Goal: Task Accomplishment & Management: Complete application form

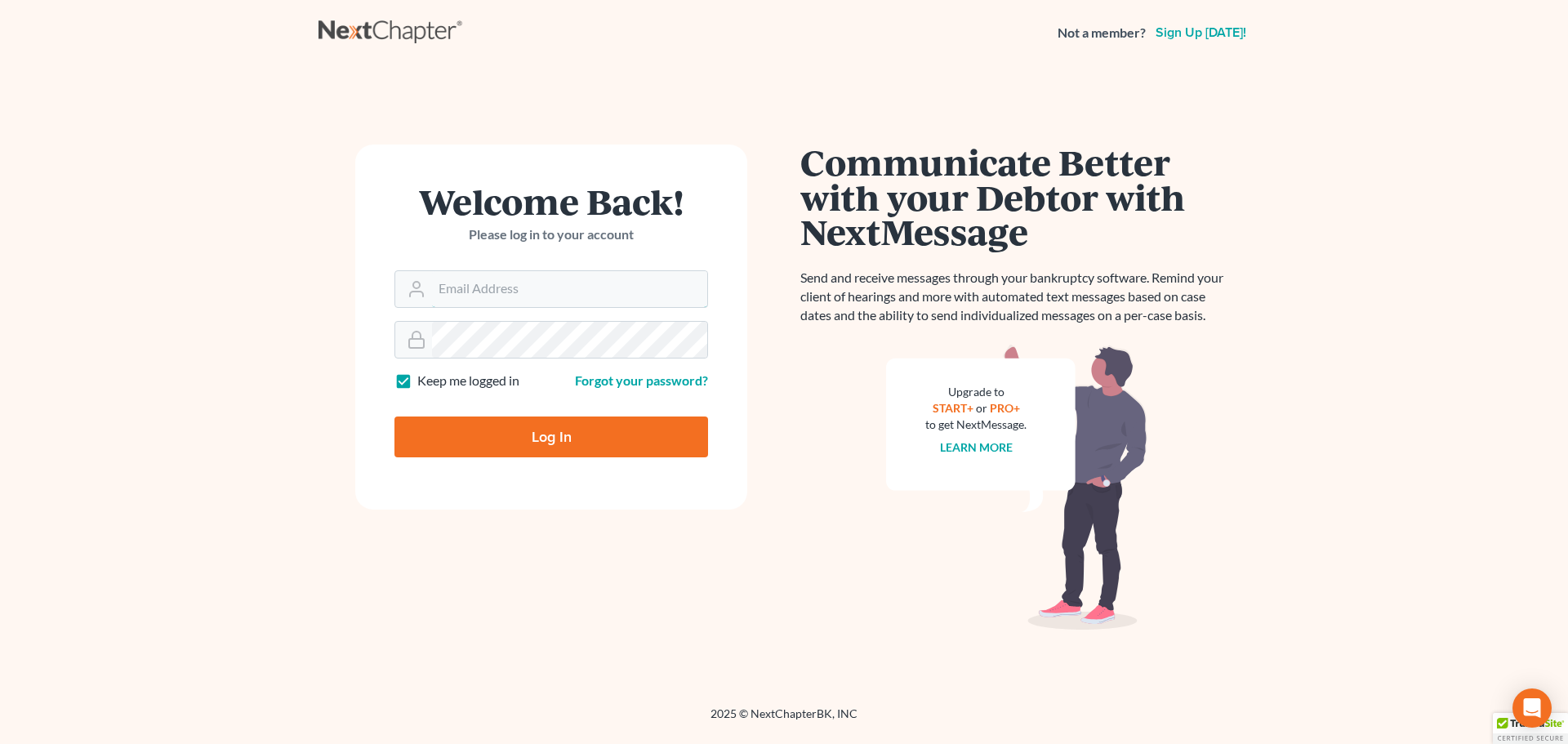
type input "[EMAIL_ADDRESS][DOMAIN_NAME]"
click at [566, 428] on input "Log In" at bounding box center [551, 437] width 314 height 41
type input "Thinking..."
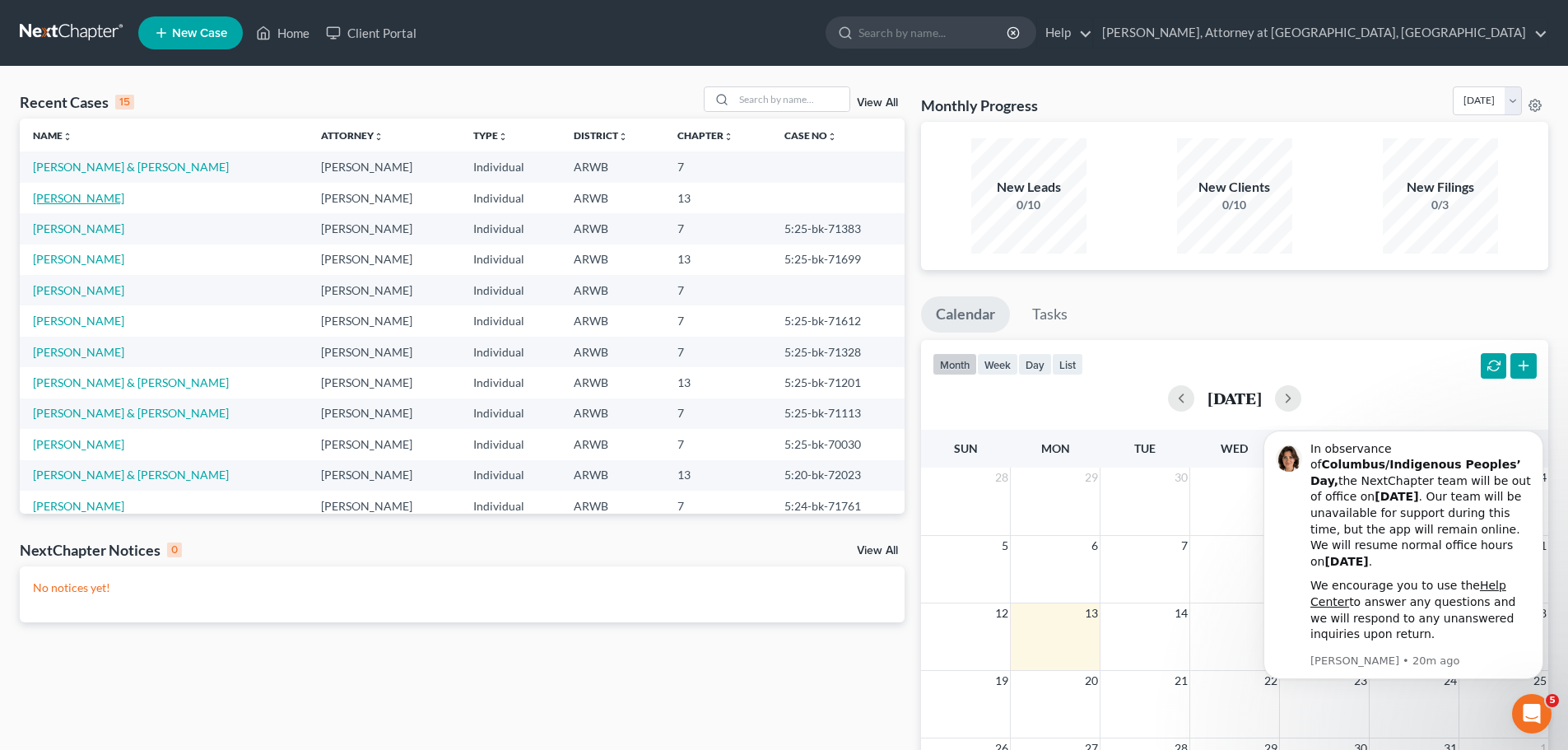
click at [63, 198] on link "[PERSON_NAME]" at bounding box center [78, 198] width 91 height 14
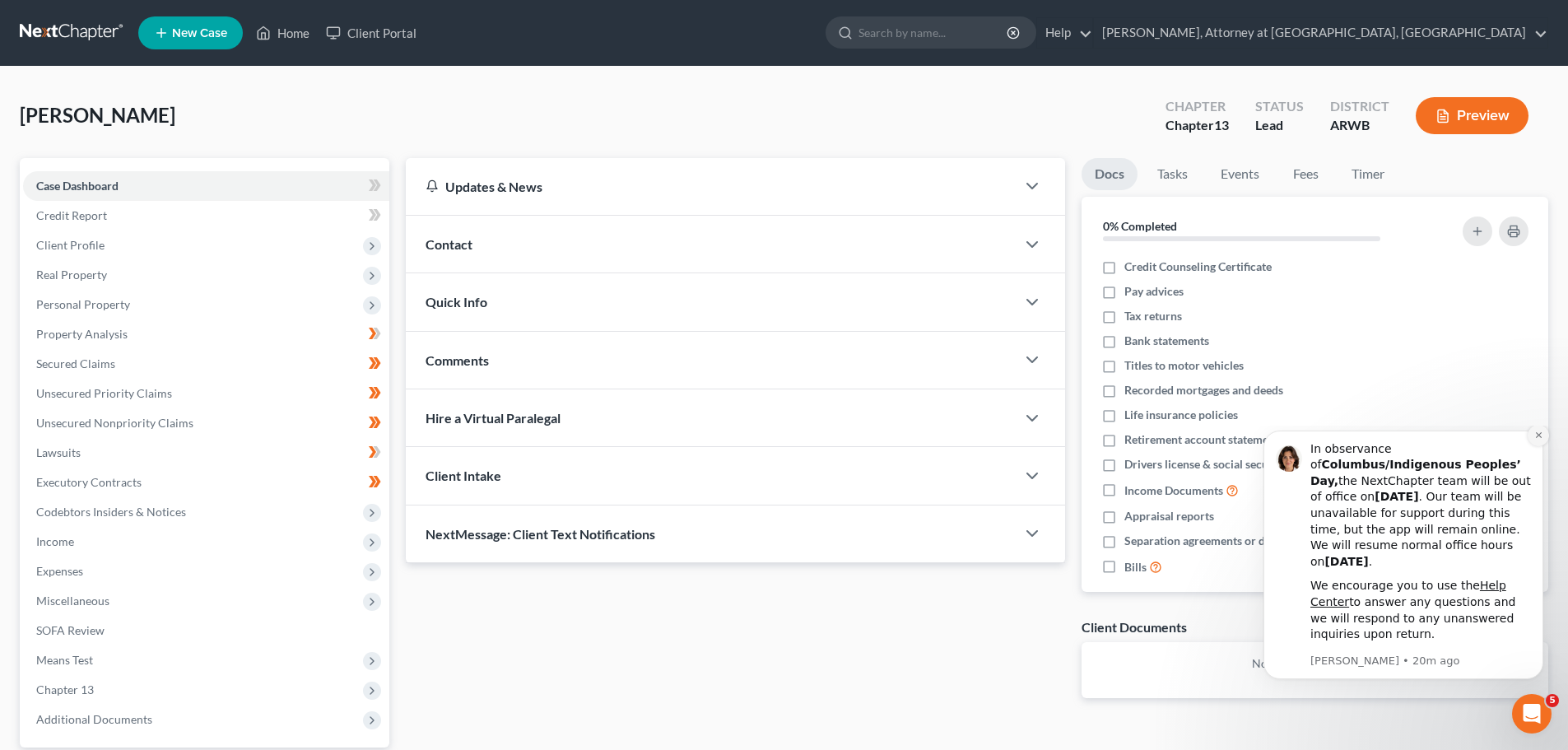
click at [1536, 439] on icon "Dismiss notification" at bounding box center [1539, 434] width 9 height 9
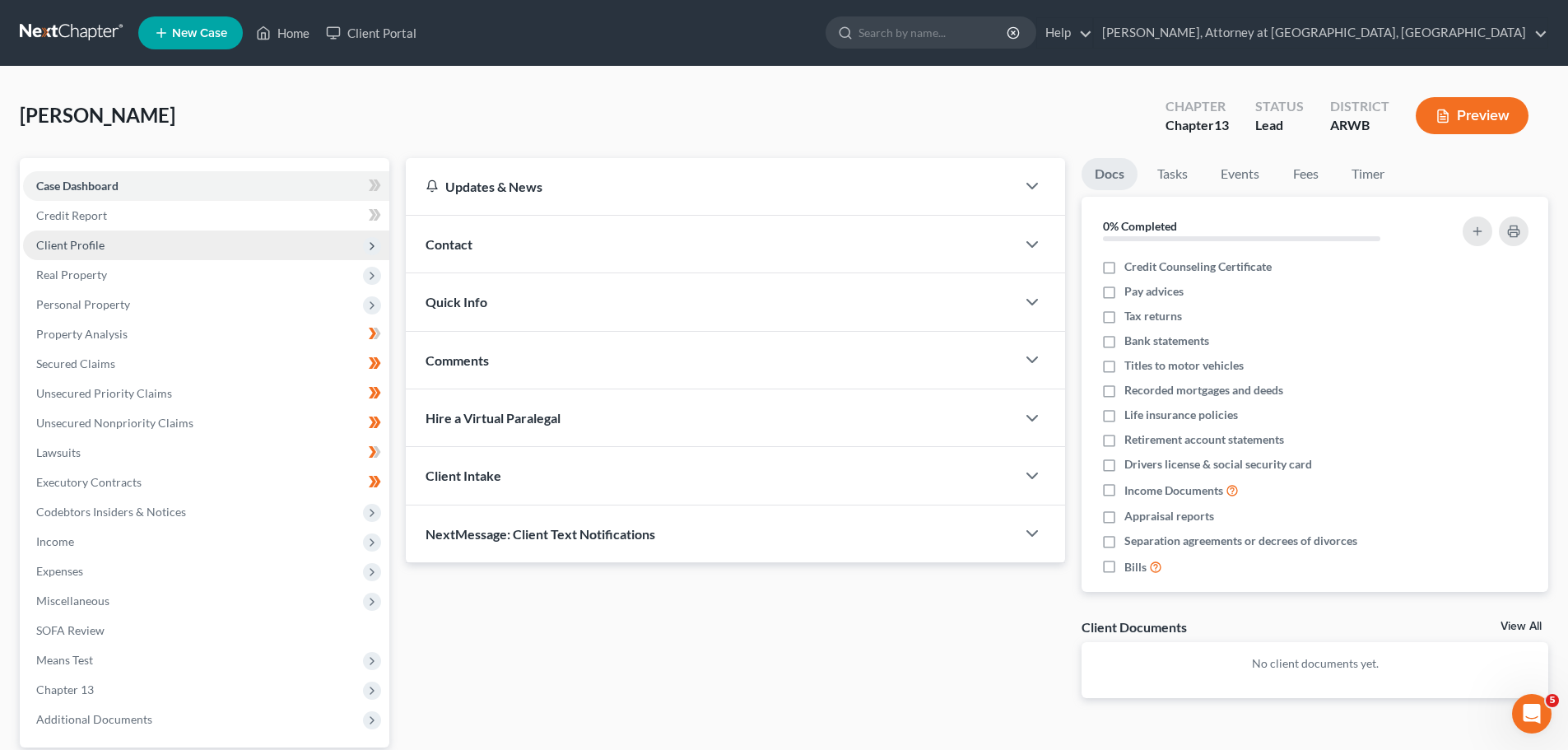
click at [68, 244] on span "Client Profile" at bounding box center [70, 245] width 68 height 14
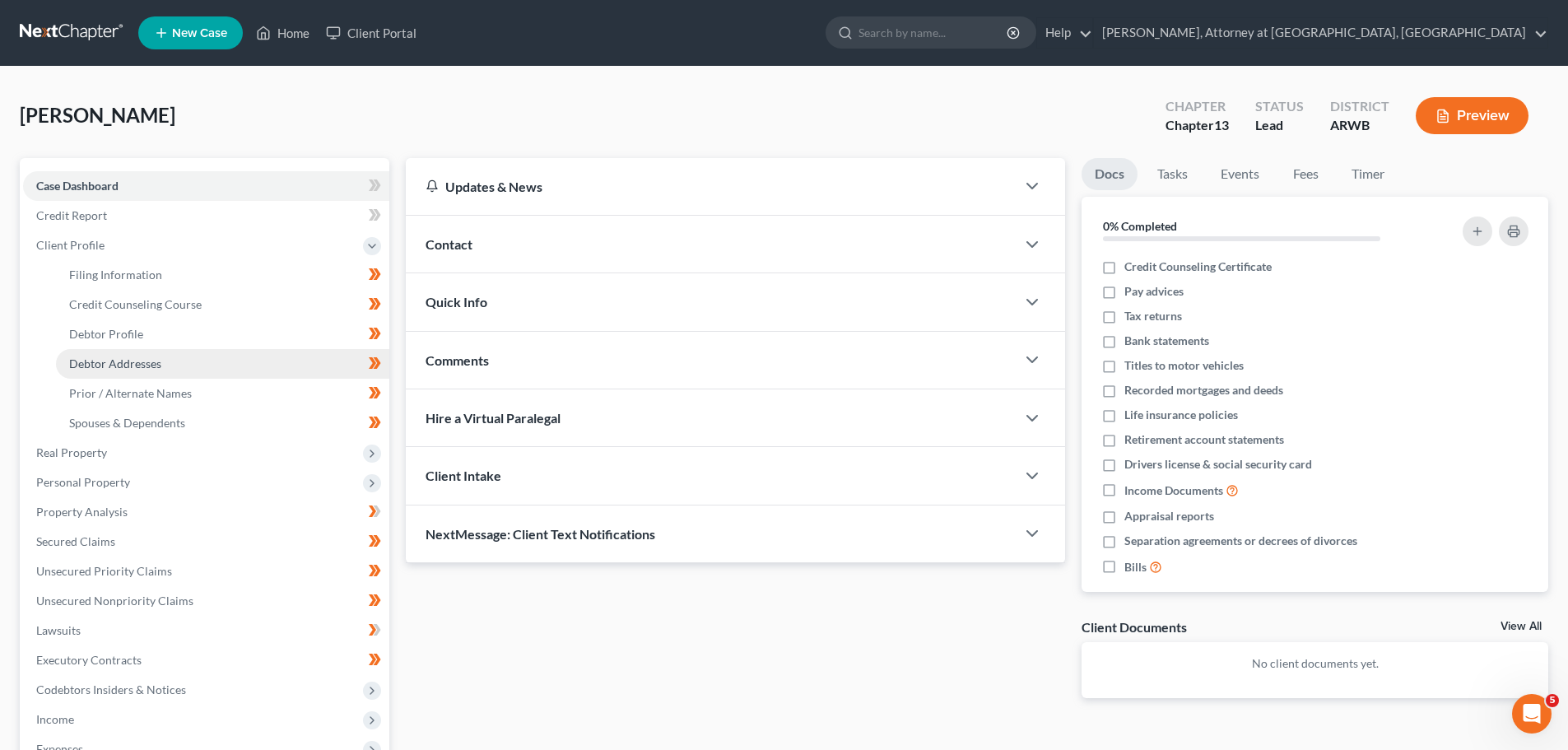
click at [104, 358] on span "Debtor Addresses" at bounding box center [115, 364] width 92 height 14
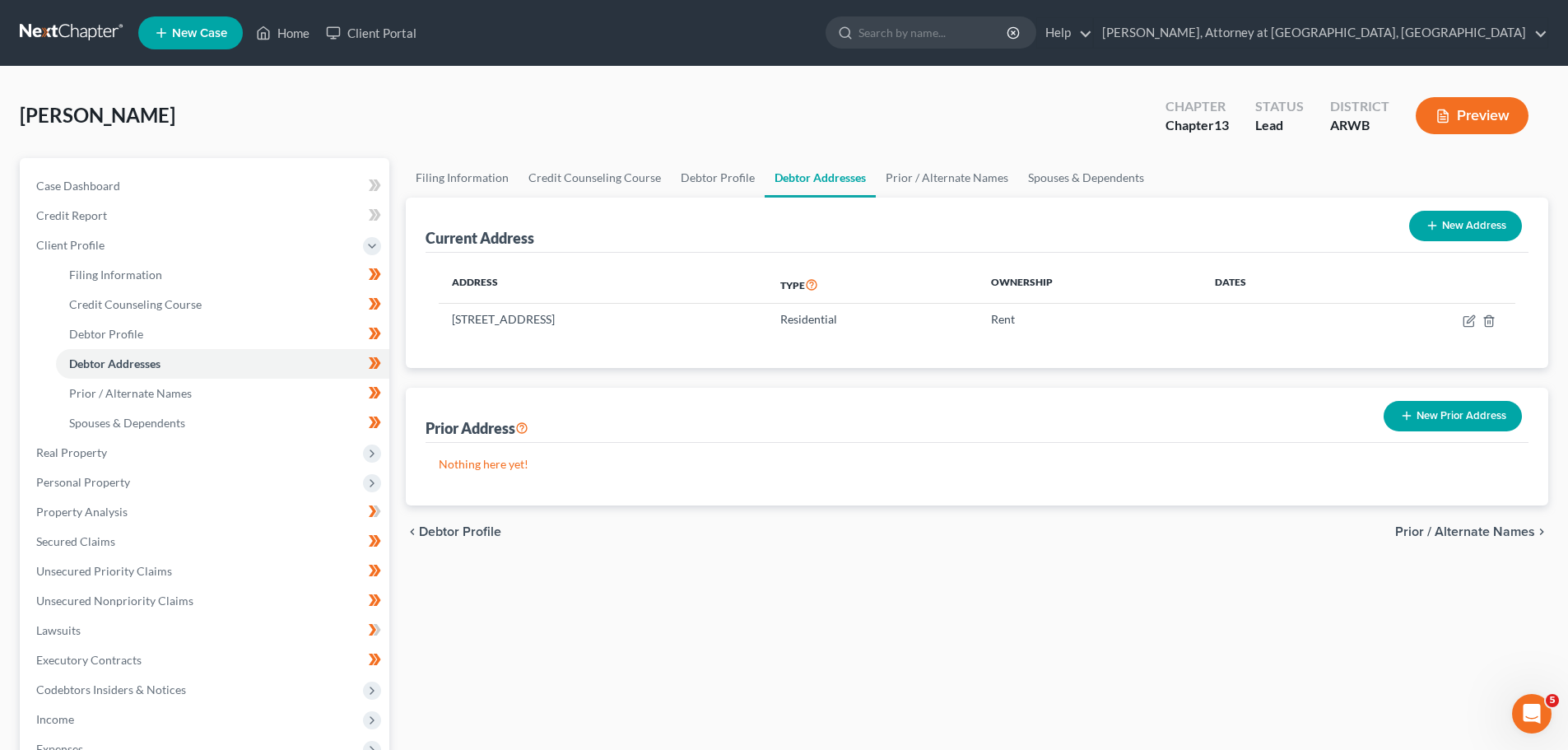
click at [1451, 409] on button "New Prior Address" at bounding box center [1453, 416] width 139 height 30
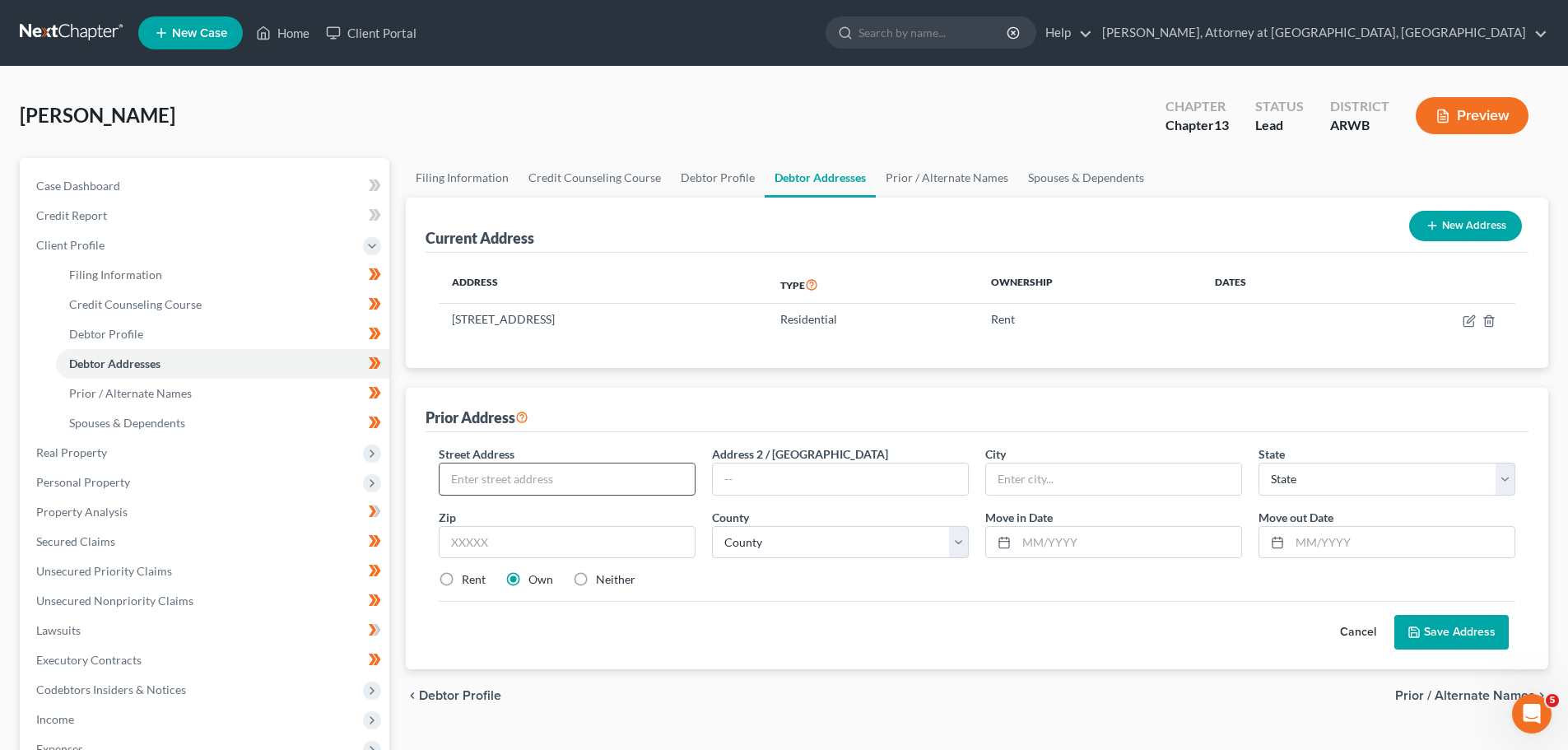
click at [453, 486] on input "text" at bounding box center [567, 479] width 256 height 31
type input "501 County Road 205"
type input "Eureka Springs"
select select "2"
type input "72632"
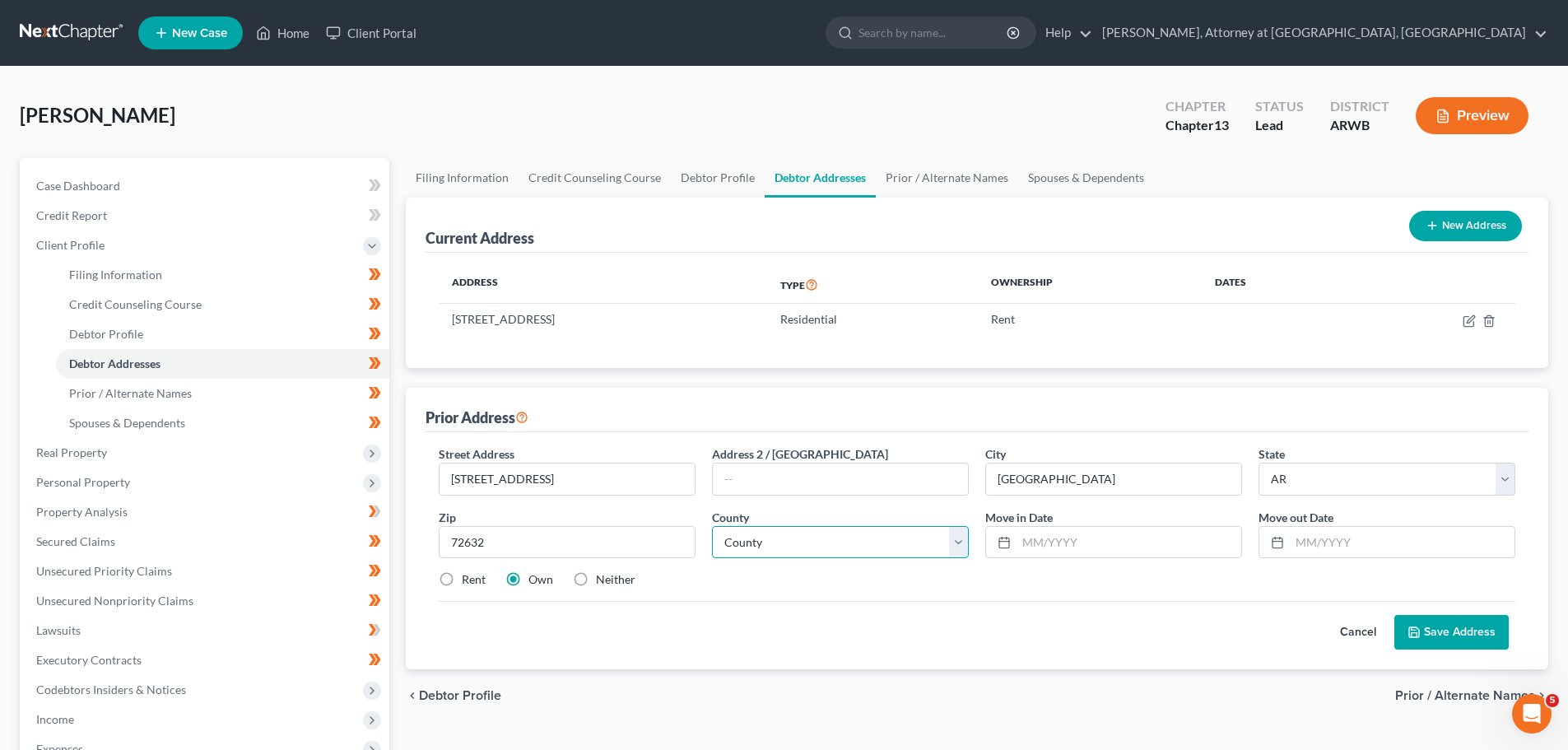
click at [965, 539] on select "County Arkansas County Ashley County Baxter County Benton County Boone County B…" at bounding box center [840, 542] width 257 height 32
select select "7"
click at [712, 526] on select "County Arkansas County Ashley County Baxter County Benton County Boone County B…" at bounding box center [840, 542] width 257 height 32
click at [1060, 540] on input "text" at bounding box center [1129, 543] width 225 height 31
type input "03/02/2023"
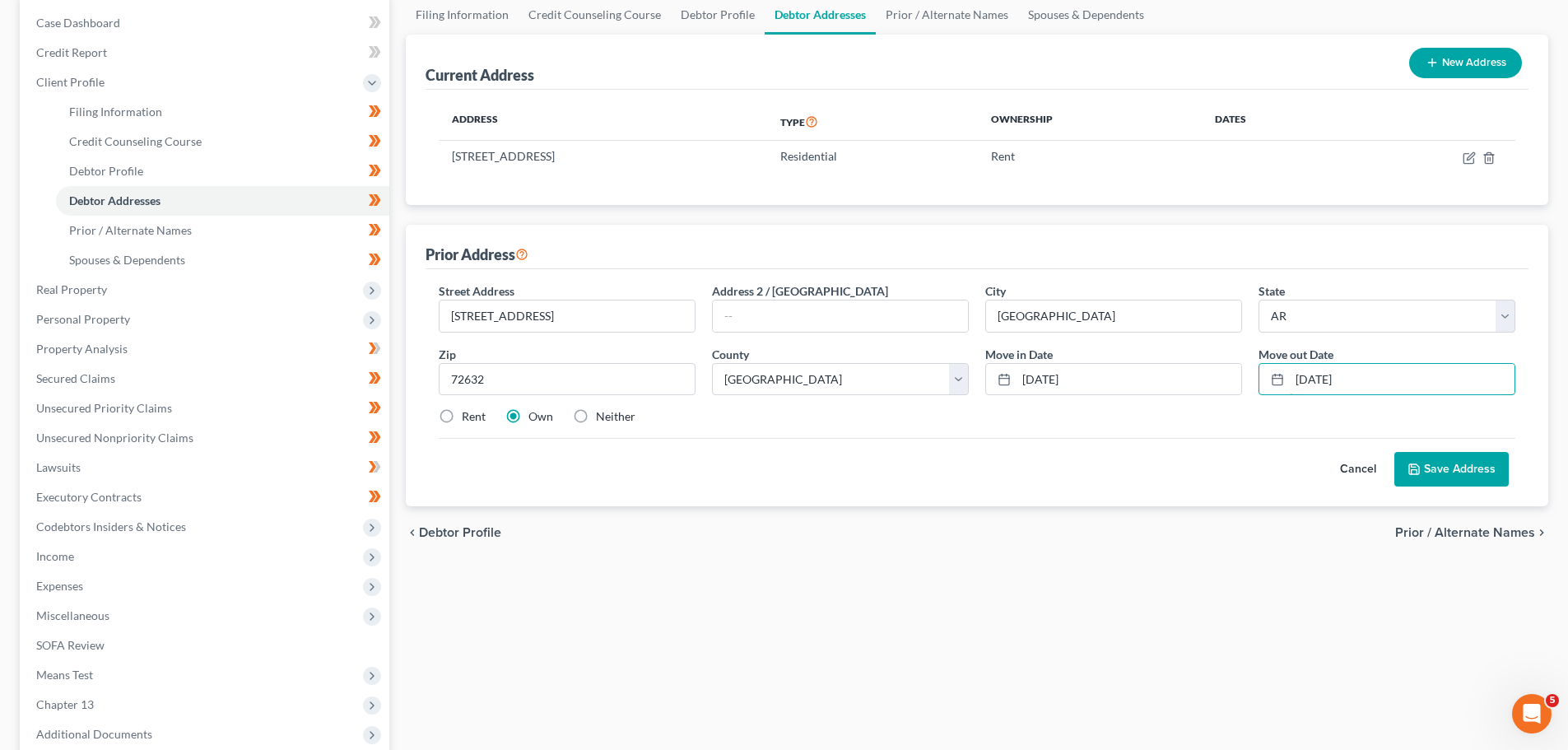
scroll to position [164, 0]
type input "12-31-2024"
click at [462, 413] on label "Rent" at bounding box center [474, 415] width 24 height 17
click at [468, 413] on input "Rent" at bounding box center [473, 412] width 11 height 11
radio input "true"
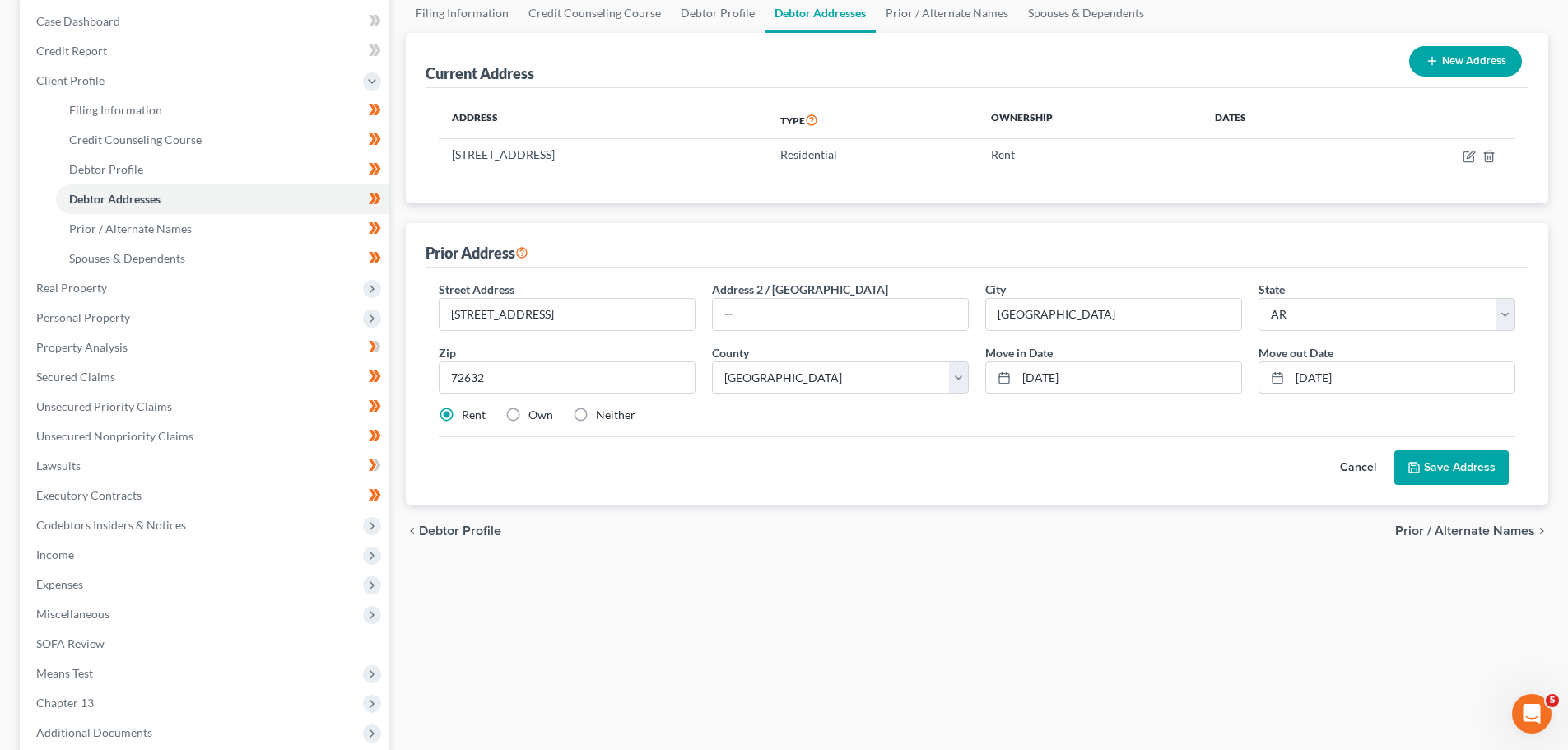
click at [1446, 459] on button "Save Address" at bounding box center [1451, 467] width 114 height 34
drag, startPoint x: 1351, startPoint y: 380, endPoint x: 1332, endPoint y: 433, distance: 56.3
click at [1333, 437] on div "Cancel Save Address" at bounding box center [976, 460] width 1076 height 48
click at [1326, 377] on input "12-31-2024" at bounding box center [1402, 377] width 225 height 31
click at [1455, 454] on button "Save Address" at bounding box center [1451, 467] width 114 height 34
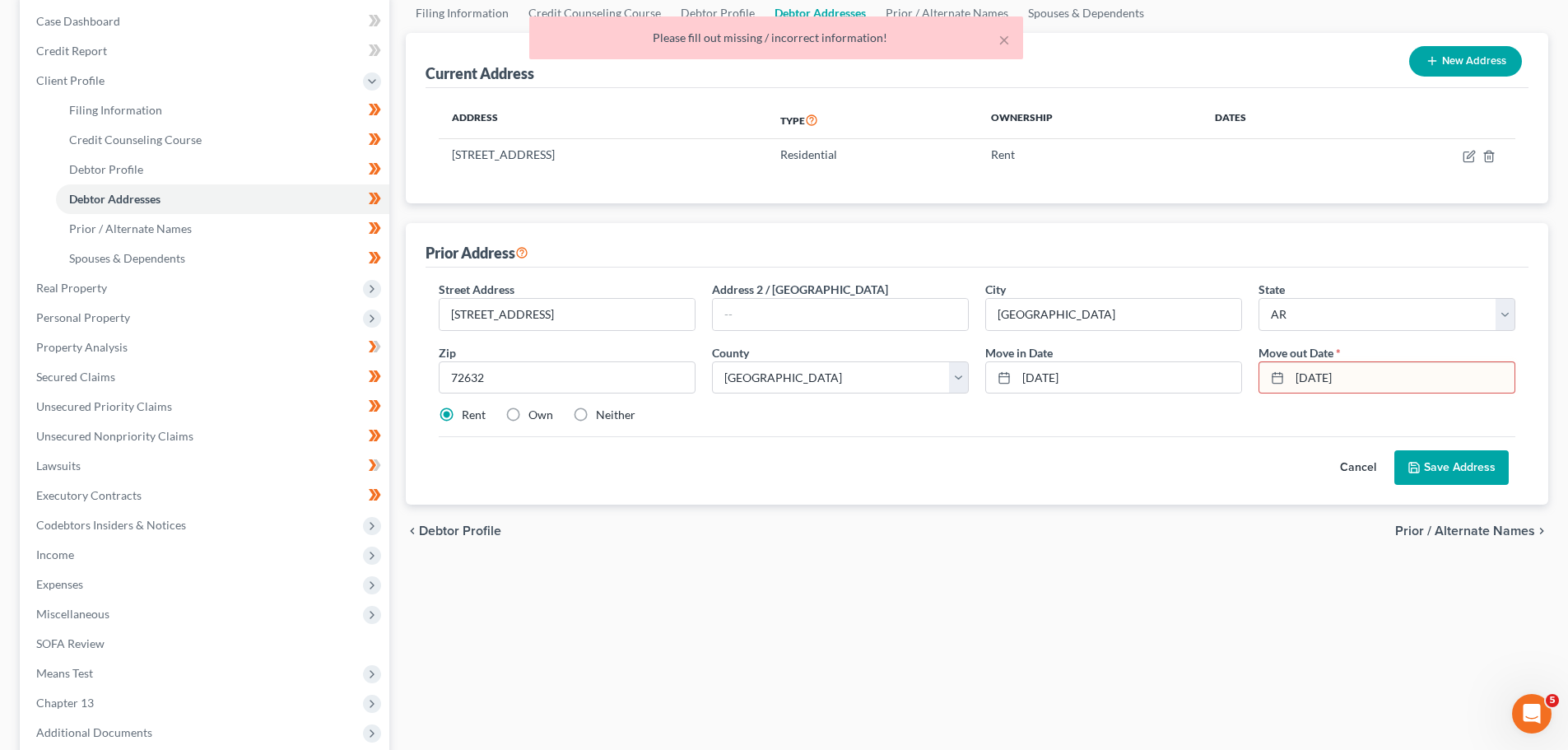
scroll to position [0, 0]
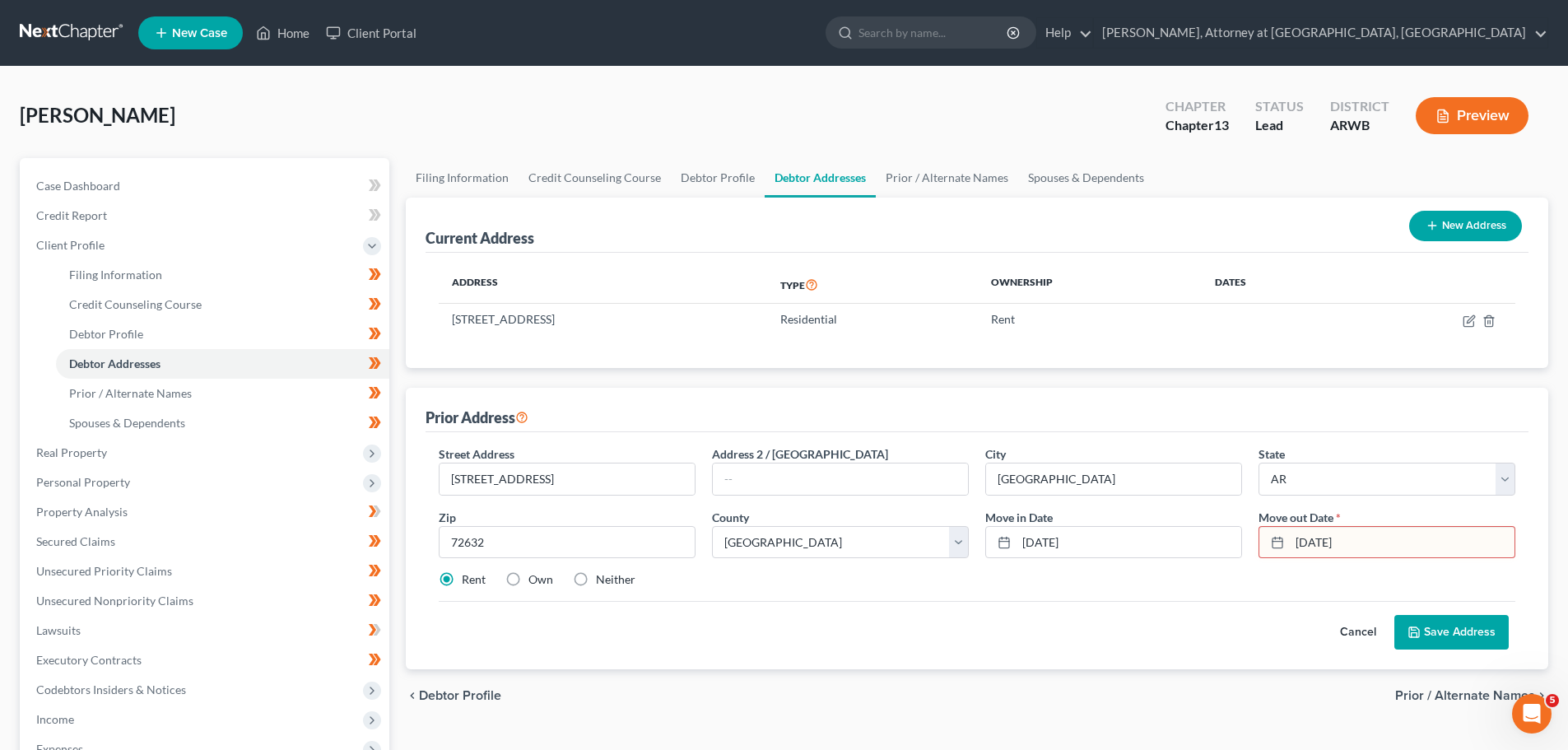
click at [1347, 541] on input "12-30-2024" at bounding box center [1402, 543] width 225 height 31
click at [1446, 620] on button "Save Address" at bounding box center [1451, 631] width 114 height 34
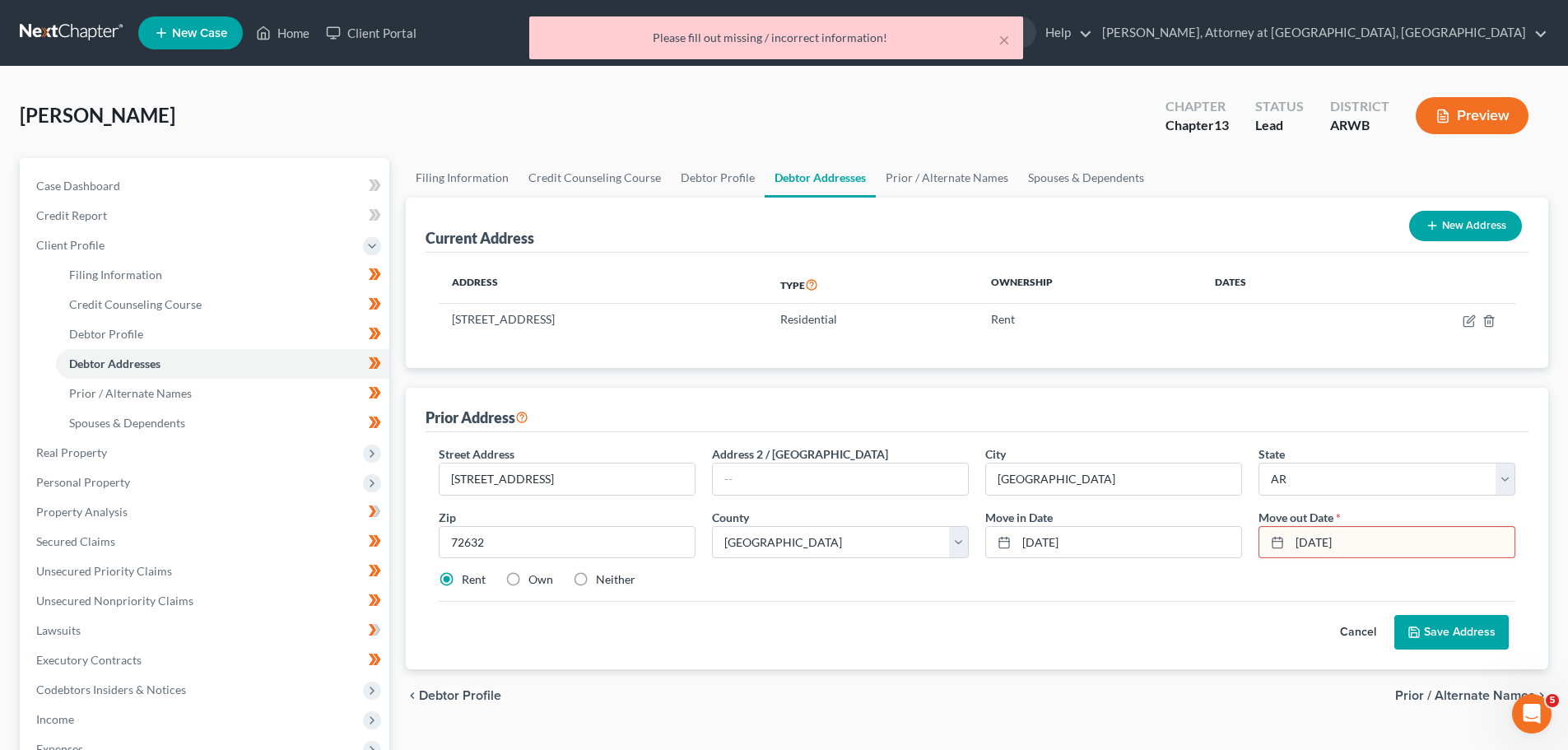
click at [1278, 544] on icon at bounding box center [1277, 542] width 13 height 13
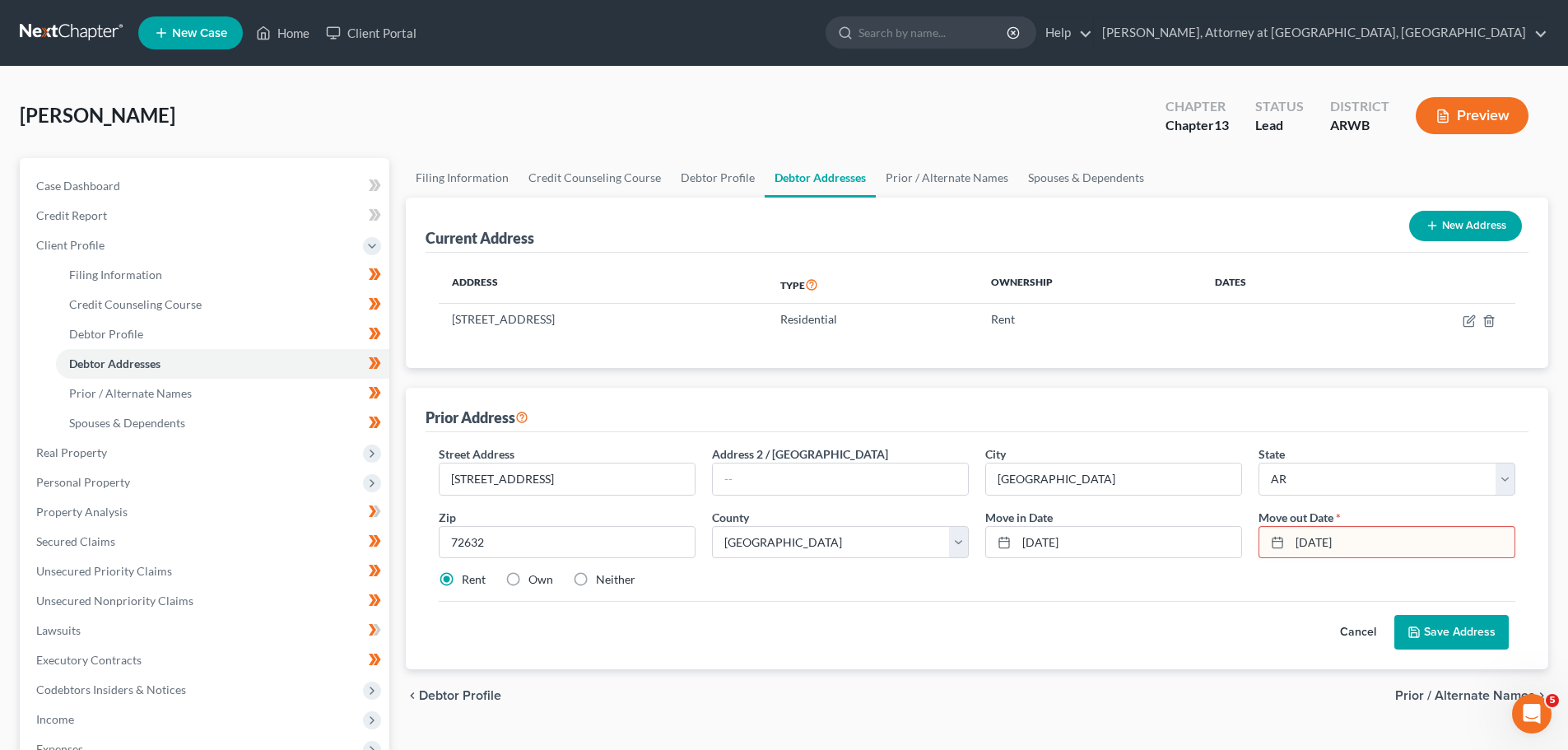
click at [1278, 544] on icon at bounding box center [1277, 542] width 13 height 13
drag, startPoint x: 1354, startPoint y: 545, endPoint x: 1264, endPoint y: 550, distance: 90.1
click at [1264, 550] on div "12-30-24" at bounding box center [1386, 542] width 257 height 32
type input "12/31/24"
click at [1470, 629] on button "Save Address" at bounding box center [1451, 631] width 114 height 34
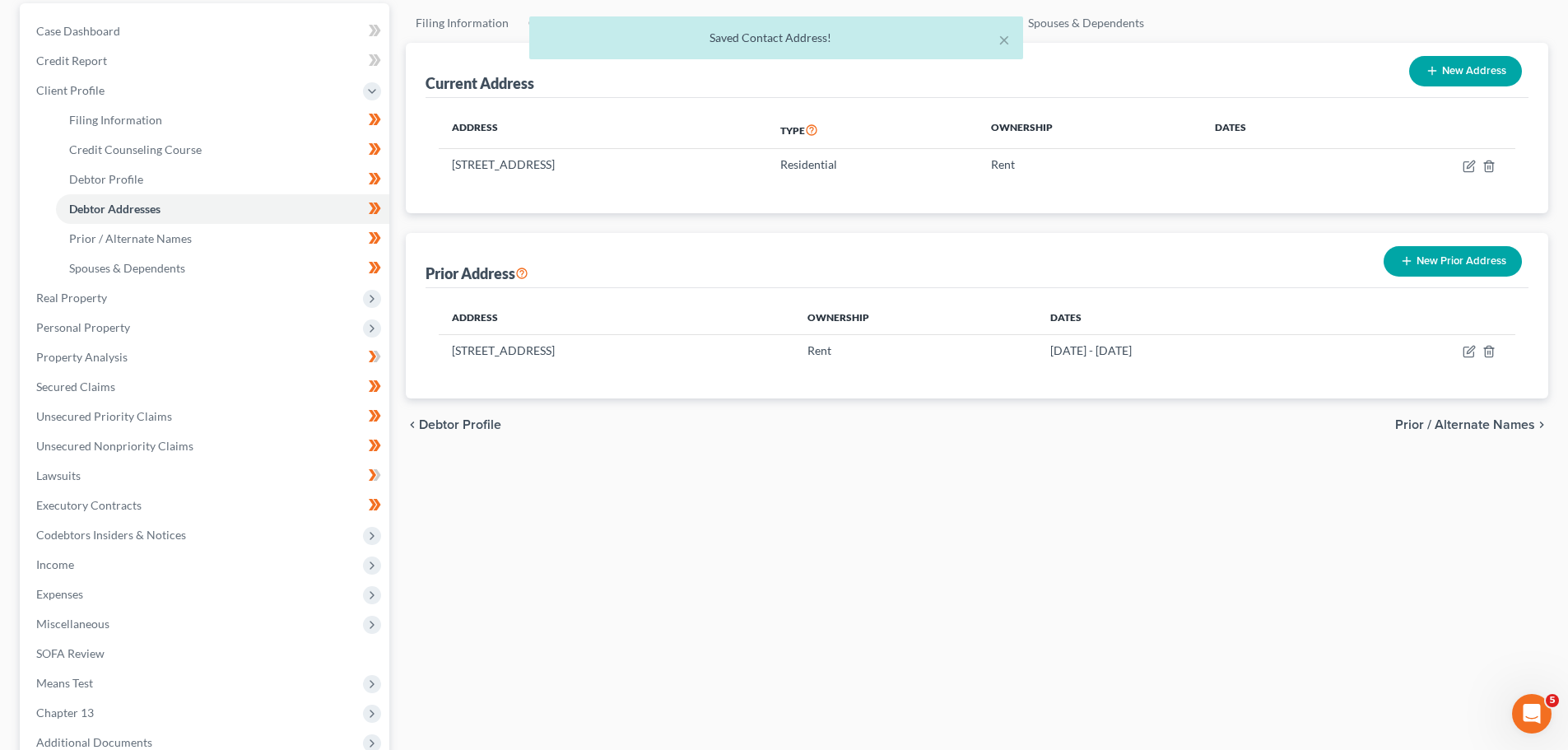
scroll to position [164, 0]
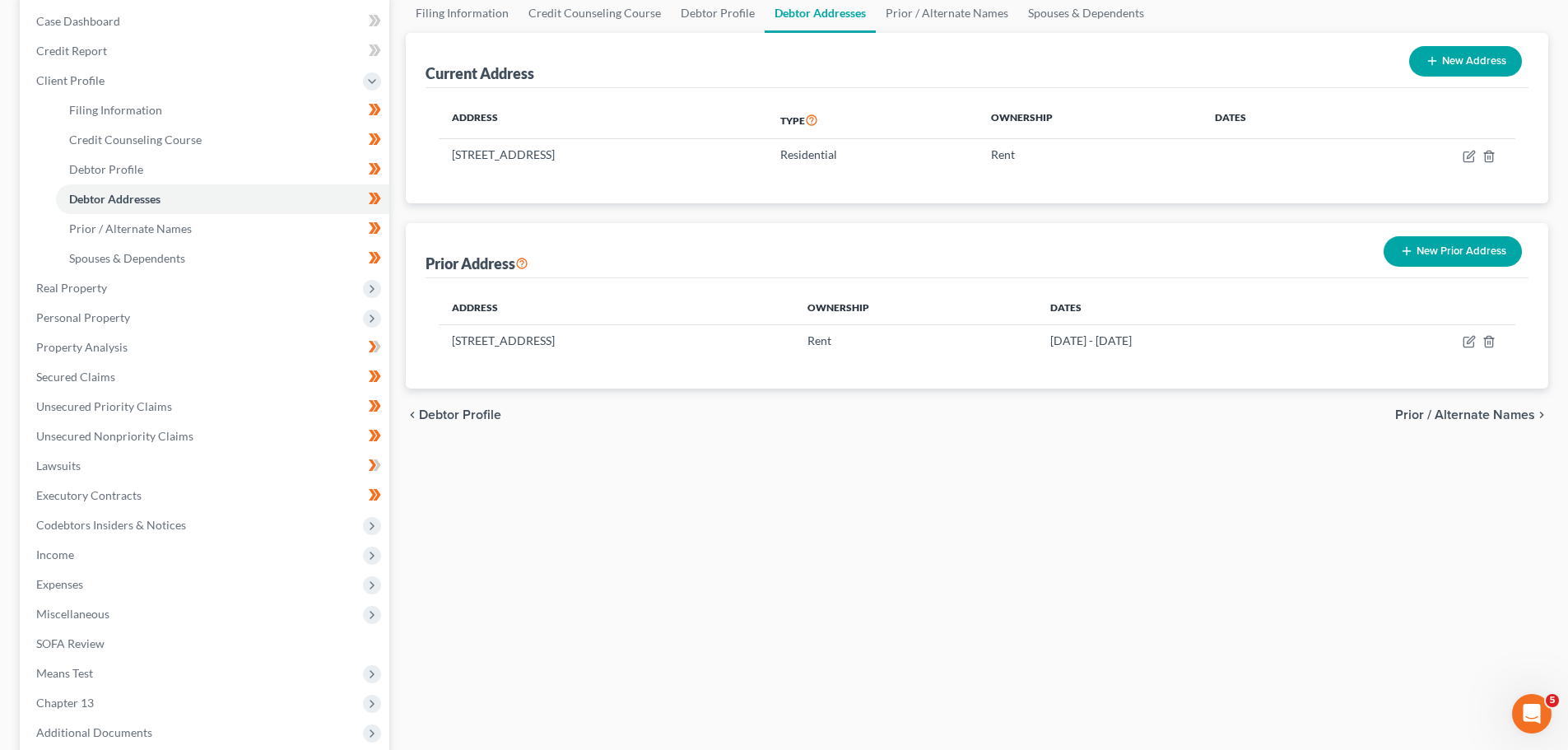
click at [1434, 248] on button "New Prior Address" at bounding box center [1453, 251] width 139 height 30
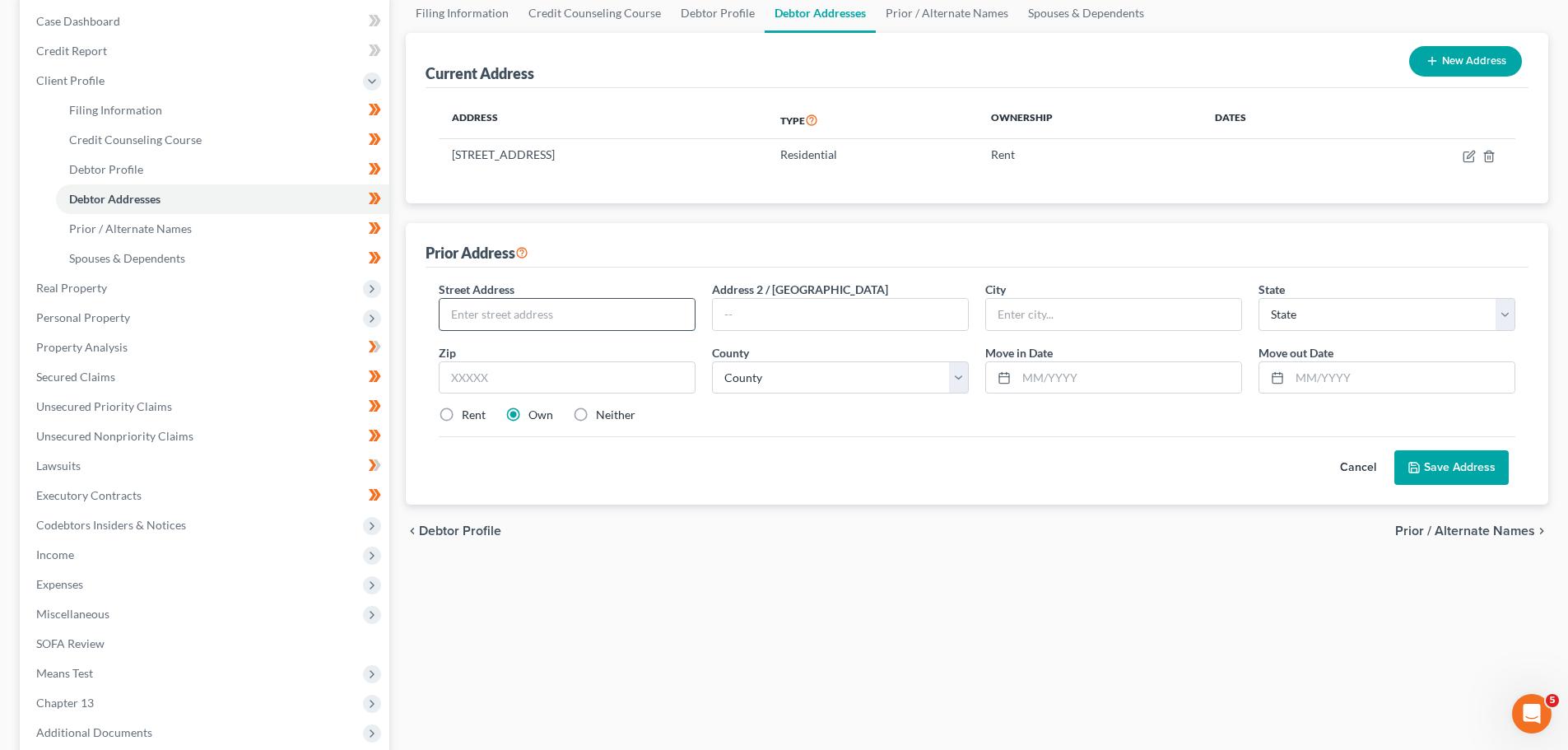
click at [514, 314] on input "text" at bounding box center [567, 315] width 256 height 31
type input "10 Inspirational Drive"
type input "Bella Vista"
select select "2"
type input "72714"
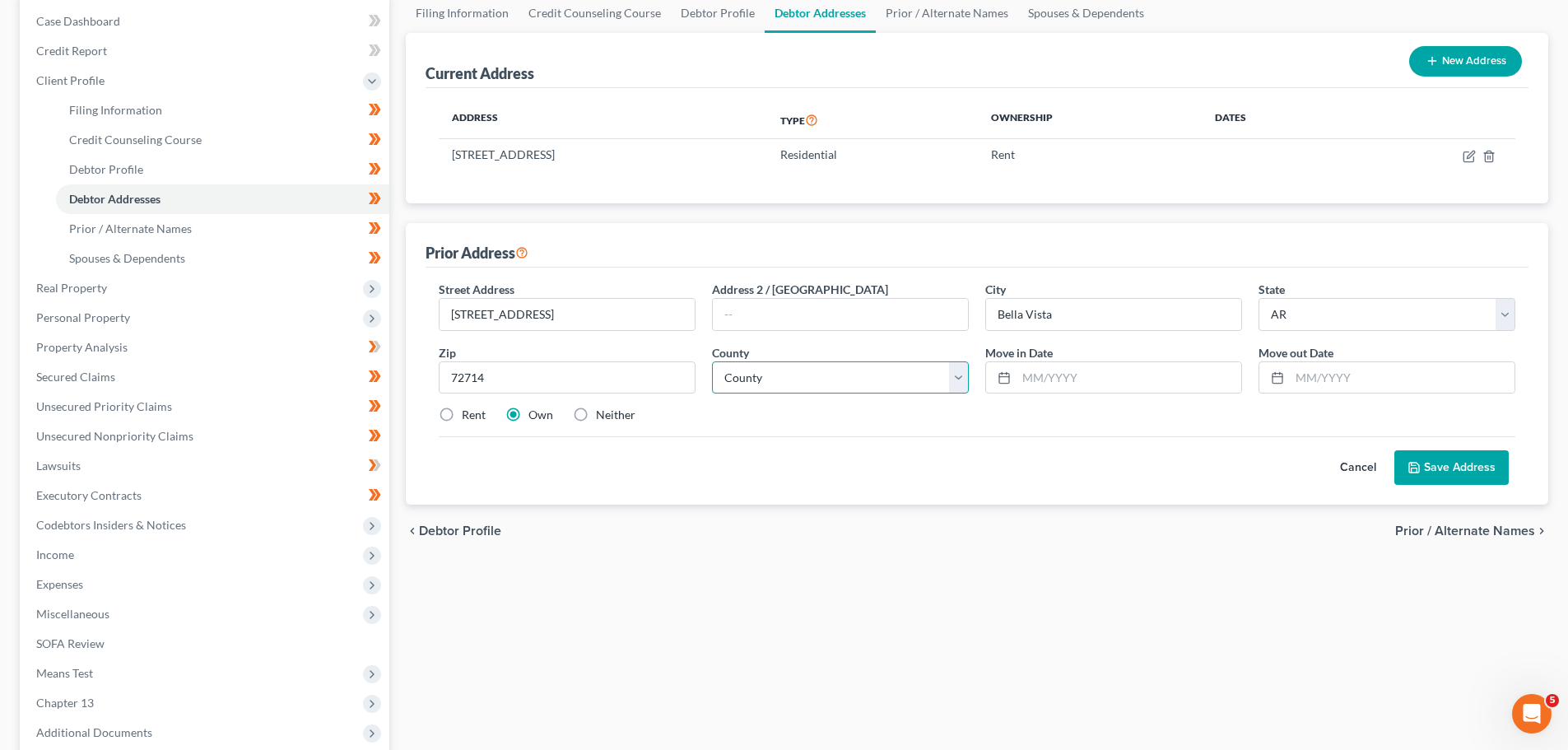
click at [956, 373] on select "County Arkansas County Ashley County Baxter County Benton County Boone County B…" at bounding box center [840, 377] width 257 height 32
select select "3"
click at [712, 362] on select "County Arkansas County Ashley County Baxter County Benton County Boone County B…" at bounding box center [840, 377] width 257 height 32
click at [1043, 372] on input "text" at bounding box center [1129, 377] width 225 height 31
type input "02/01/2020"
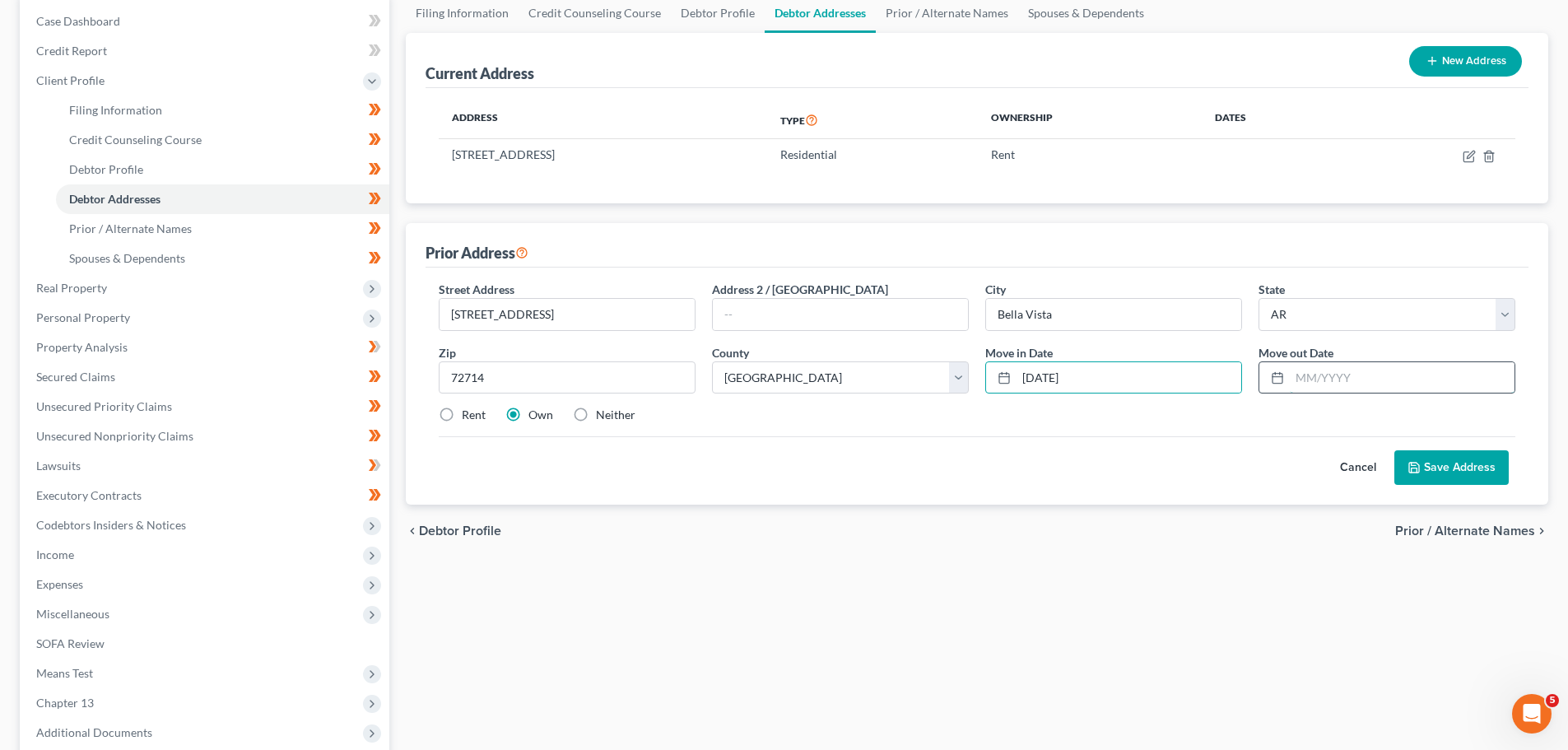
click at [1340, 378] on input "text" at bounding box center [1402, 377] width 225 height 31
type input "03/01/23"
click at [1455, 466] on button "Save Address" at bounding box center [1451, 467] width 114 height 34
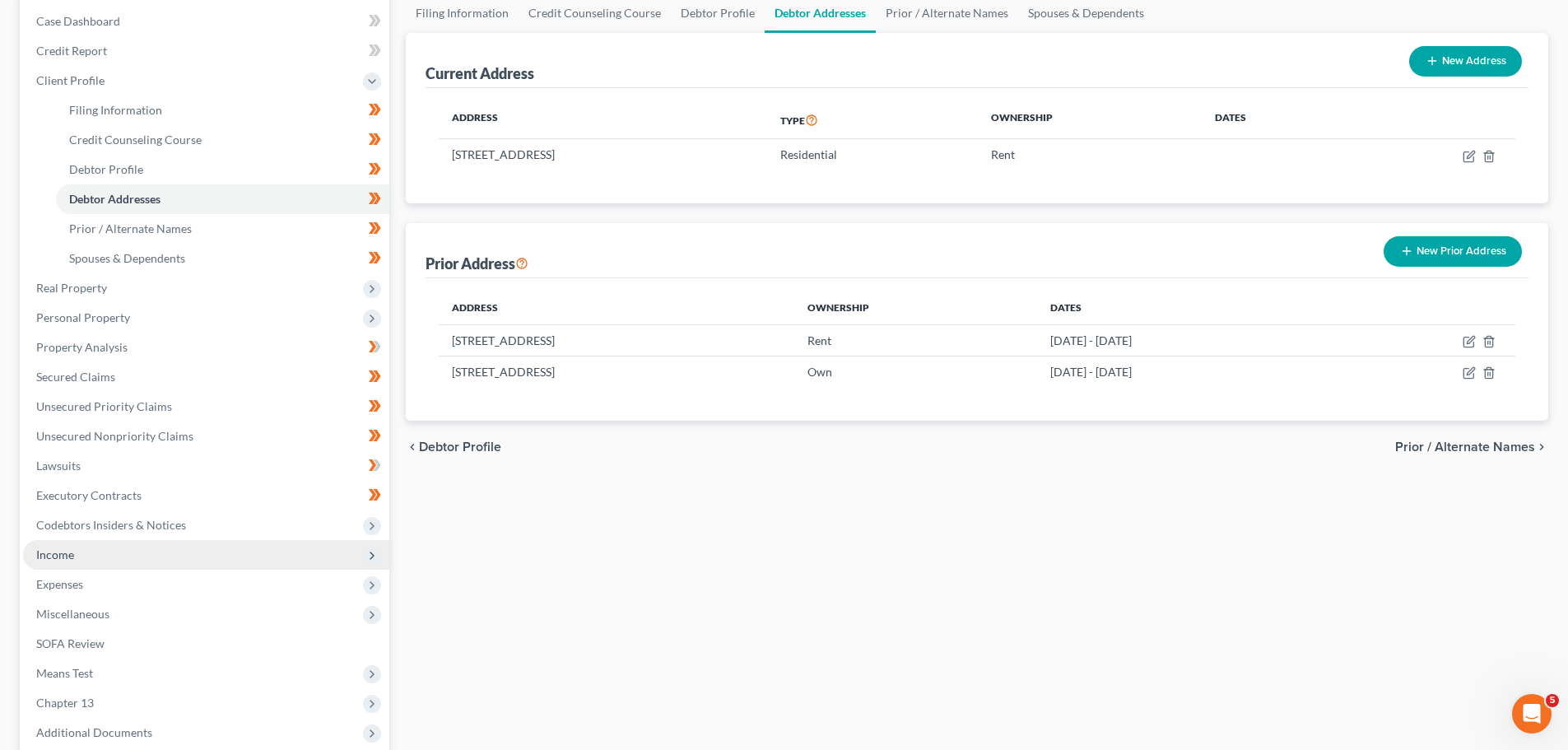
click at [60, 551] on span "Income" at bounding box center [55, 554] width 38 height 14
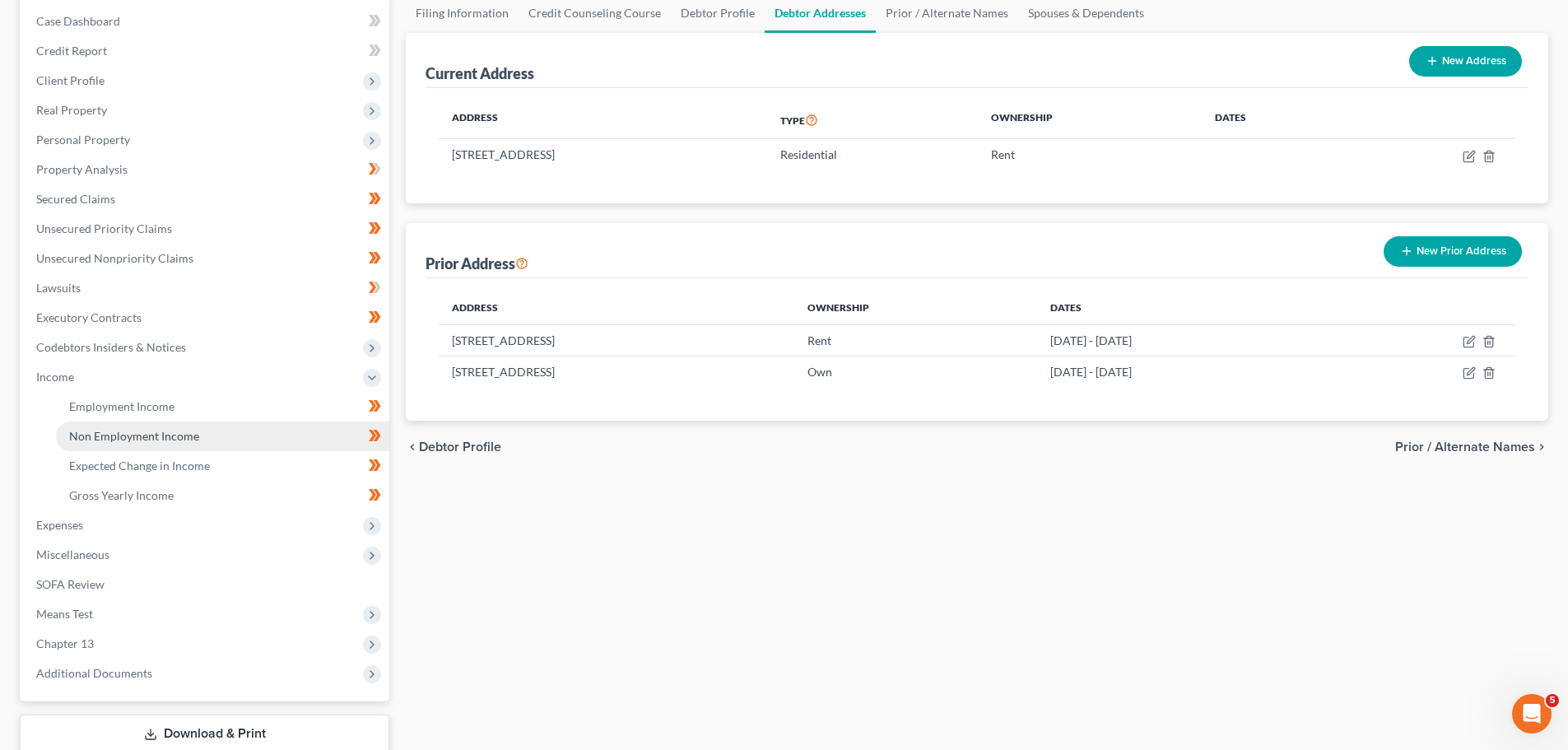
click at [93, 429] on span "Non Employment Income" at bounding box center [134, 435] width 130 height 14
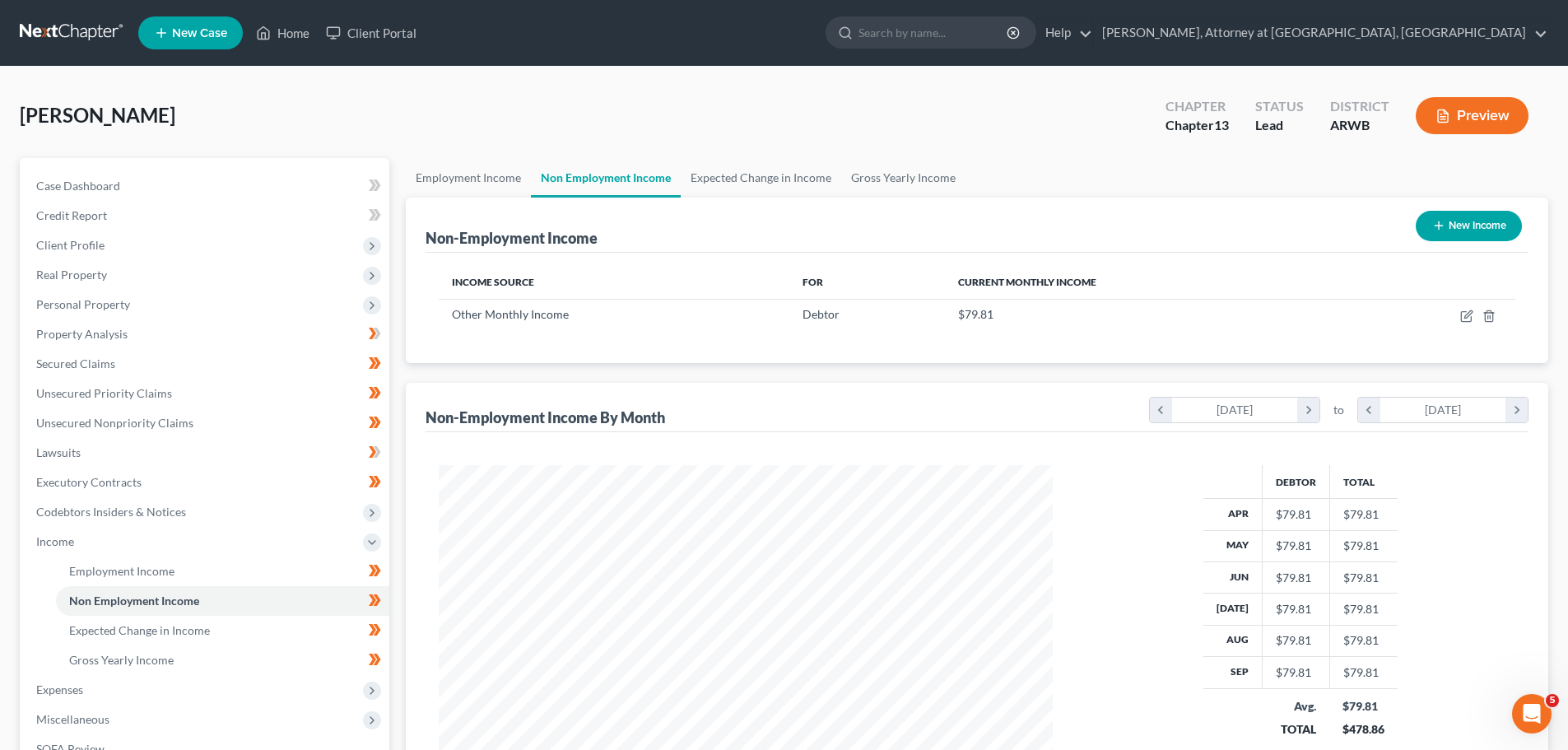
click at [1455, 218] on button "New Income" at bounding box center [1469, 225] width 106 height 30
select select "0"
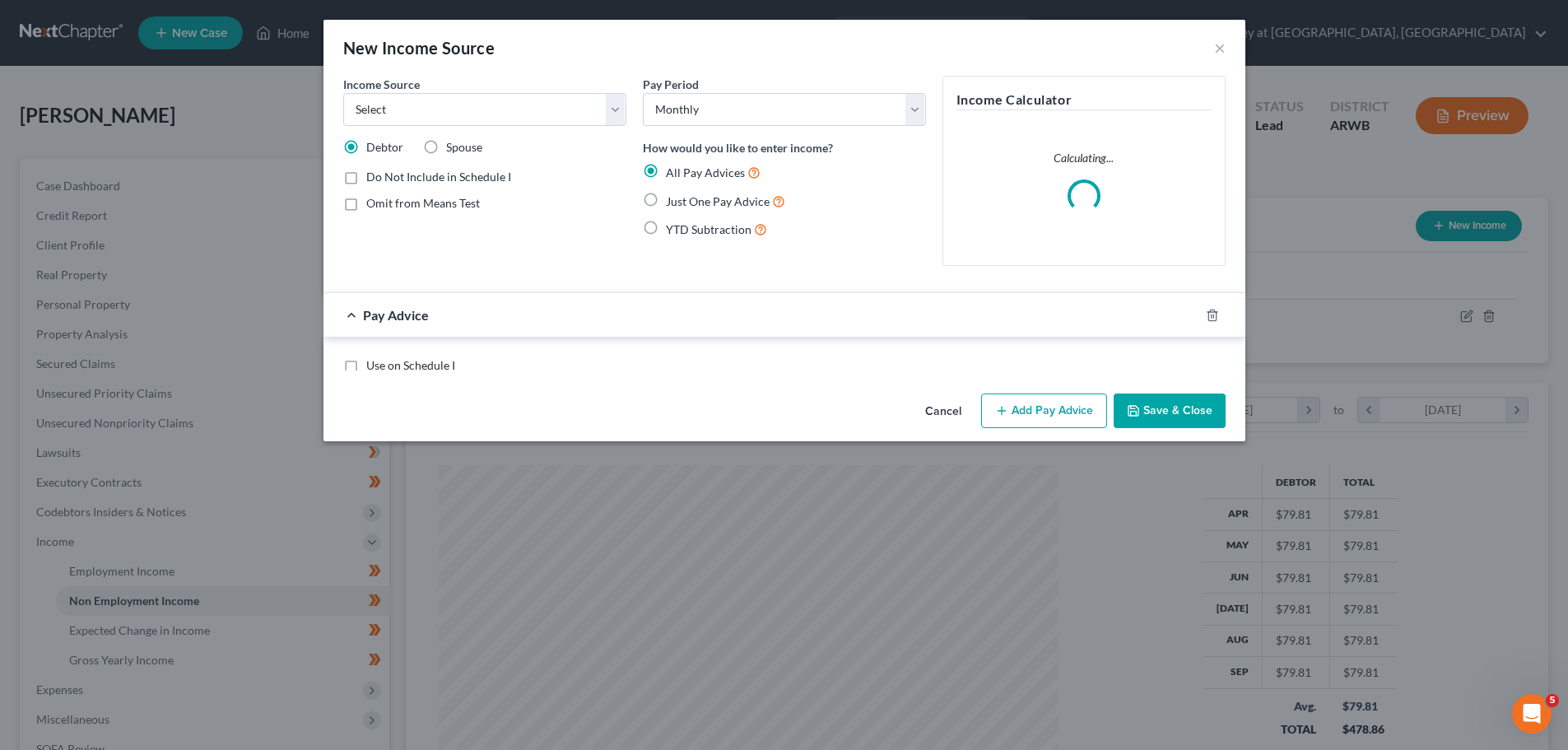
scroll to position [310, 653]
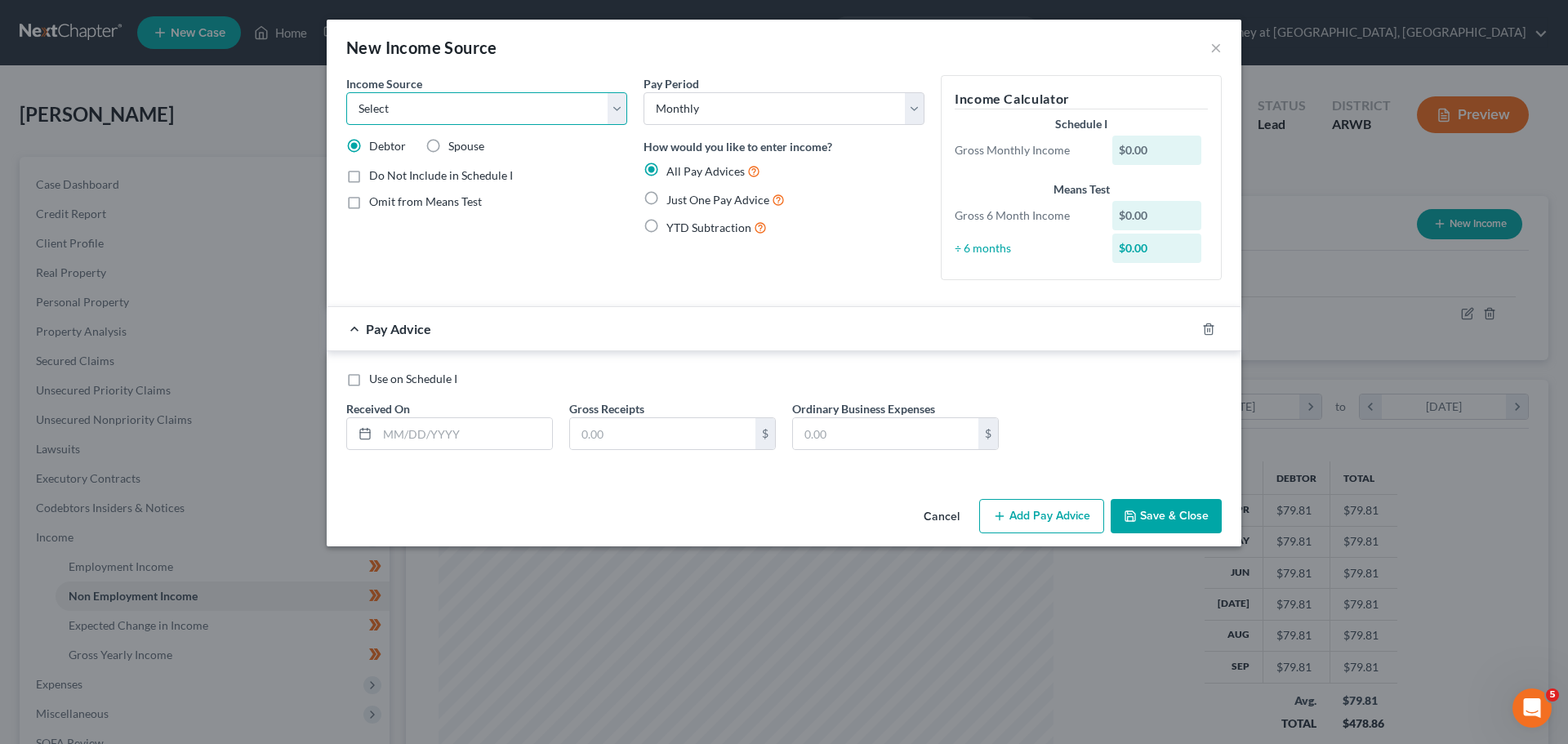
click at [620, 110] on select "Select Unemployment Disability (from employer) Pension Retirement Social Securi…" at bounding box center [487, 108] width 281 height 32
select select "0"
click at [346, 93] on select "Select Unemployment Disability (from employer) Pension Retirement Social Securi…" at bounding box center [487, 108] width 281 height 32
click at [666, 197] on label "Just One Pay Advice" at bounding box center [725, 199] width 118 height 19
click at [673, 197] on input "Just One Pay Advice" at bounding box center [678, 195] width 11 height 11
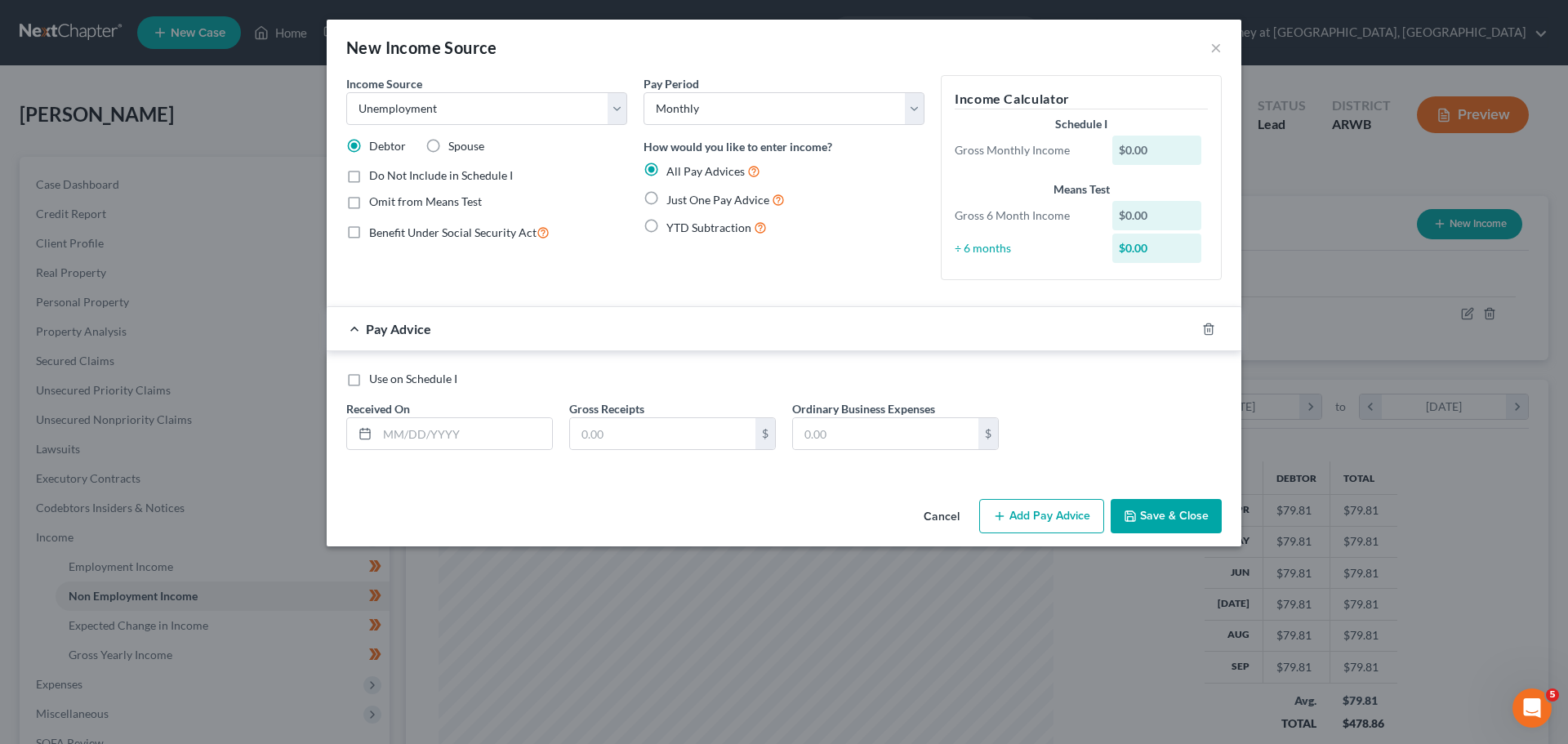
radio input "true"
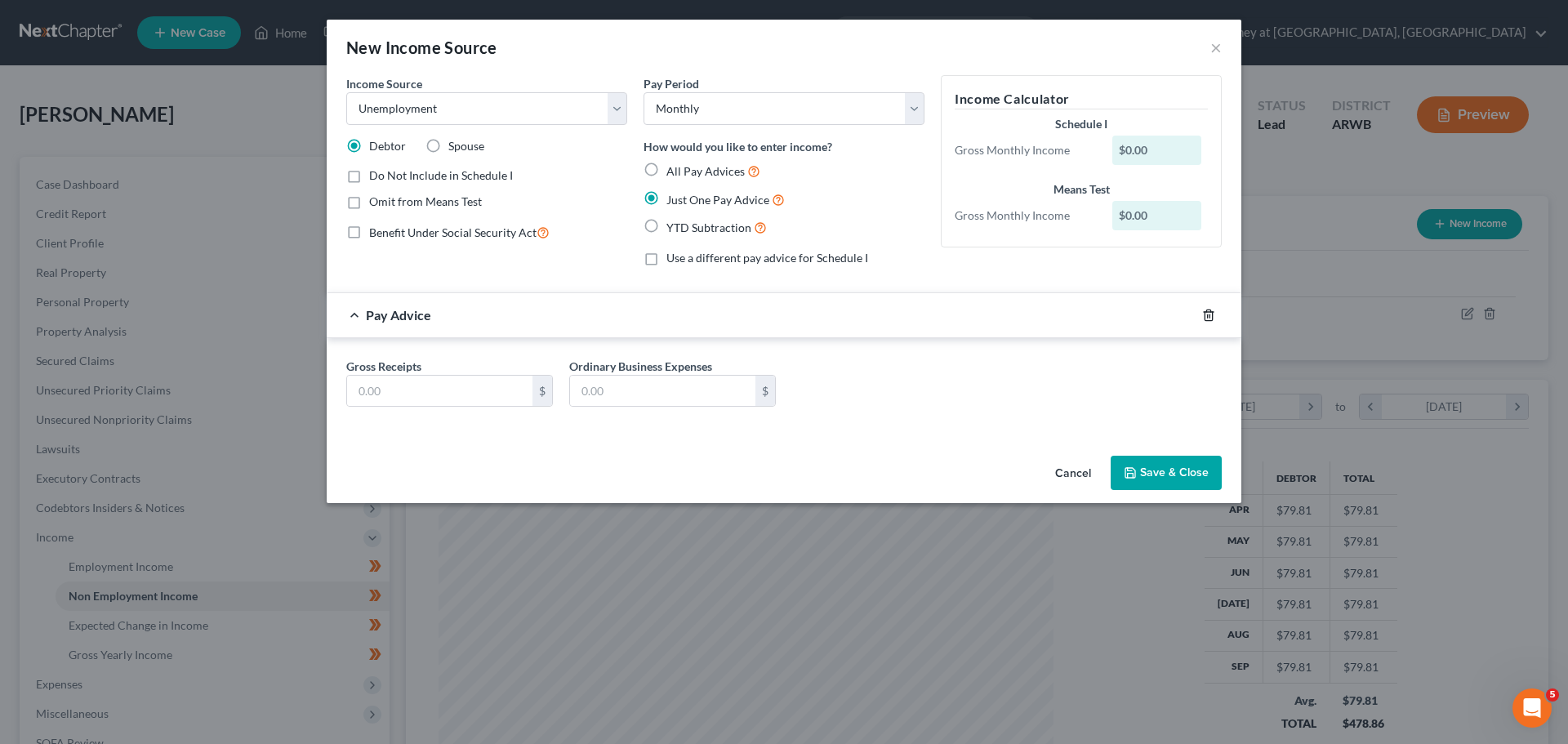
click at [1211, 316] on icon "button" at bounding box center [1208, 315] width 13 height 13
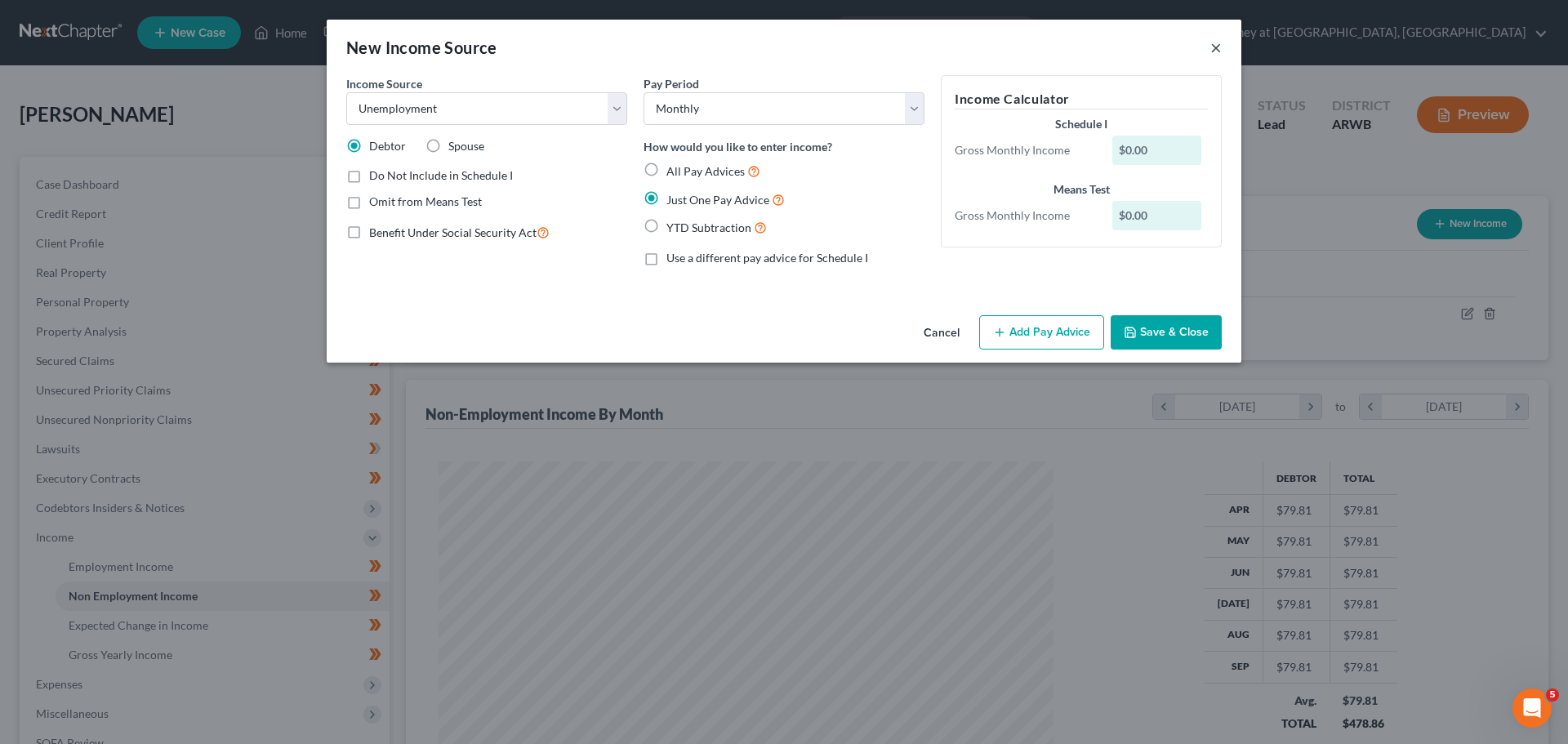
click at [1219, 47] on button "×" at bounding box center [1216, 48] width 12 height 20
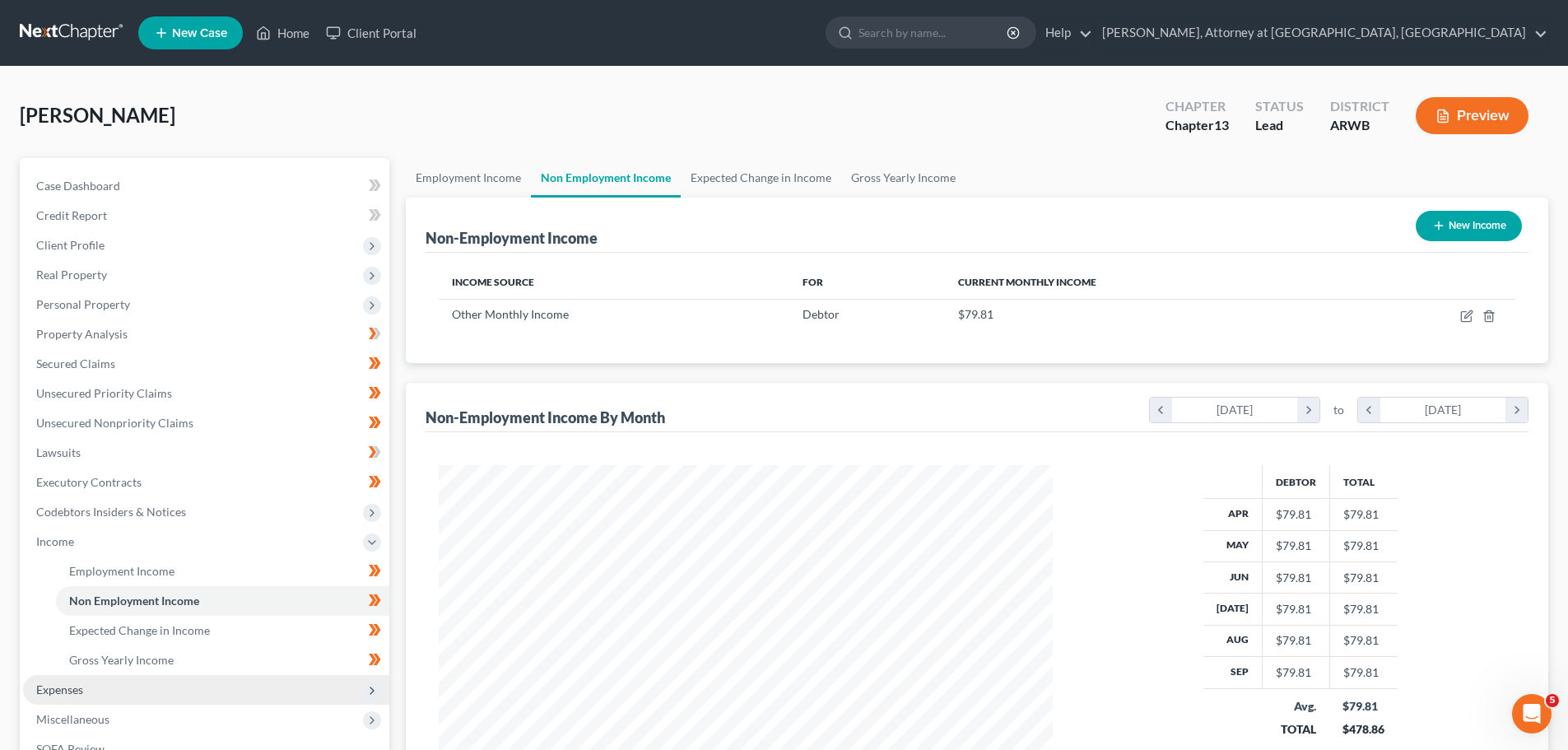
scroll to position [247, 0]
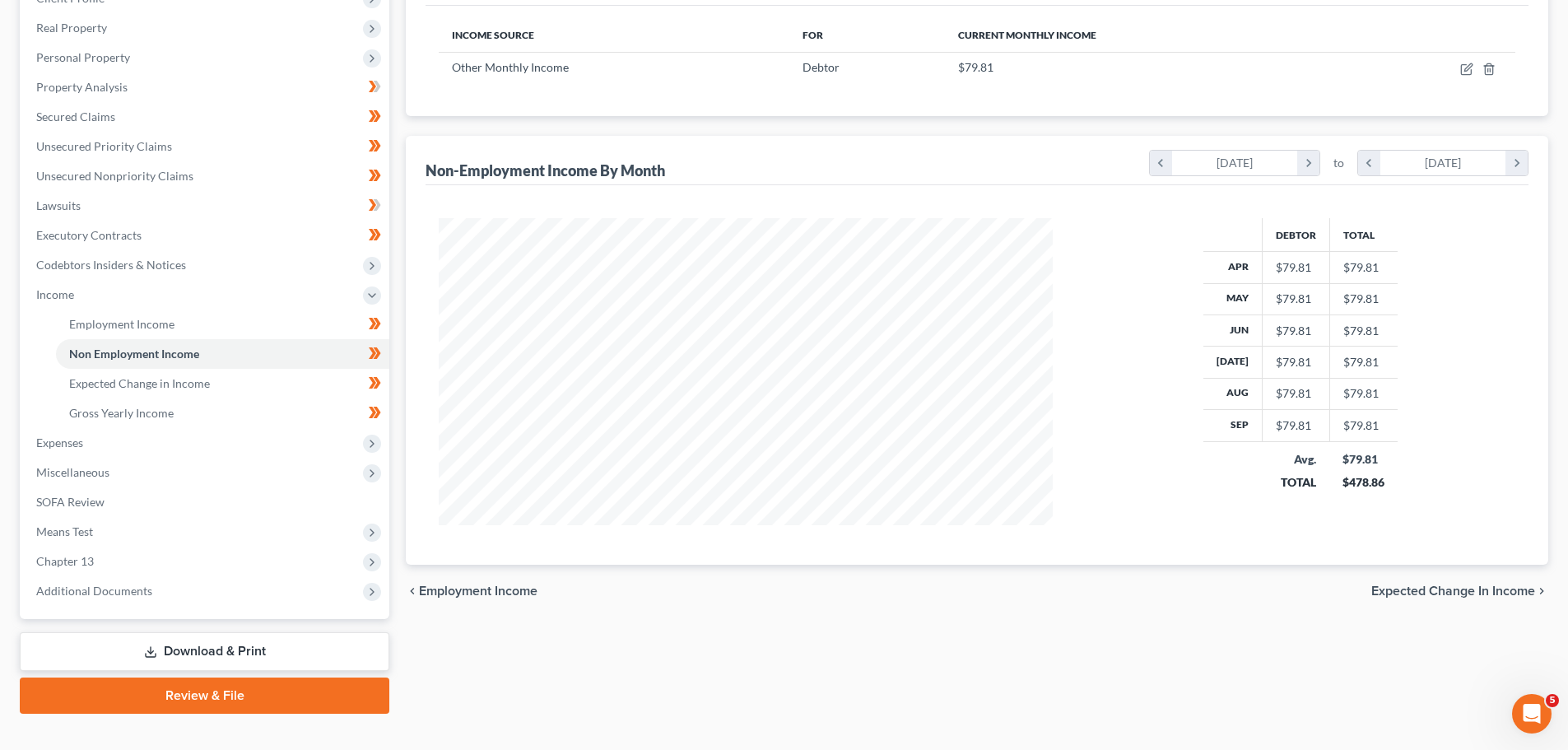
click at [193, 649] on link "Download & Print" at bounding box center [204, 651] width 370 height 38
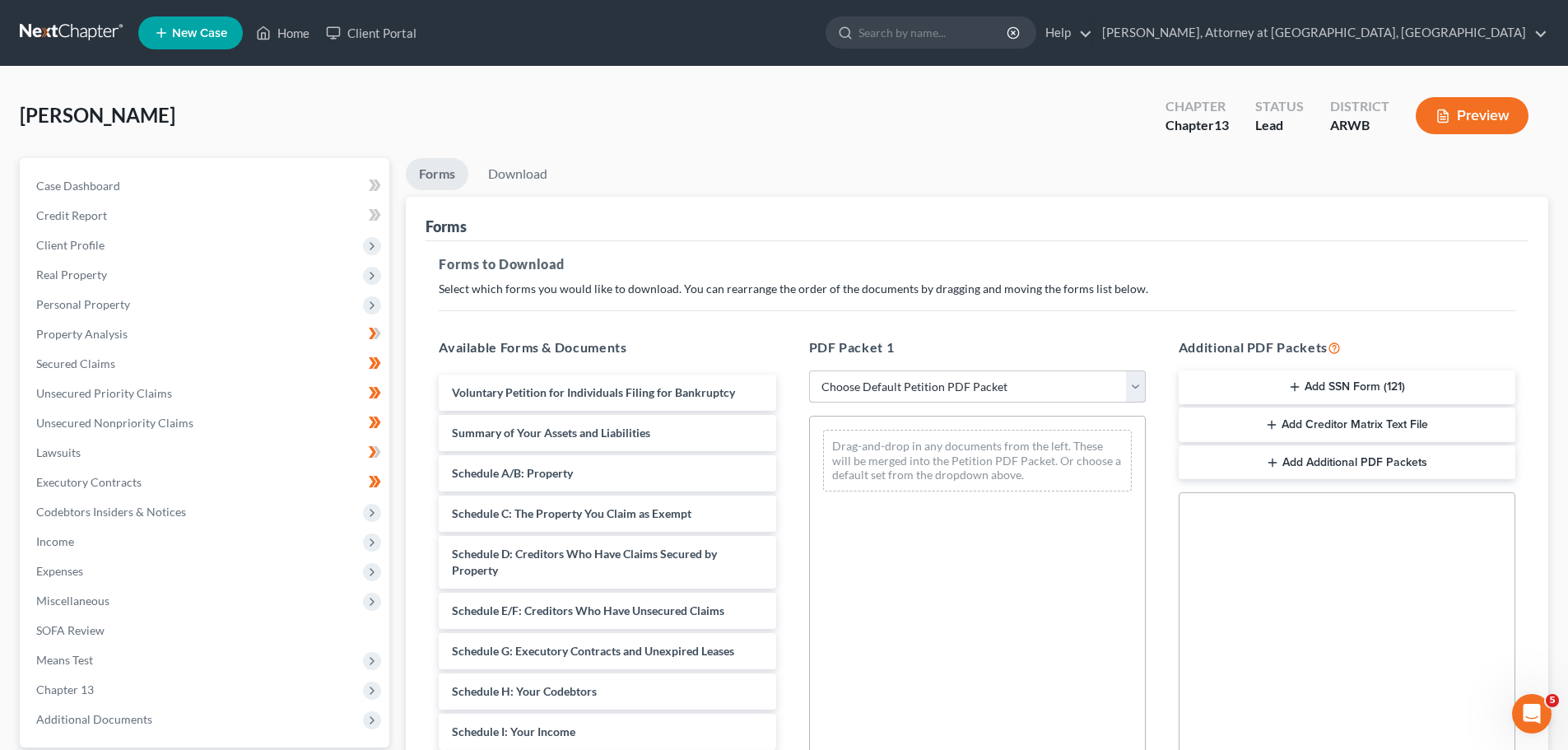
click at [1139, 384] on select "Choose Default Petition PDF Packet Complete Bankruptcy Petition (all forms and …" at bounding box center [977, 386] width 336 height 32
select select "0"
click at [809, 371] on select "Choose Default Petition PDF Packet Complete Bankruptcy Petition (all forms and …" at bounding box center [977, 386] width 336 height 32
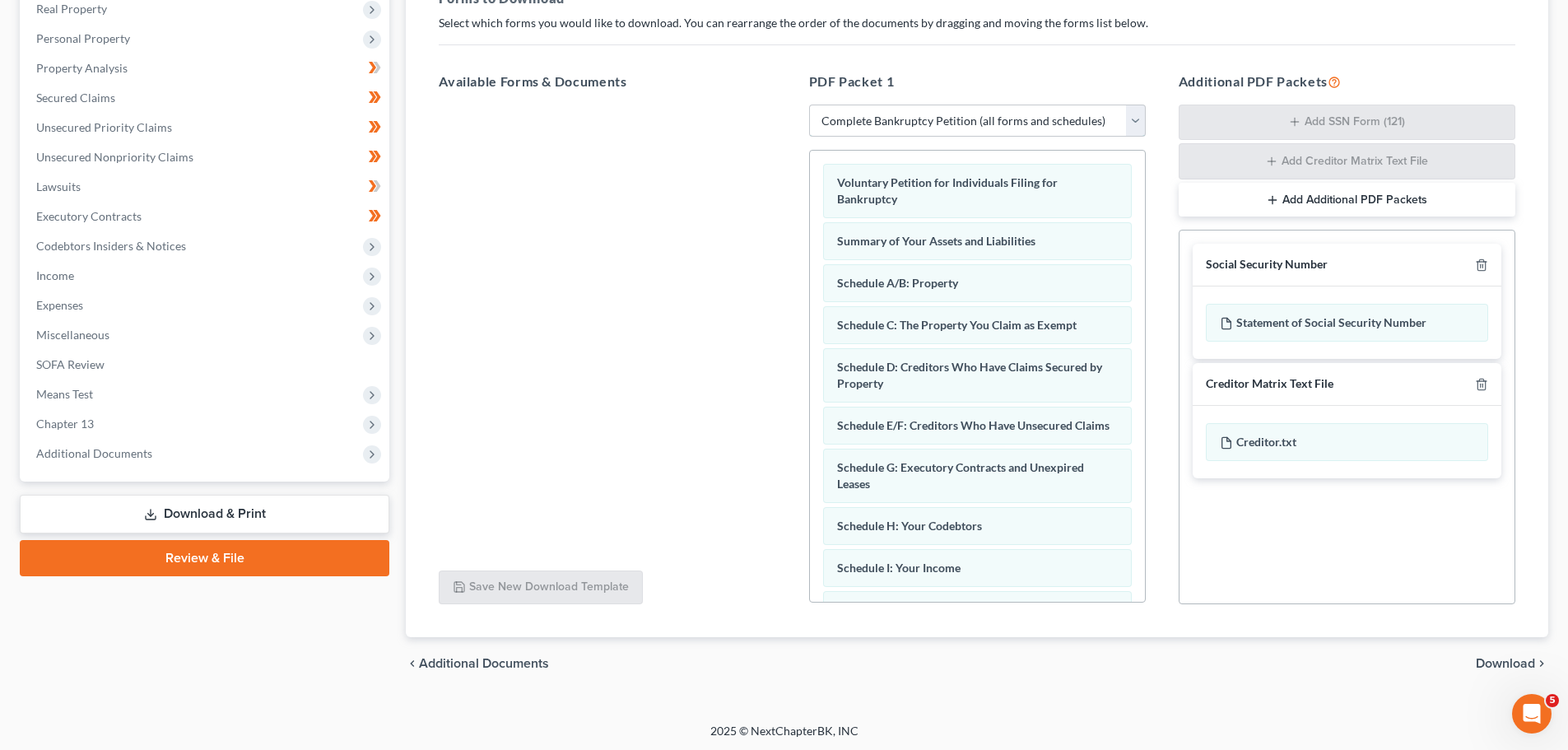
scroll to position [268, 0]
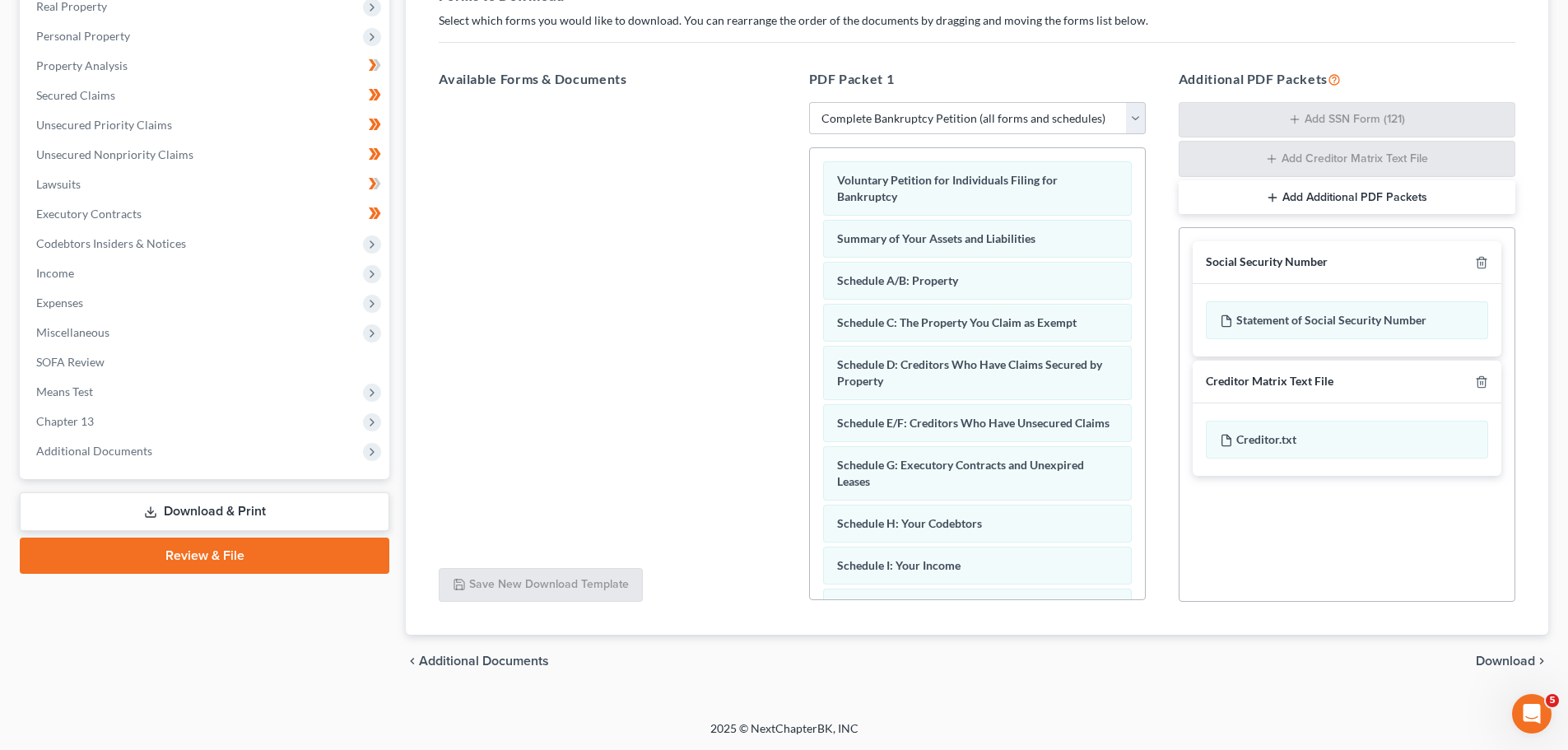
click at [1500, 659] on span "Download" at bounding box center [1505, 661] width 59 height 13
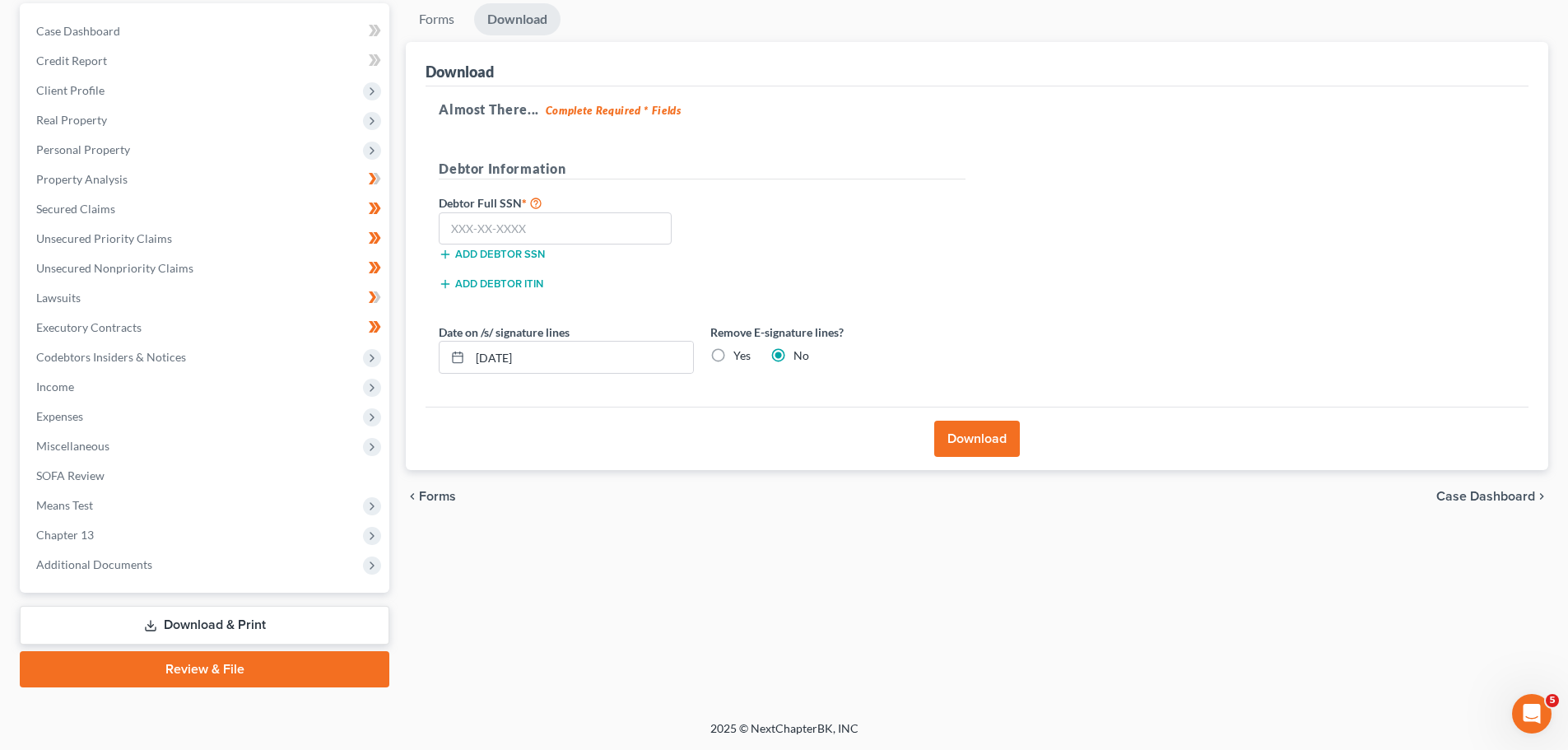
scroll to position [154, 0]
click at [561, 224] on input "text" at bounding box center [554, 228] width 233 height 32
type input "429-41-2395"
click at [733, 358] on label "Yes" at bounding box center [742, 355] width 18 height 17
click at [740, 358] on input "Yes" at bounding box center [745, 352] width 11 height 11
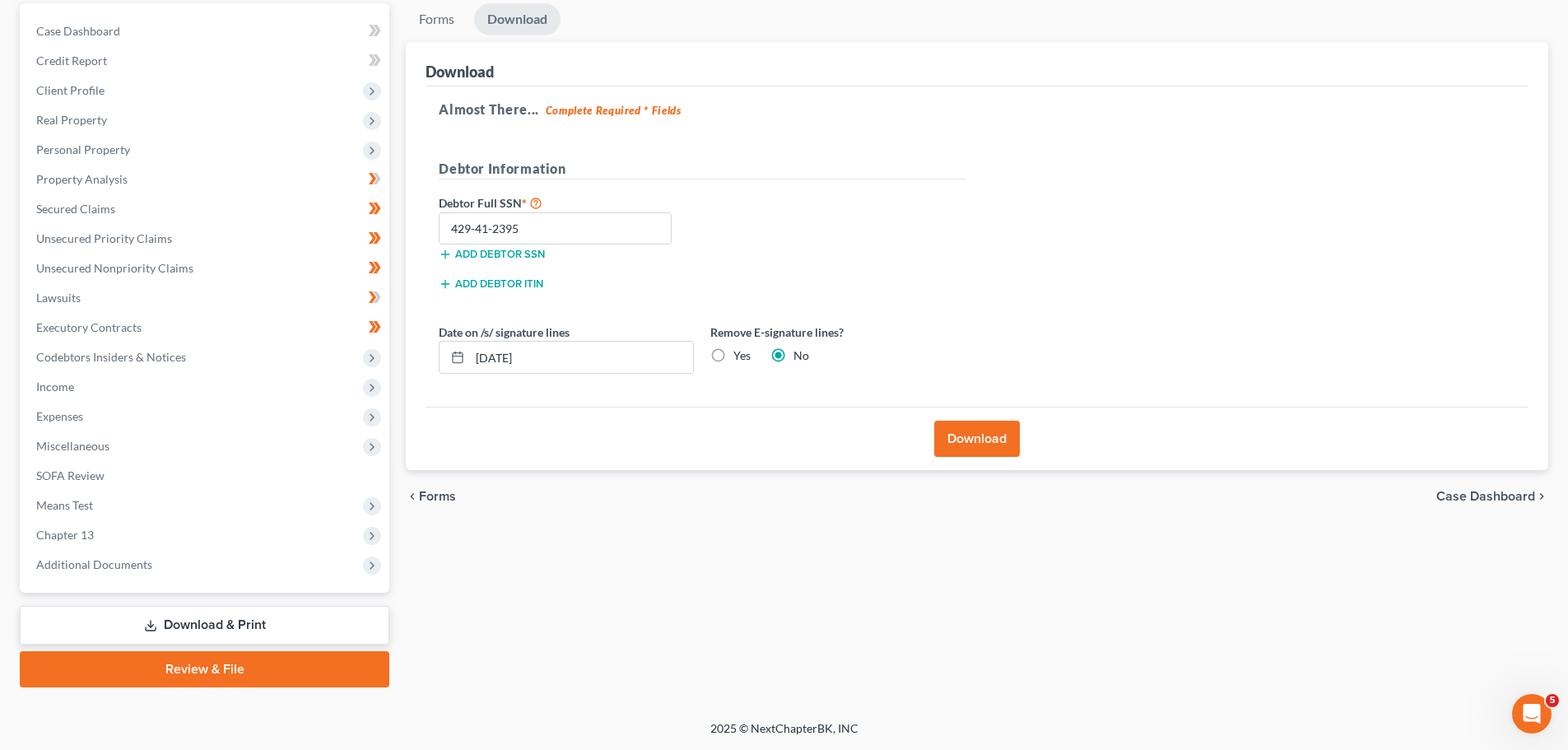
radio input "true"
radio input "false"
click at [991, 431] on button "Download" at bounding box center [976, 438] width 86 height 36
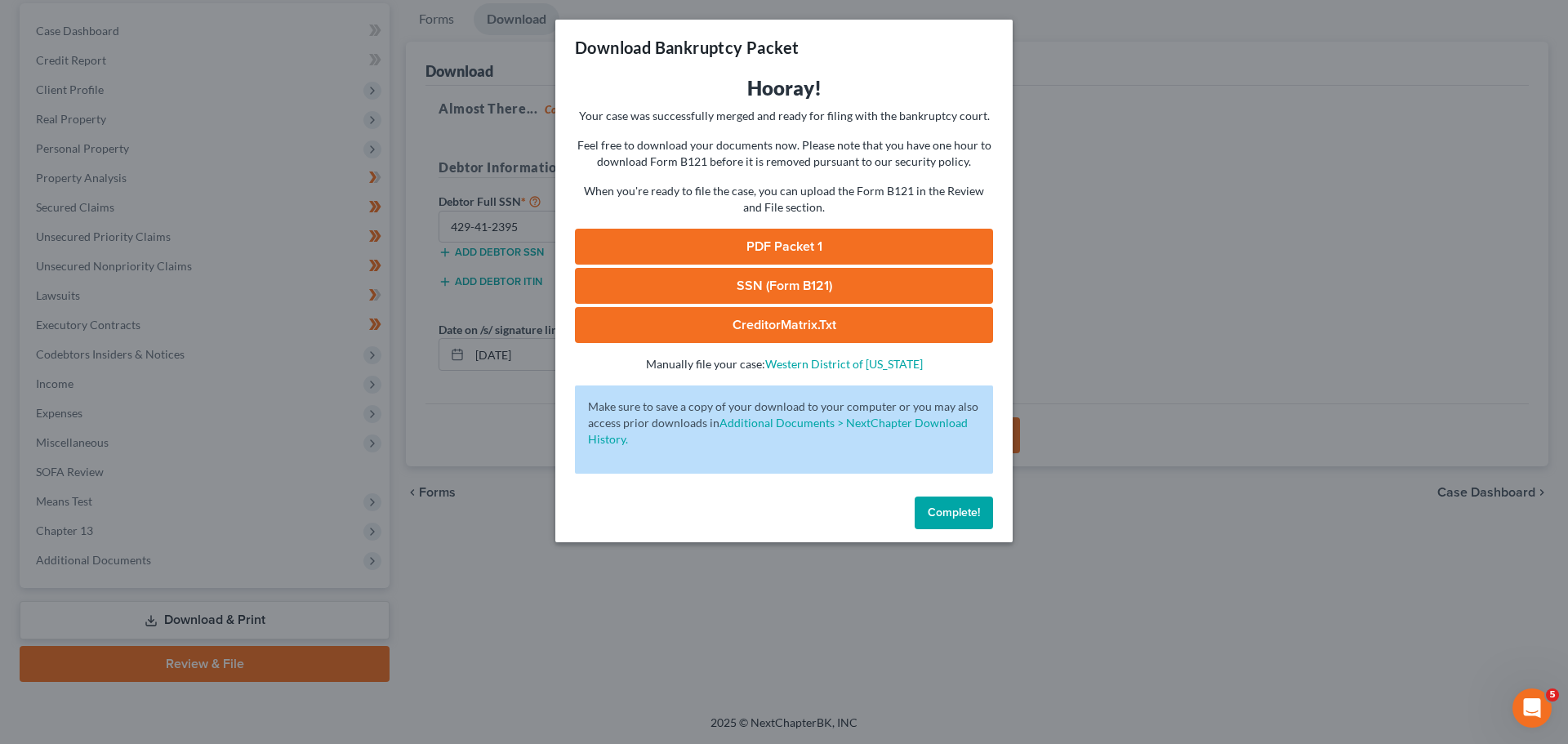
click at [826, 280] on link "SSN (Form B121)" at bounding box center [783, 286] width 418 height 36
click at [790, 319] on link "CreditorMatrix.txt" at bounding box center [783, 325] width 418 height 36
click at [770, 238] on link "PDF Packet 1" at bounding box center [783, 246] width 418 height 36
click at [969, 510] on span "Complete!" at bounding box center [954, 512] width 53 height 14
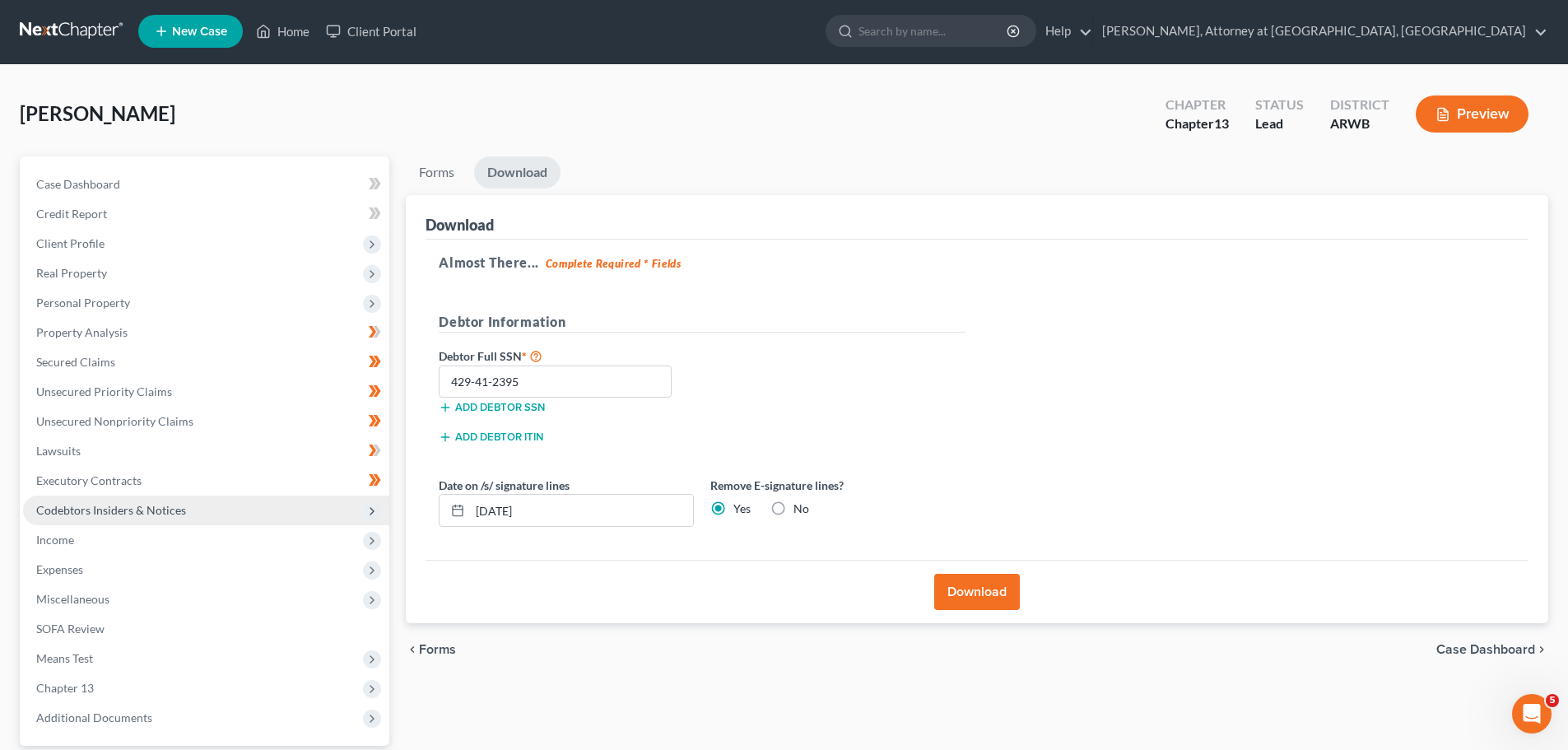
scroll to position [0, 0]
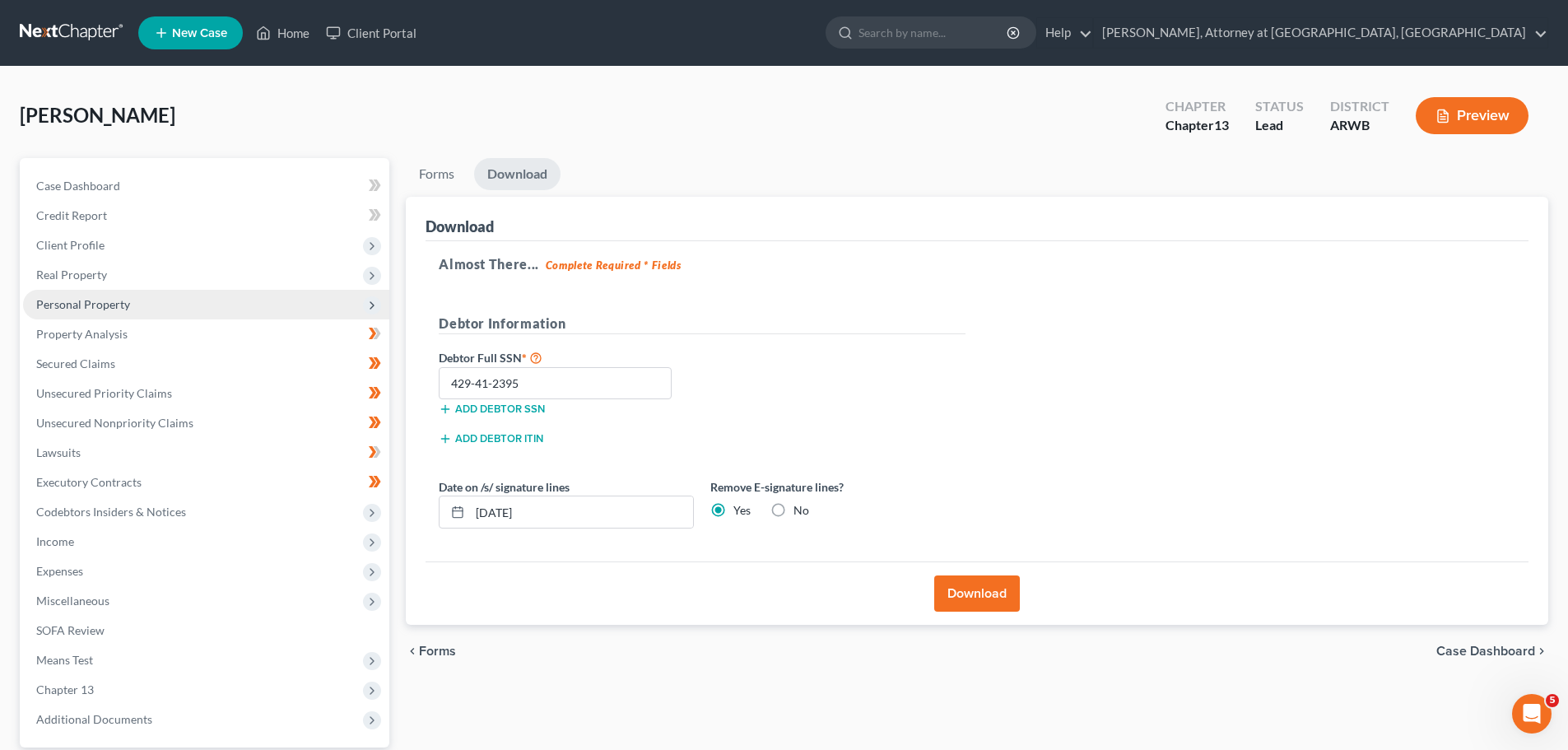
click at [70, 301] on span "Personal Property" at bounding box center [83, 304] width 93 height 14
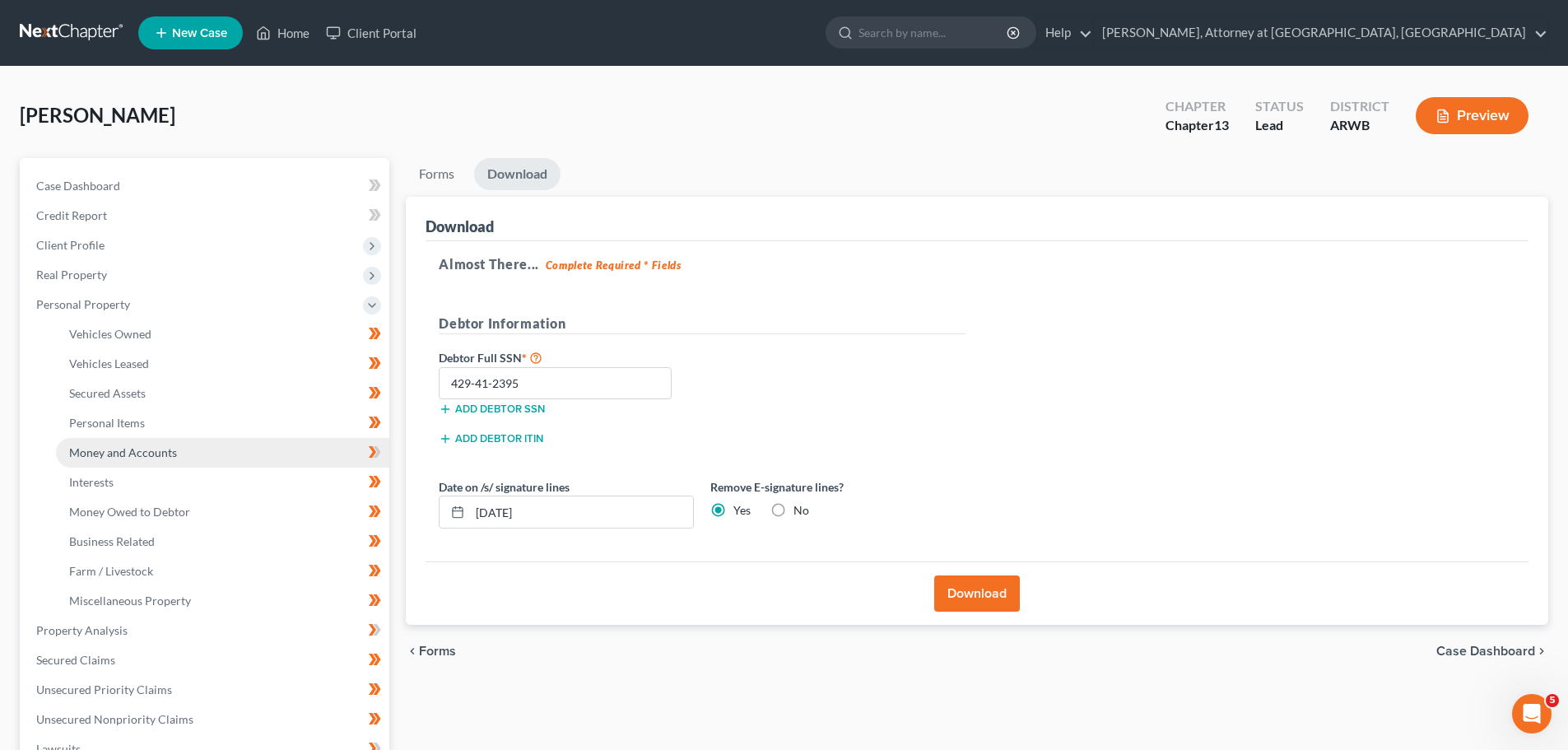
click at [128, 453] on span "Money and Accounts" at bounding box center [123, 452] width 108 height 14
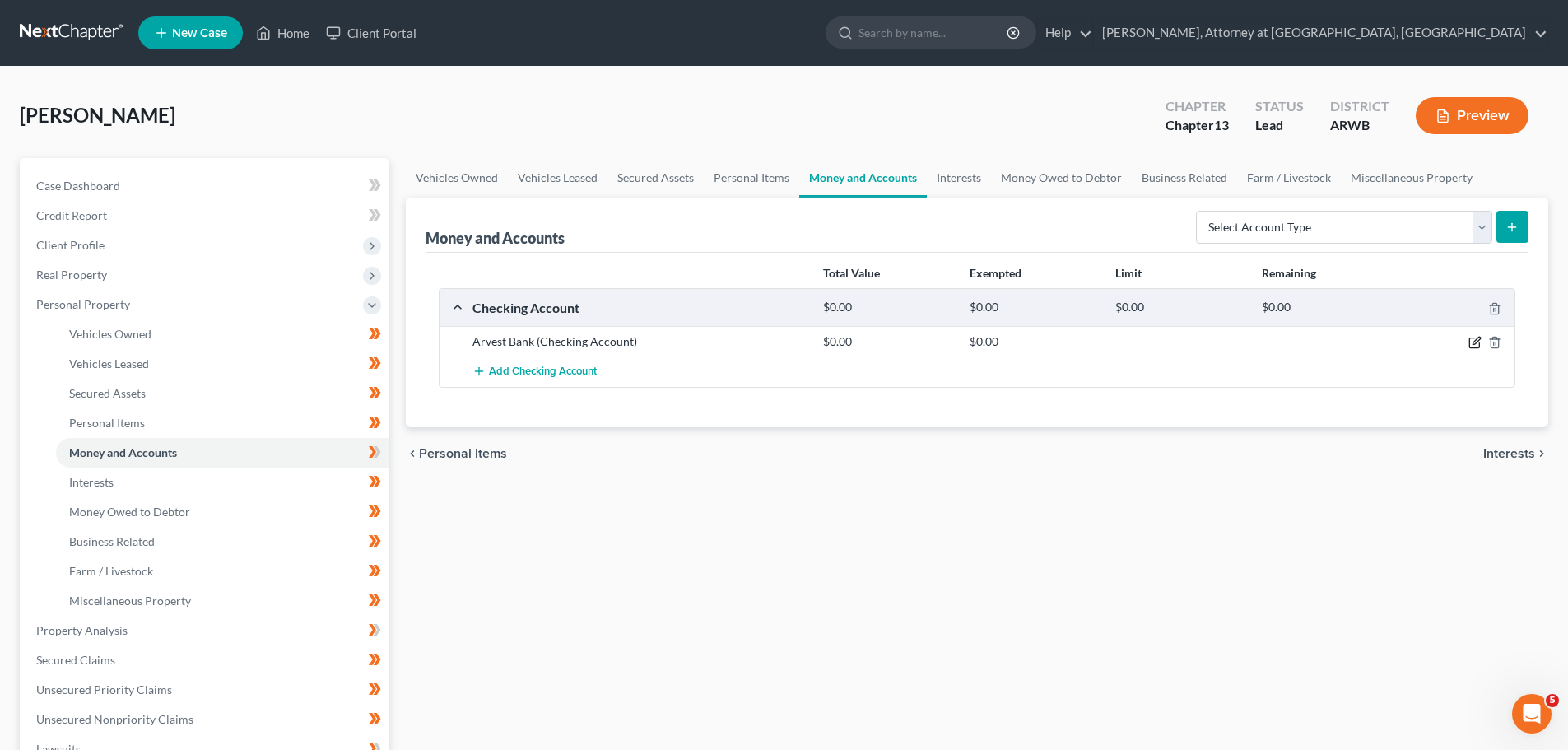
click at [1476, 342] on icon "button" at bounding box center [1475, 342] width 13 height 13
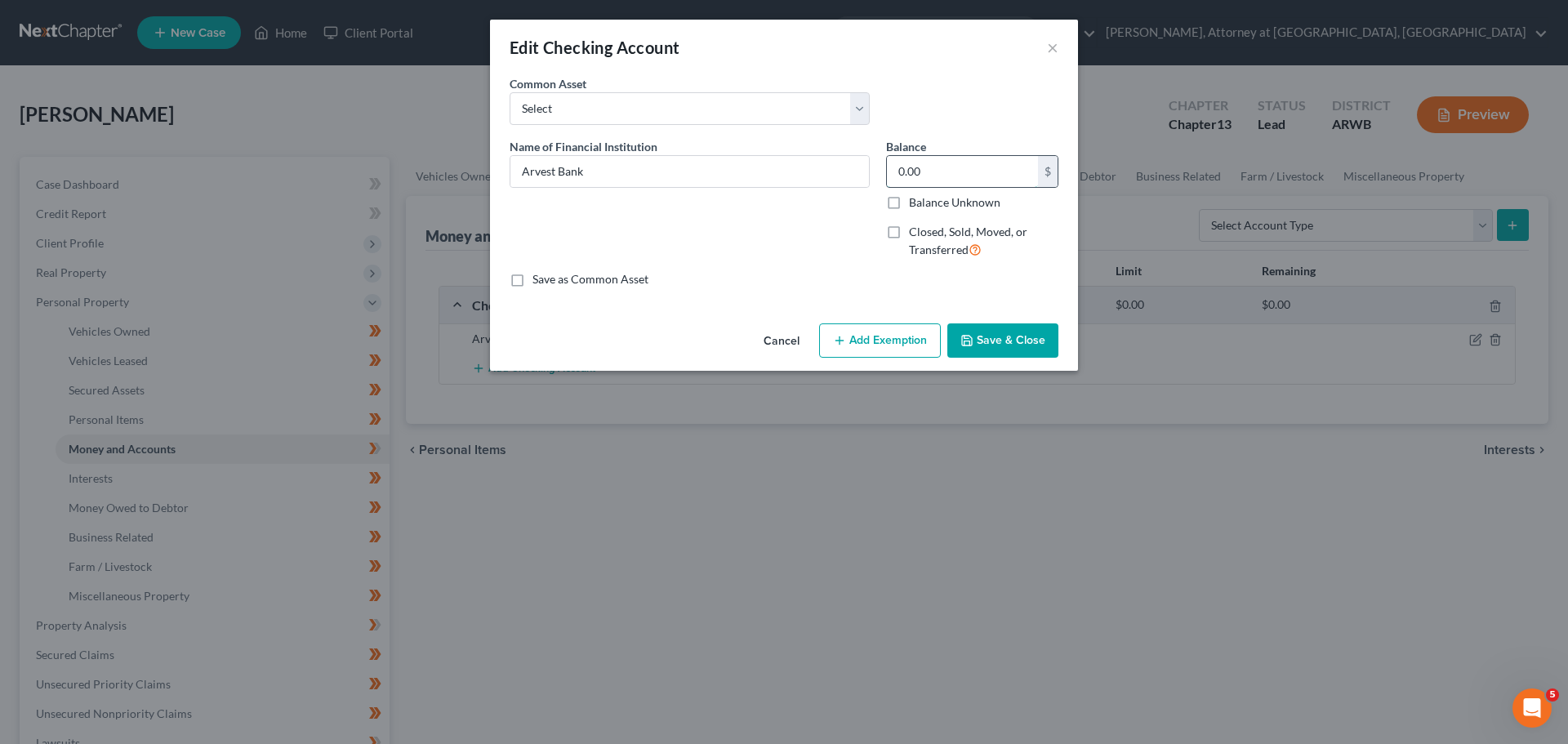
click at [938, 165] on input "0.00" at bounding box center [961, 172] width 151 height 31
type input "19.35"
click at [880, 339] on button "Add Exemption" at bounding box center [880, 340] width 122 height 34
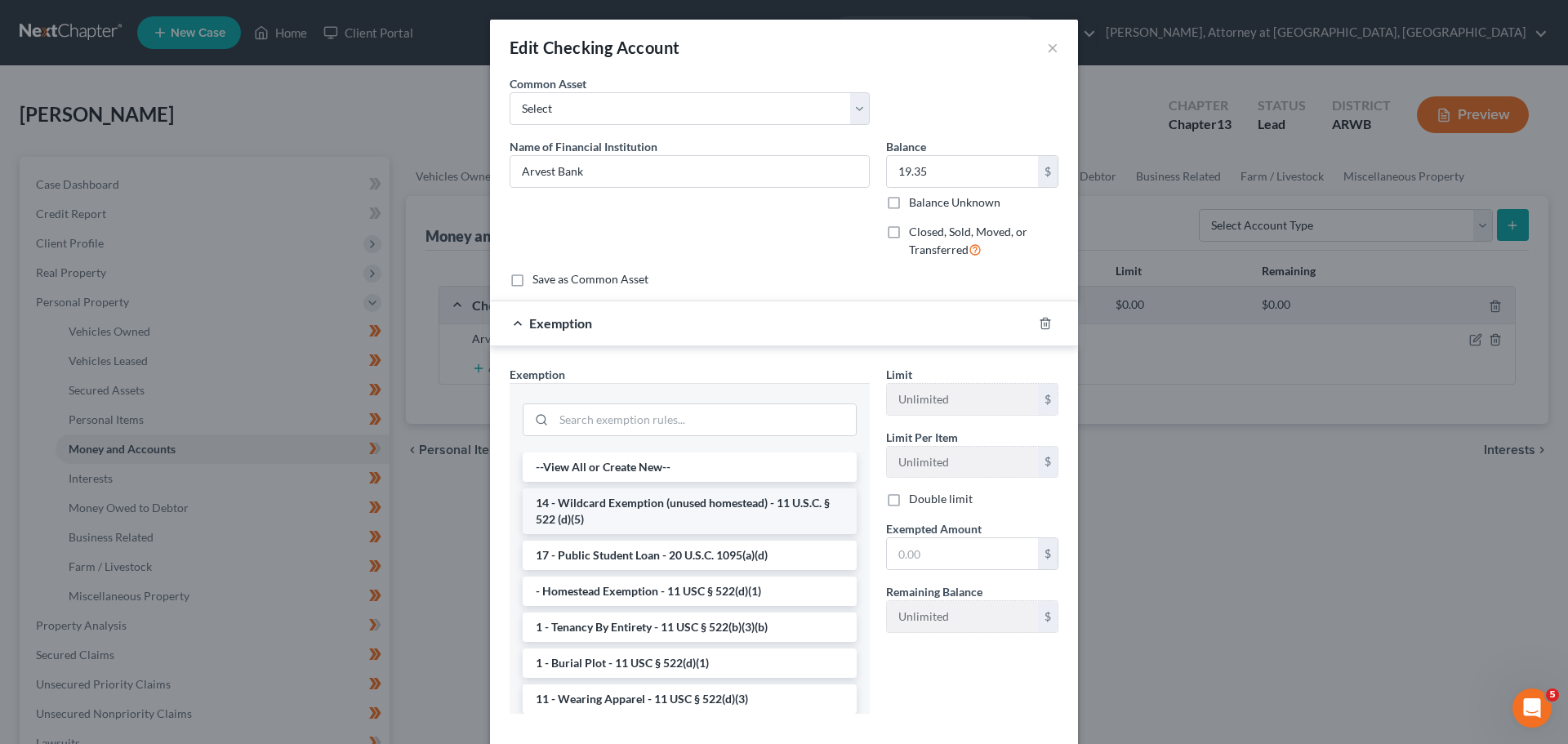
click at [647, 504] on li "14 - Wildcard Exemption (unused homestead) - 11 U.S.C. § 522 (d)(5)" at bounding box center [689, 511] width 333 height 46
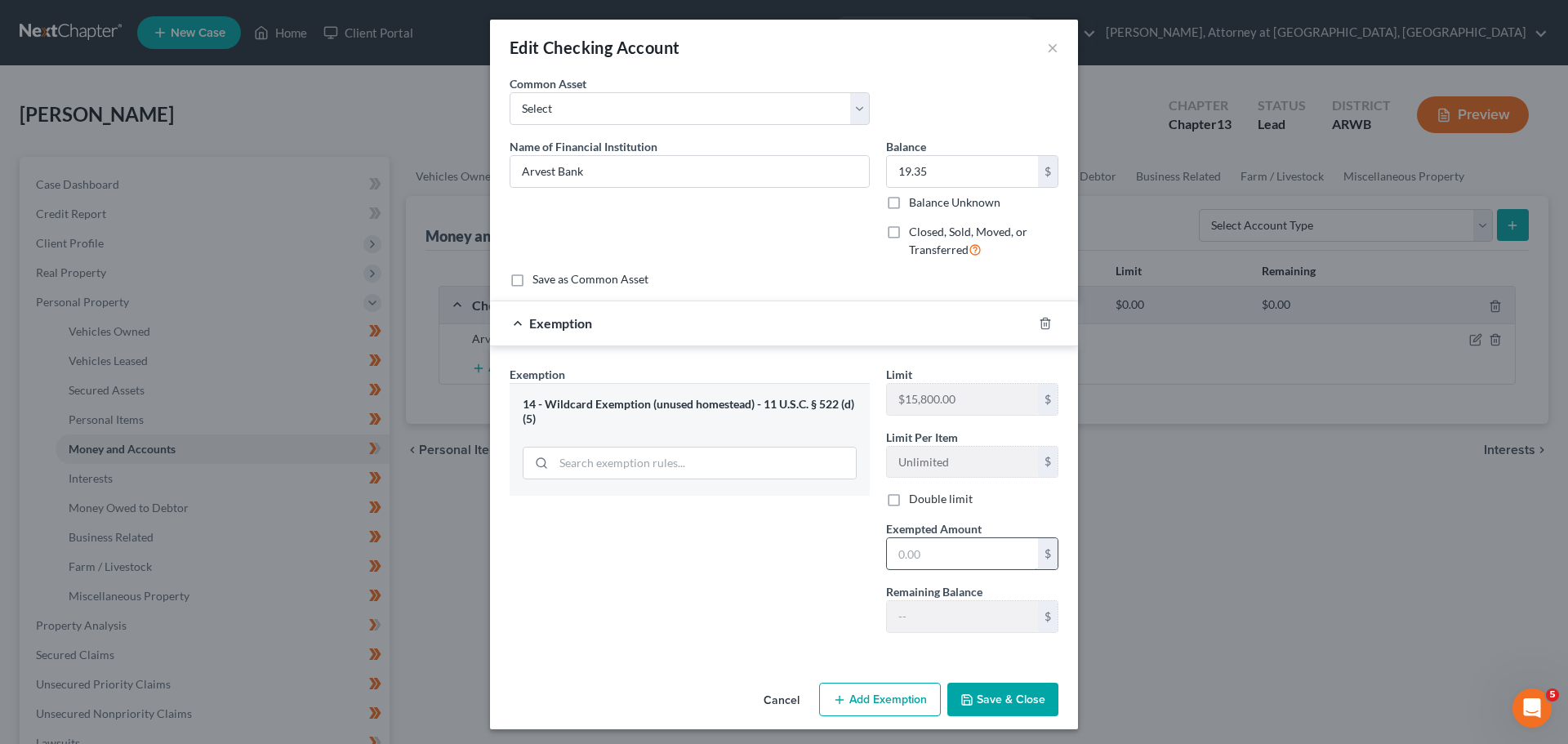
click at [928, 563] on input "text" at bounding box center [961, 554] width 151 height 31
type input "19.35"
click at [1001, 697] on button "Save & Close" at bounding box center [1002, 699] width 111 height 34
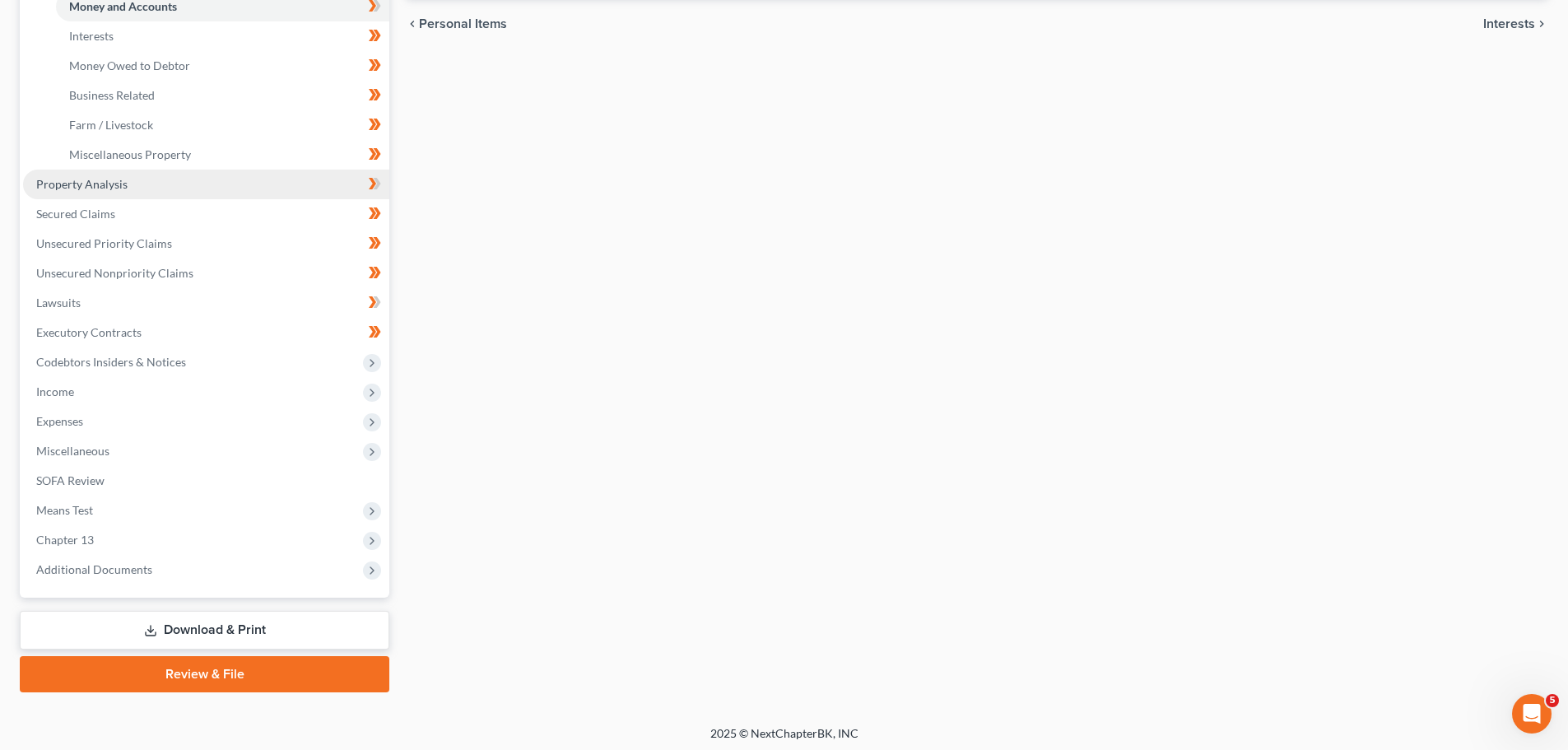
scroll to position [451, 0]
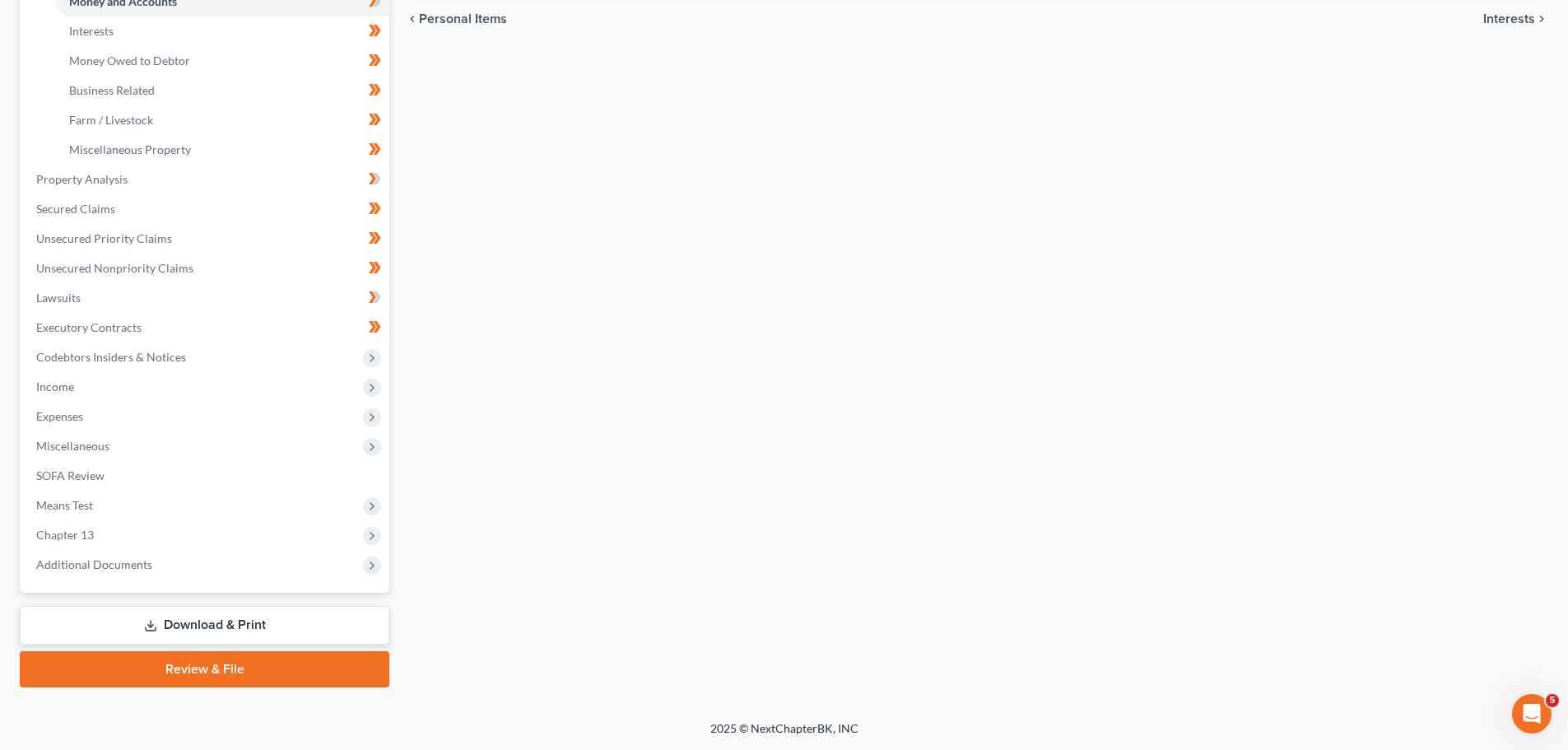
click at [173, 616] on link "Download & Print" at bounding box center [204, 624] width 370 height 38
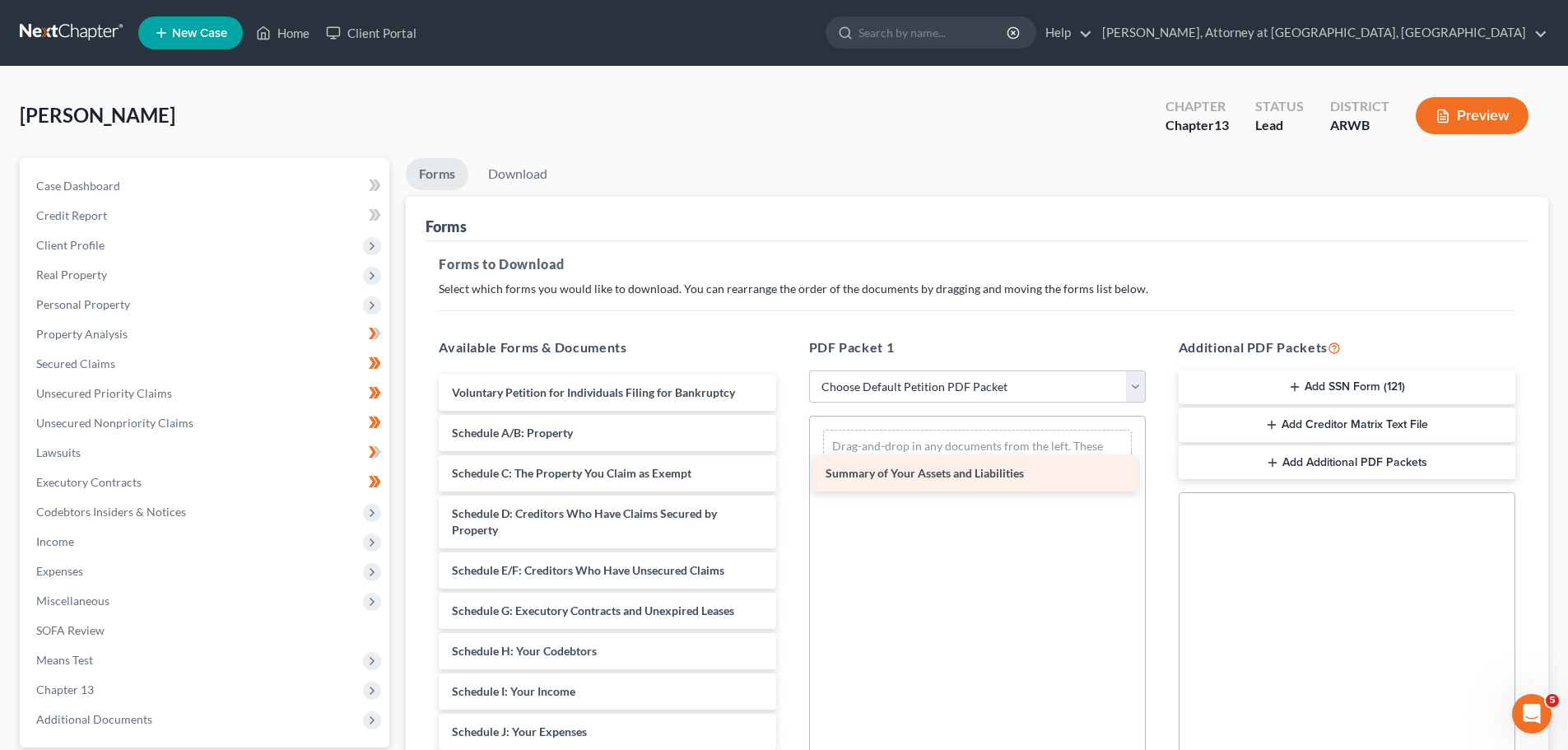
drag, startPoint x: 539, startPoint y: 428, endPoint x: 914, endPoint y: 467, distance: 377.0
click at [788, 467] on div "Summary of Your Assets and Liabilities Voluntary Petition for Individuals Filin…" at bounding box center [607, 720] width 363 height 691
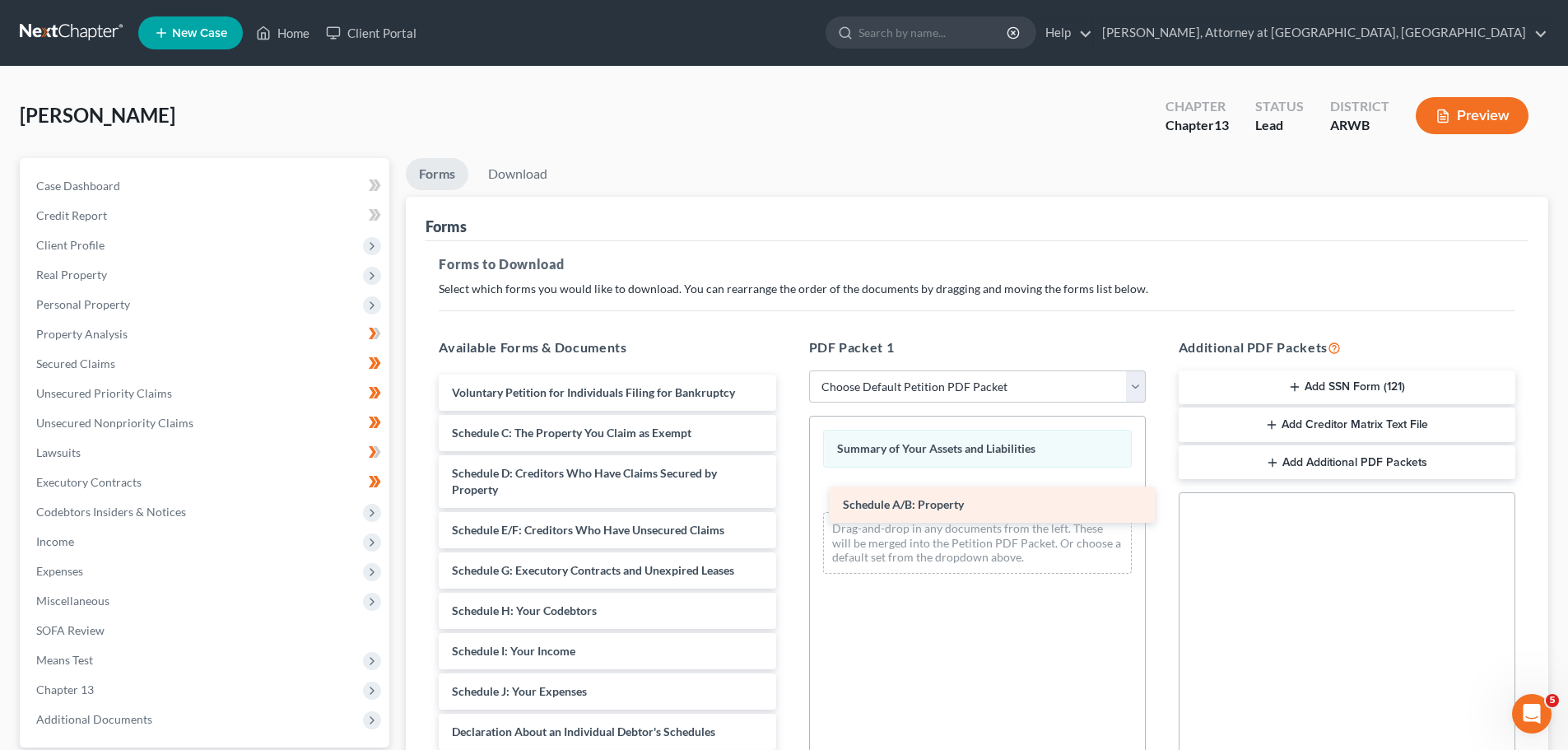
drag, startPoint x: 527, startPoint y: 423, endPoint x: 911, endPoint y: 496, distance: 390.9
click at [788, 495] on div "Schedule A/B: Property Voluntary Petition for Individuals Filing for Bankruptcy…" at bounding box center [607, 699] width 363 height 650
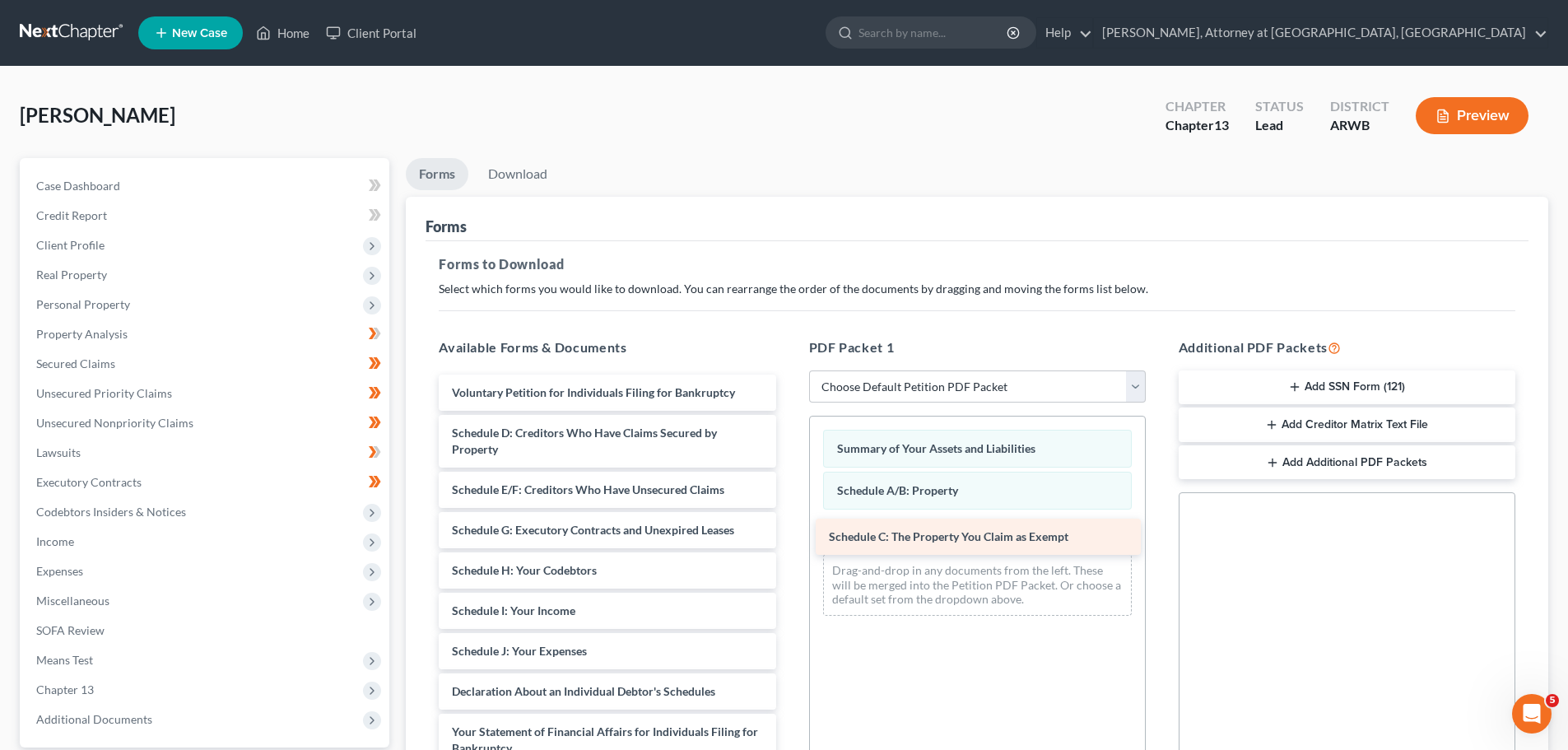
drag, startPoint x: 530, startPoint y: 427, endPoint x: 907, endPoint y: 530, distance: 390.8
click at [788, 530] on div "Schedule C: The Property You Claim as Exempt Voluntary Petition for Individuals…" at bounding box center [607, 679] width 363 height 609
click at [1537, 696] on div "Open Intercom Messenger" at bounding box center [1529, 711] width 54 height 54
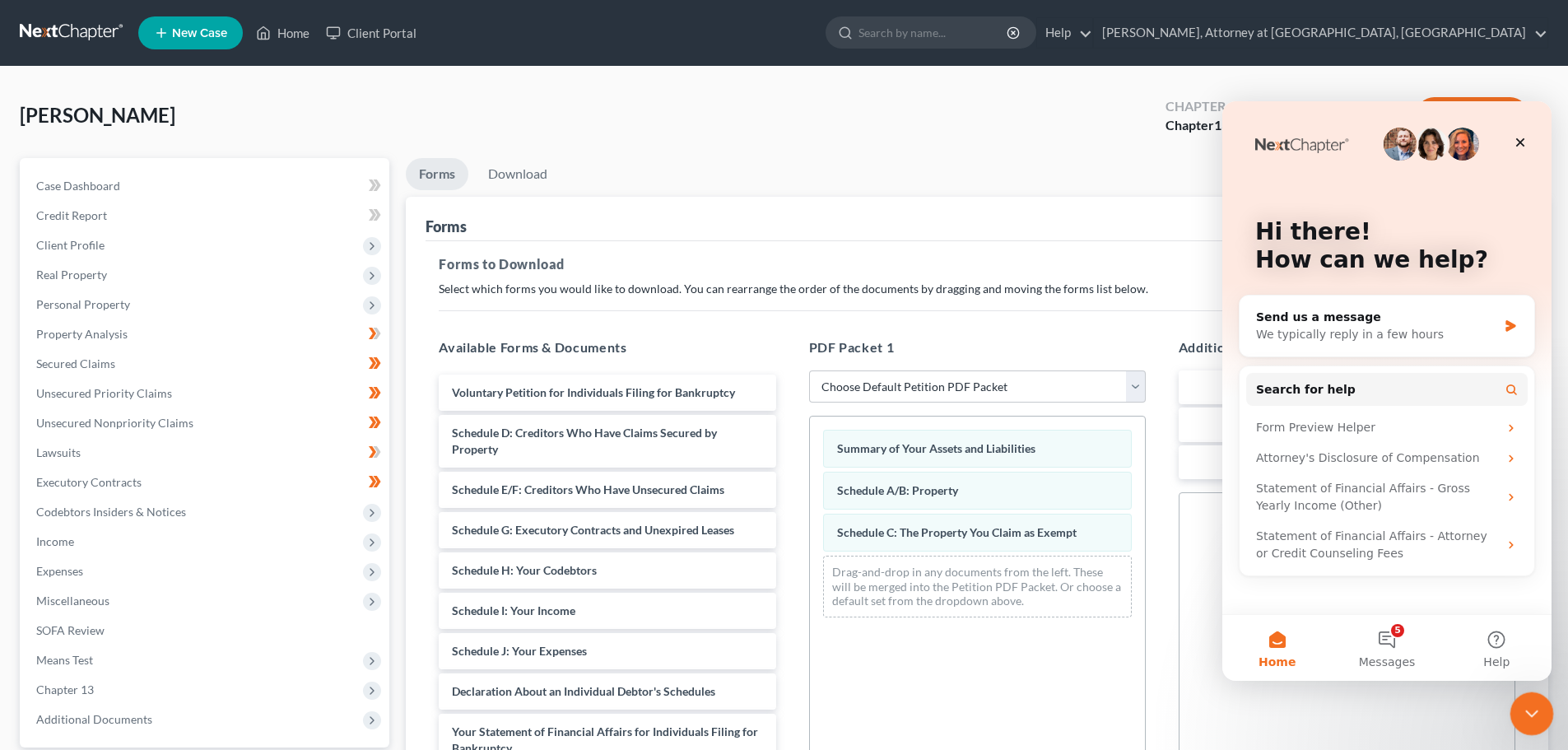
click at [1532, 706] on icon "Close Intercom Messenger" at bounding box center [1530, 711] width 20 height 20
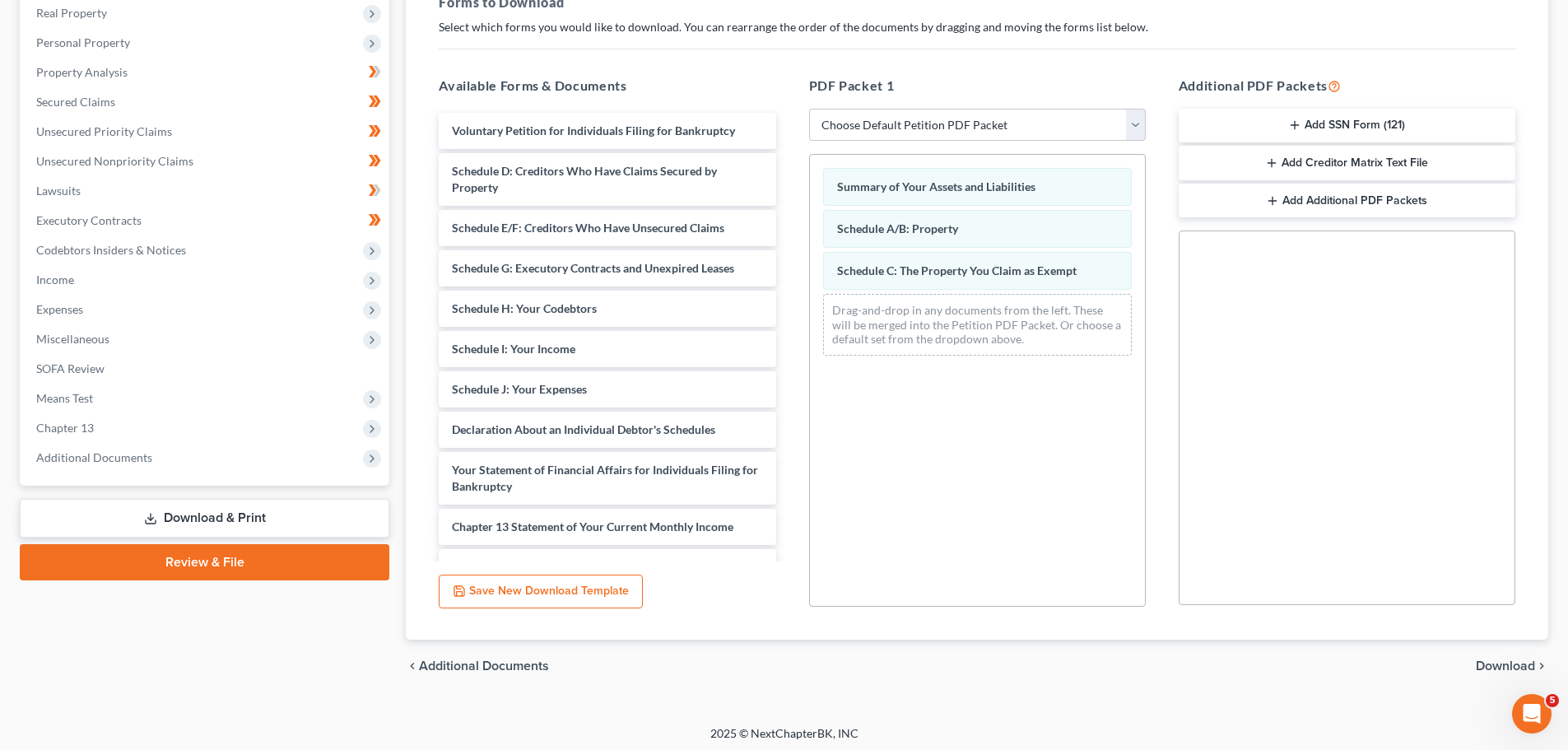
scroll to position [266, 0]
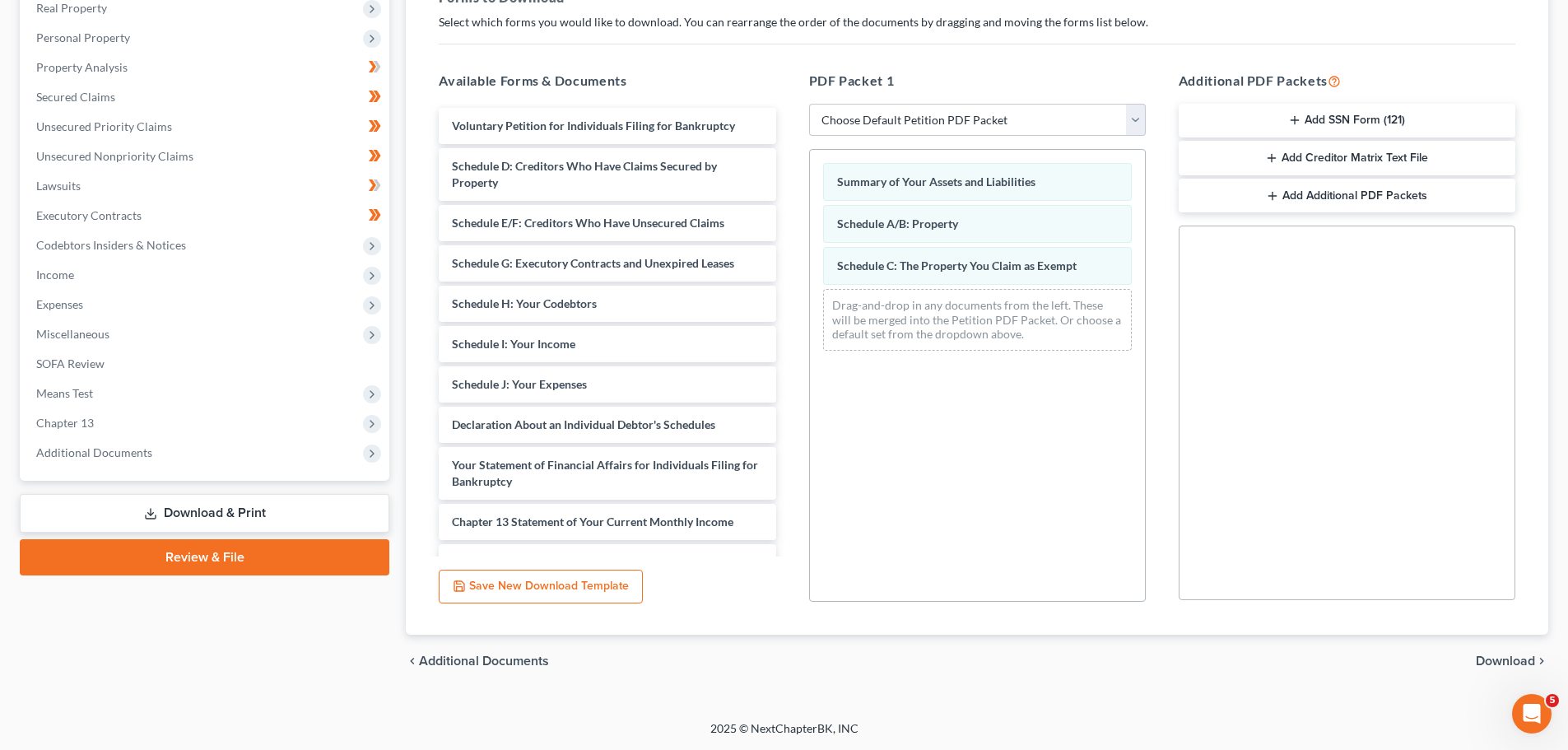
click at [1508, 656] on span "Download" at bounding box center [1505, 661] width 59 height 13
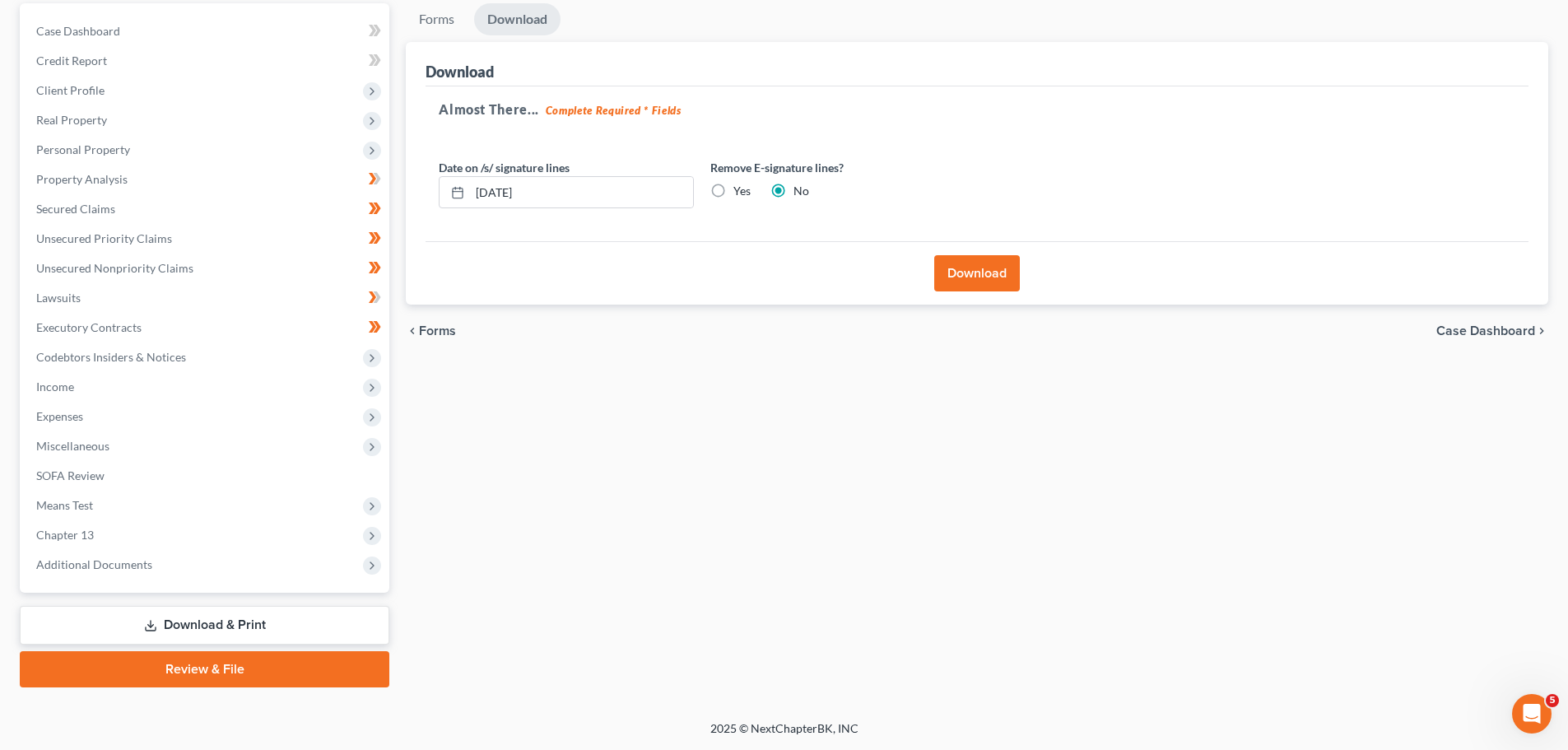
click at [733, 196] on label "Yes" at bounding box center [742, 191] width 18 height 17
click at [740, 194] on input "Yes" at bounding box center [745, 188] width 11 height 11
radio input "true"
radio input "false"
click at [991, 268] on button "Download" at bounding box center [976, 273] width 86 height 36
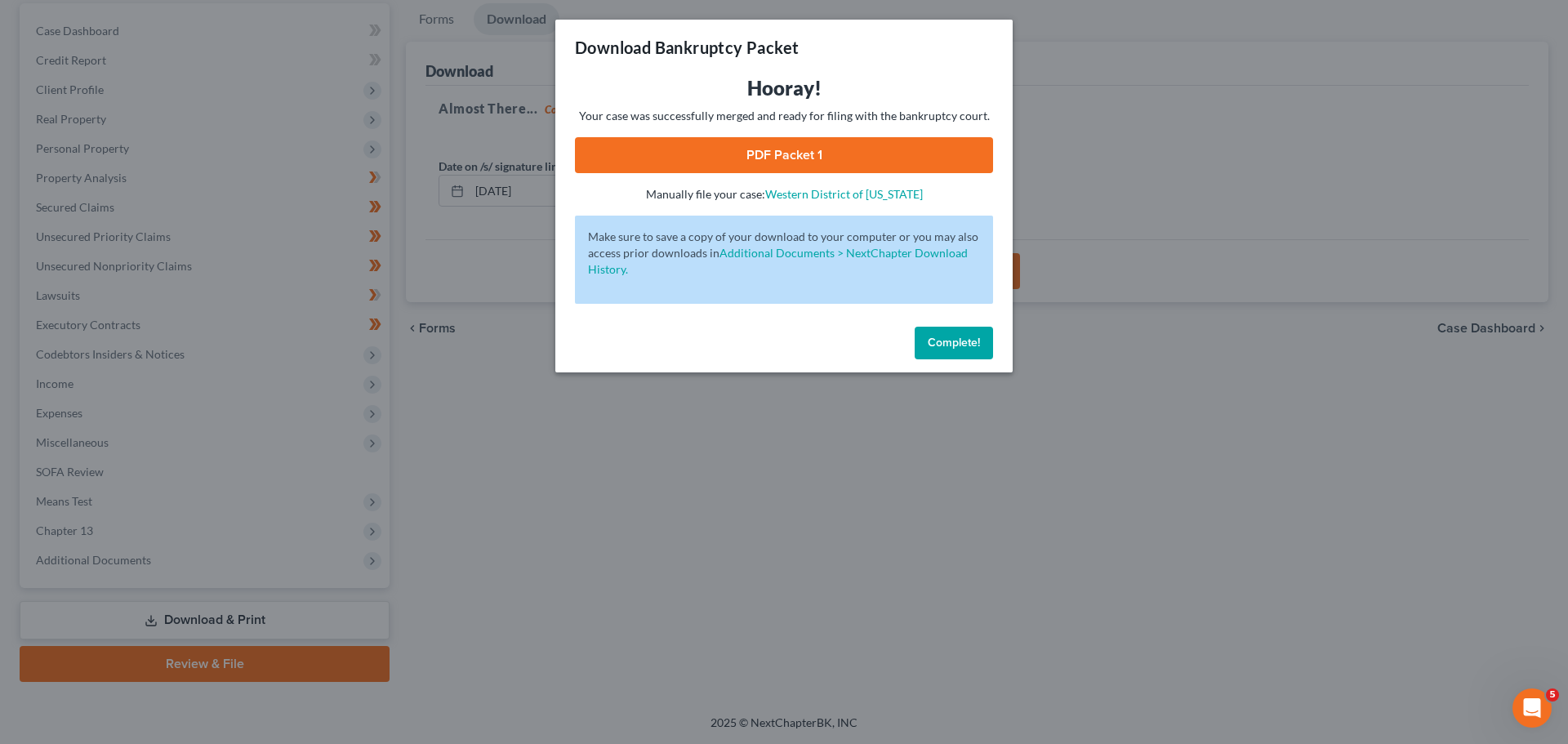
click at [814, 154] on link "PDF Packet 1" at bounding box center [783, 155] width 418 height 36
click at [954, 335] on span "Complete!" at bounding box center [954, 342] width 53 height 14
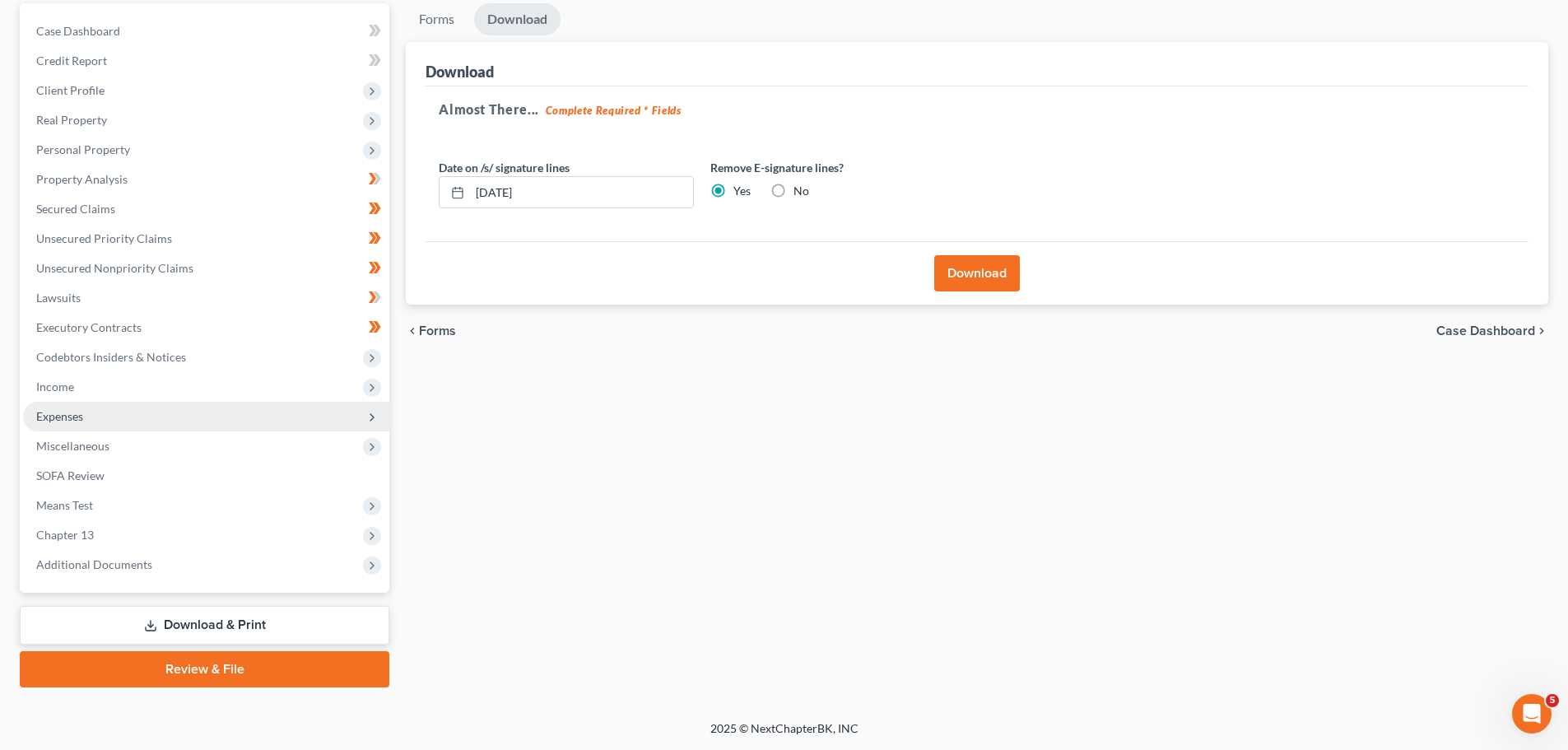
click at [56, 410] on span "Expenses" at bounding box center [60, 416] width 47 height 14
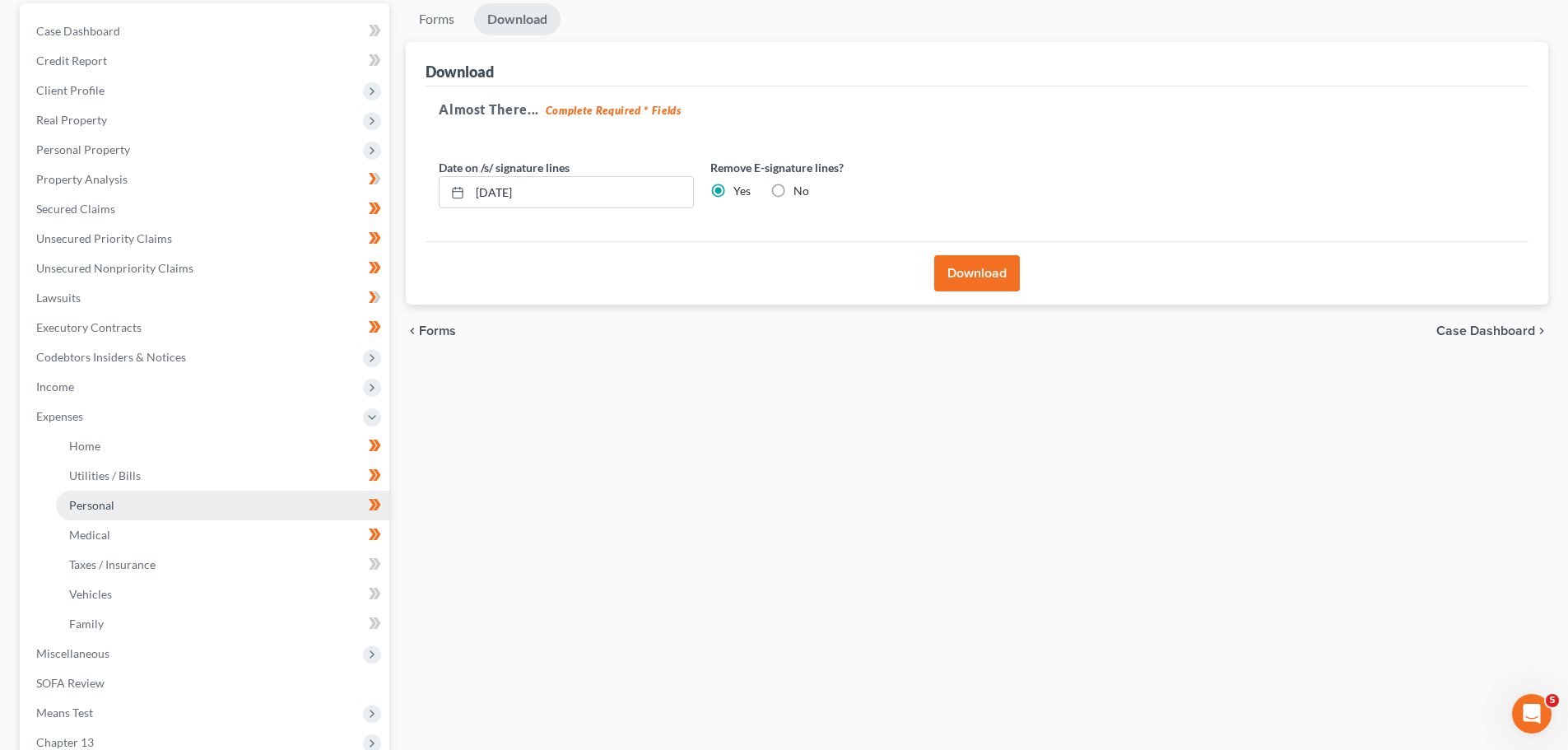
click at [95, 500] on span "Personal" at bounding box center [91, 505] width 45 height 14
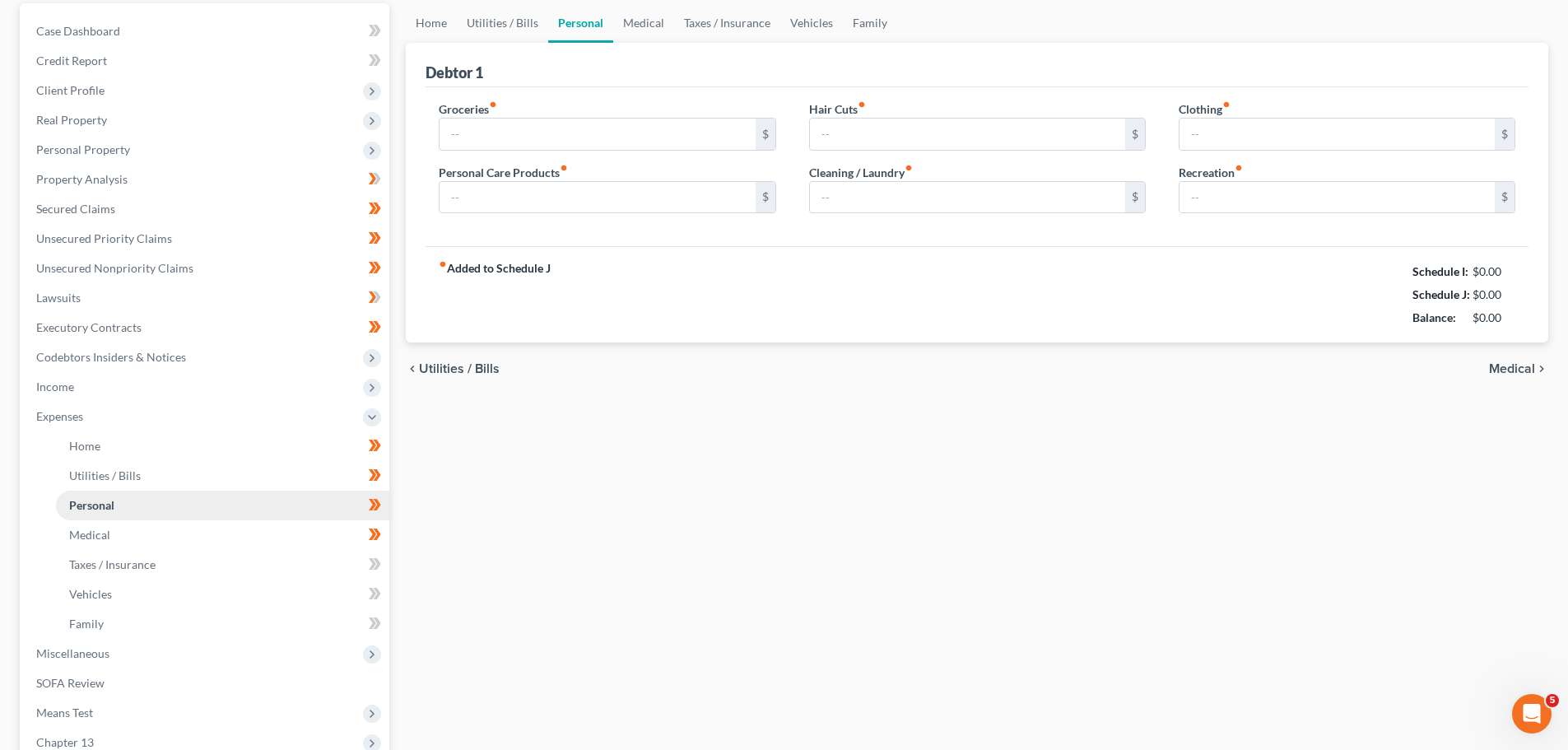
scroll to position [21, 0]
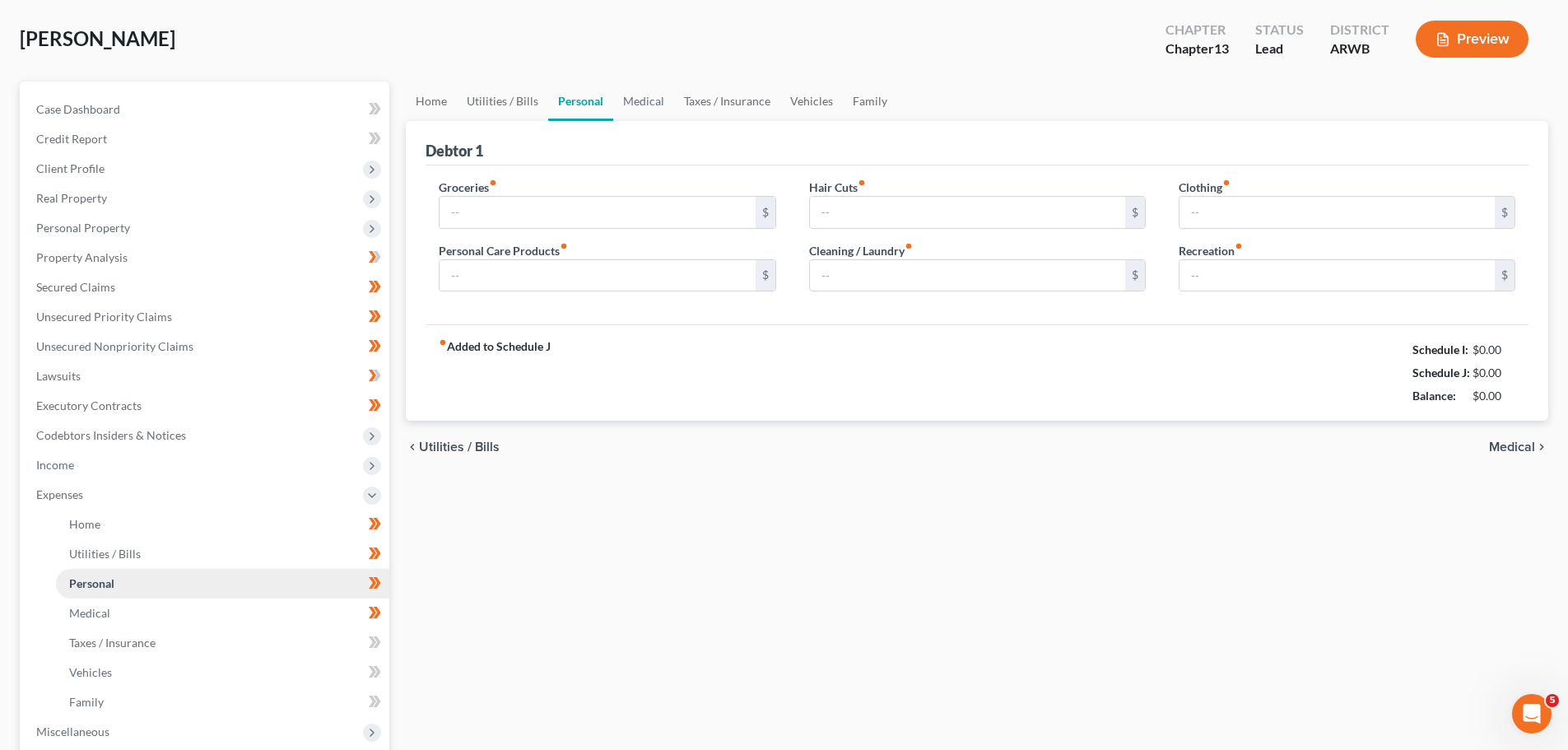
type input "542.00"
type input "20.00"
type input "30.00"
type input "0.00"
type input "93.00"
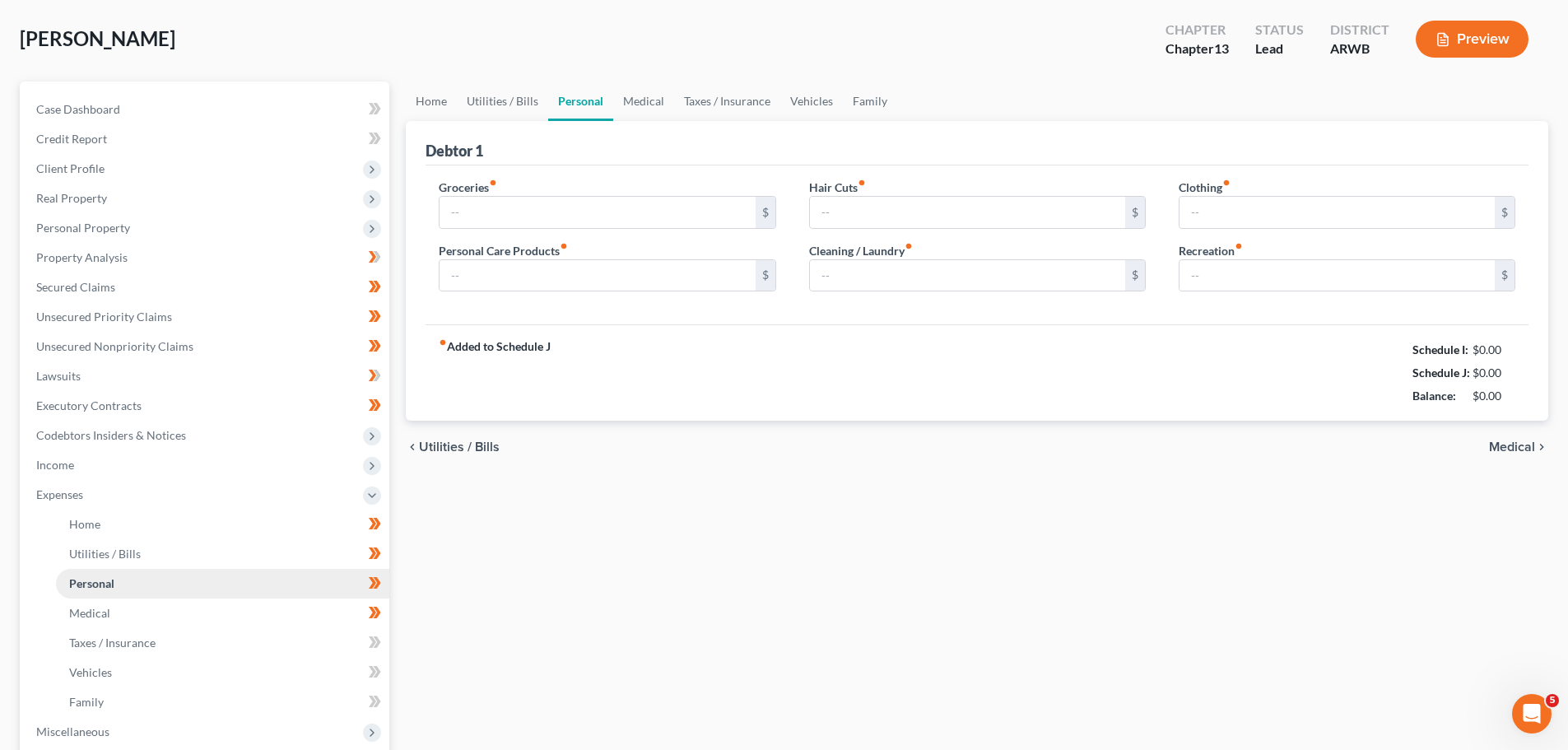
type input "27.98"
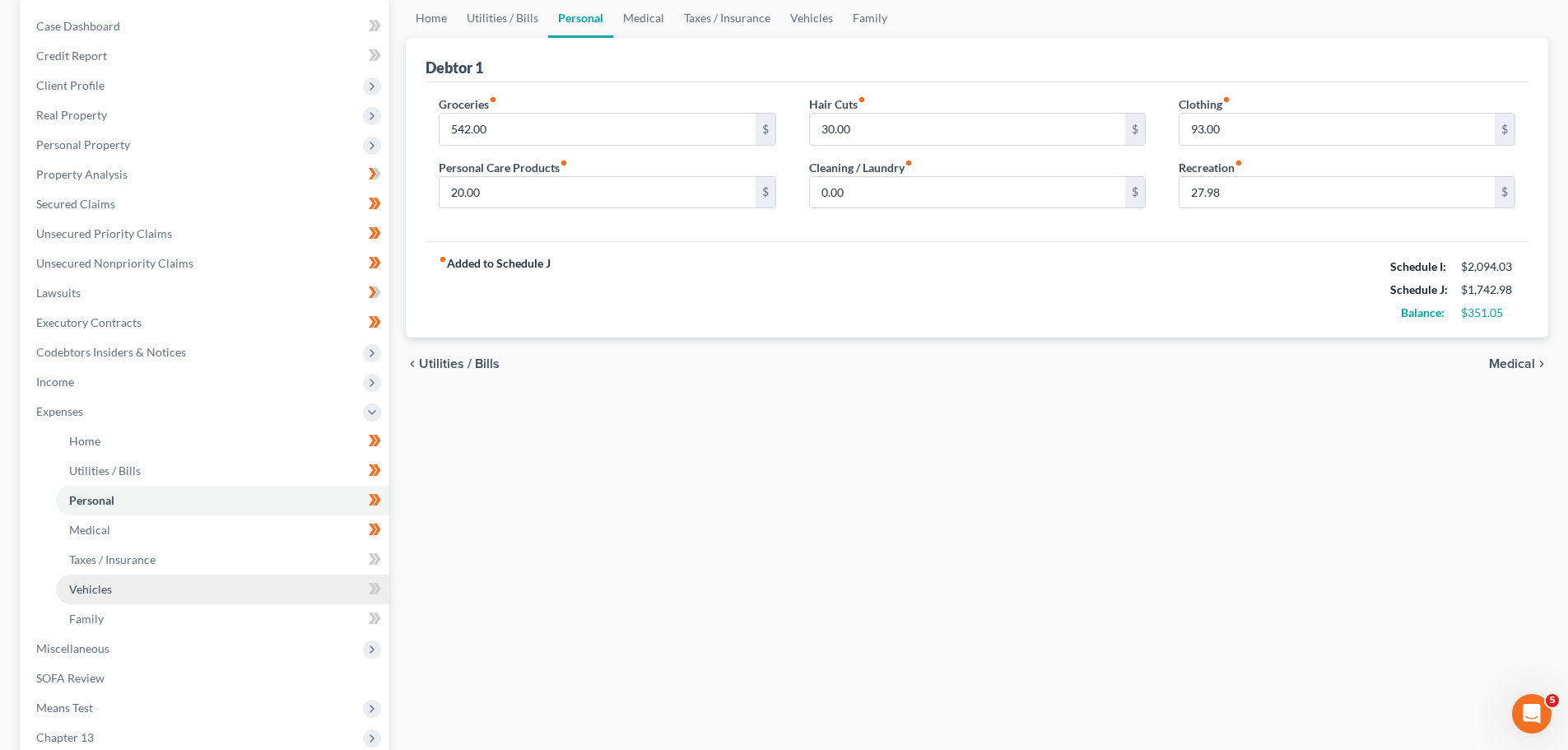
scroll to position [164, 0]
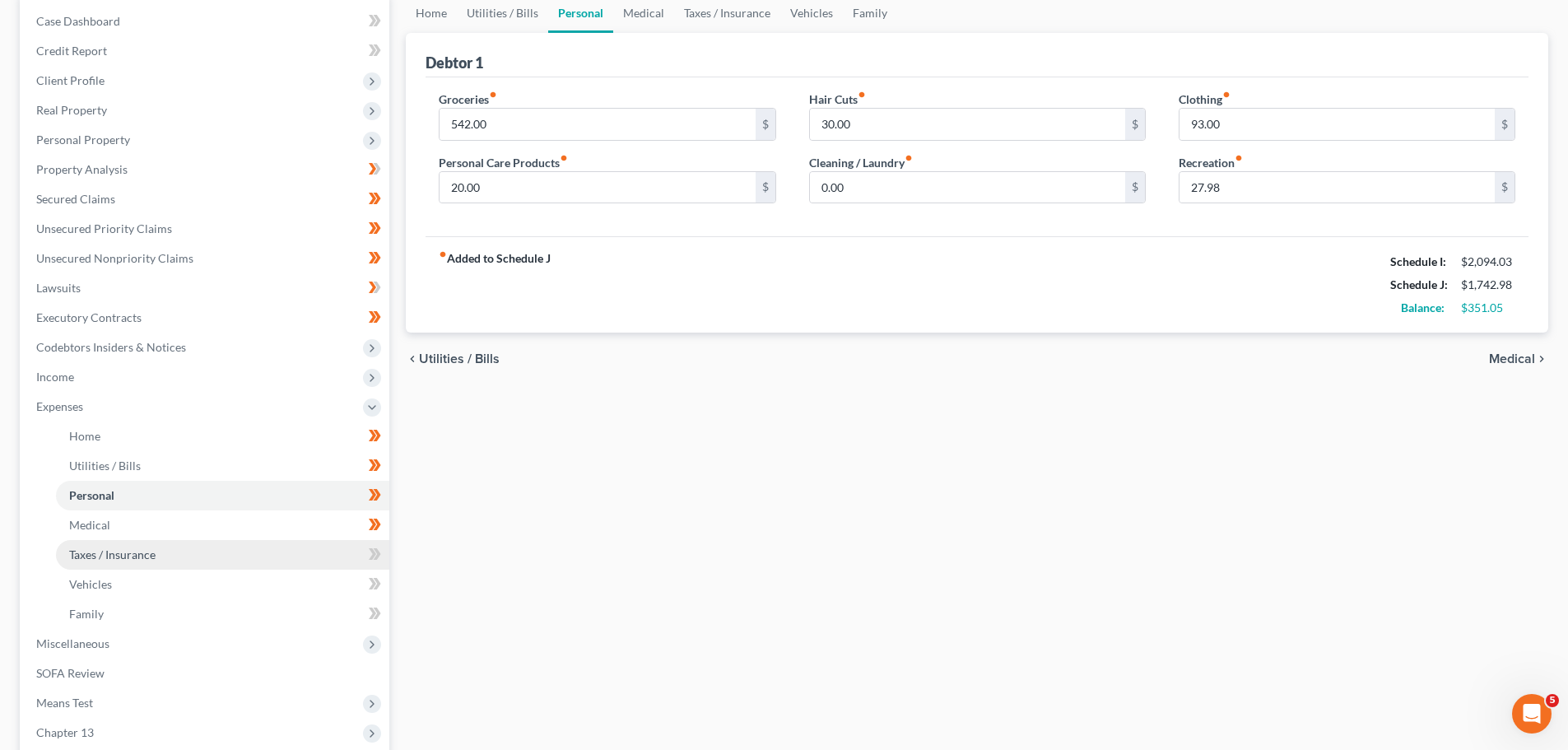
click at [103, 551] on span "Taxes / Insurance" at bounding box center [112, 554] width 87 height 14
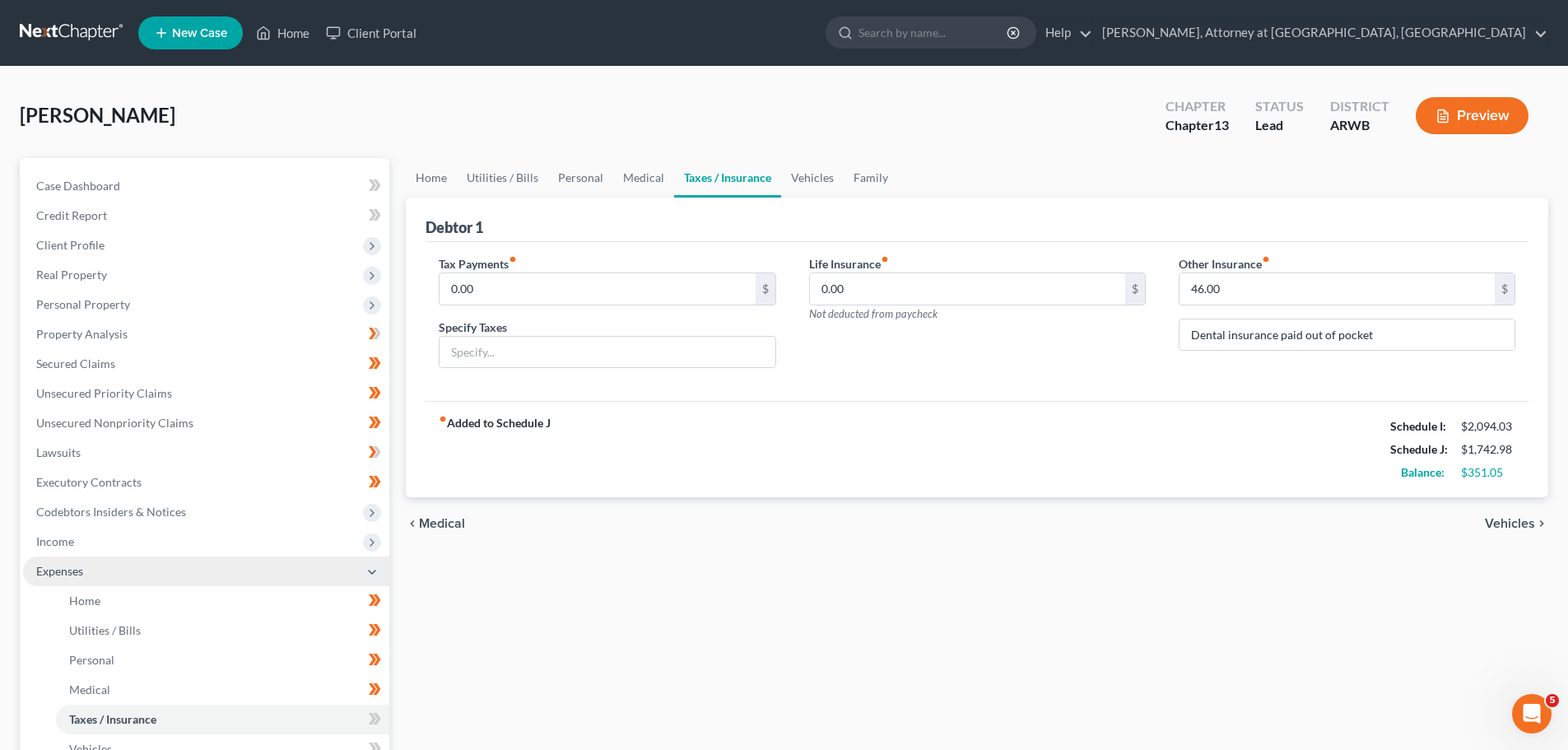
scroll to position [164, 0]
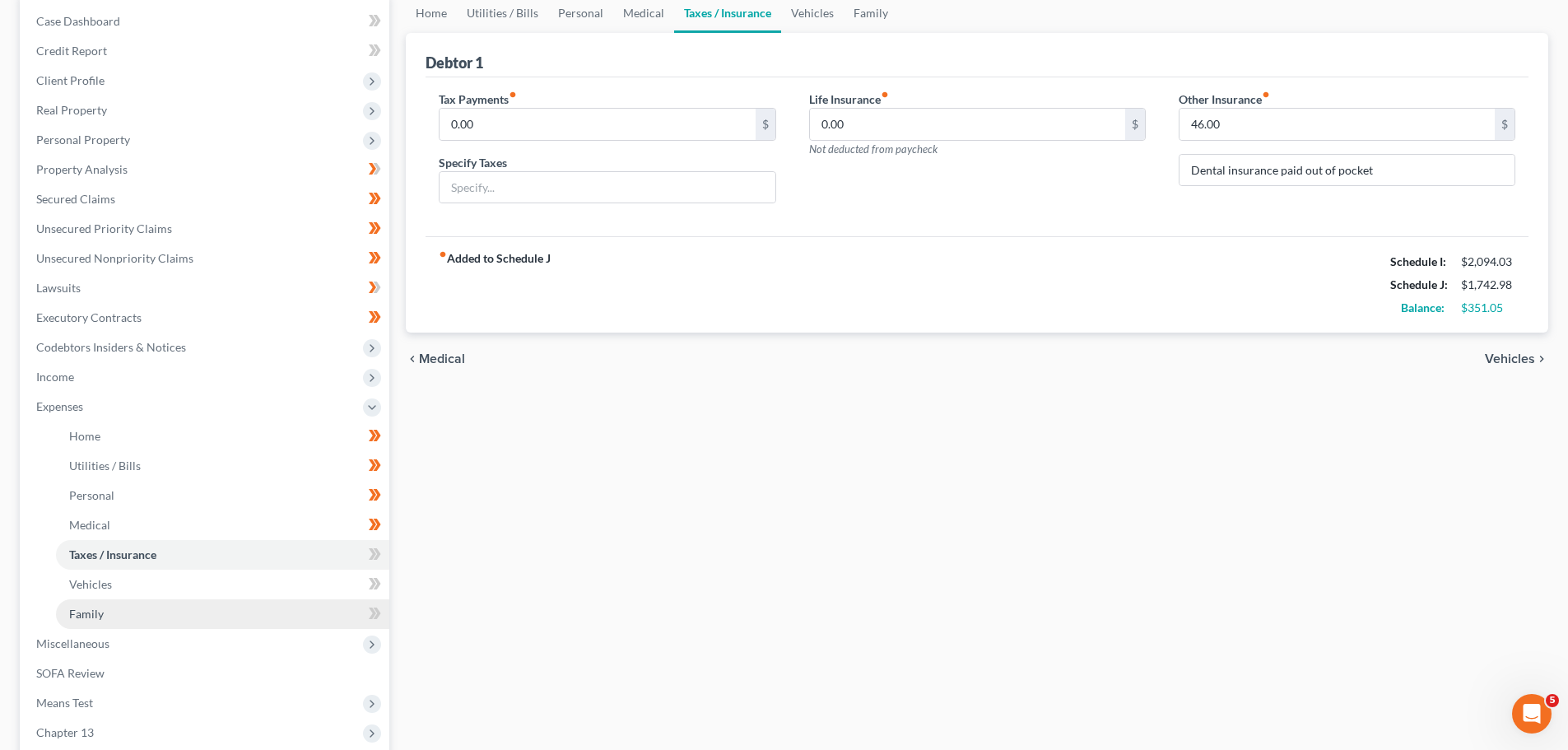
click at [97, 607] on span "Family" at bounding box center [86, 613] width 34 height 14
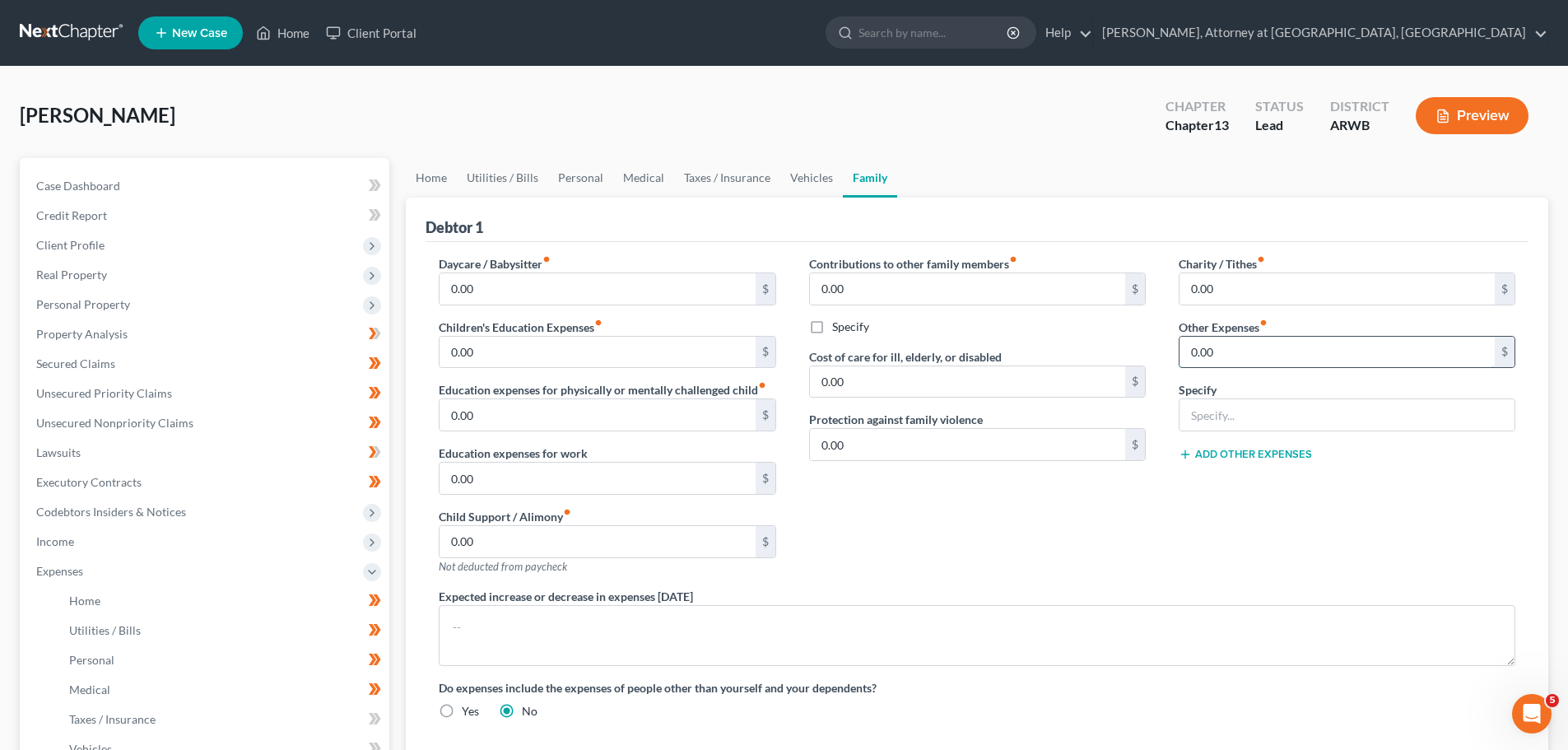
click at [1227, 358] on input "0.00" at bounding box center [1337, 352] width 316 height 31
type input "108.00"
click at [1237, 409] on input "text" at bounding box center [1347, 415] width 335 height 31
type input "Probation fees paid to Benton County"
click at [892, 563] on div "Contributions to other family members fiber_manual_record 0.00 $ Specify Cost o…" at bounding box center [977, 422] width 370 height 332
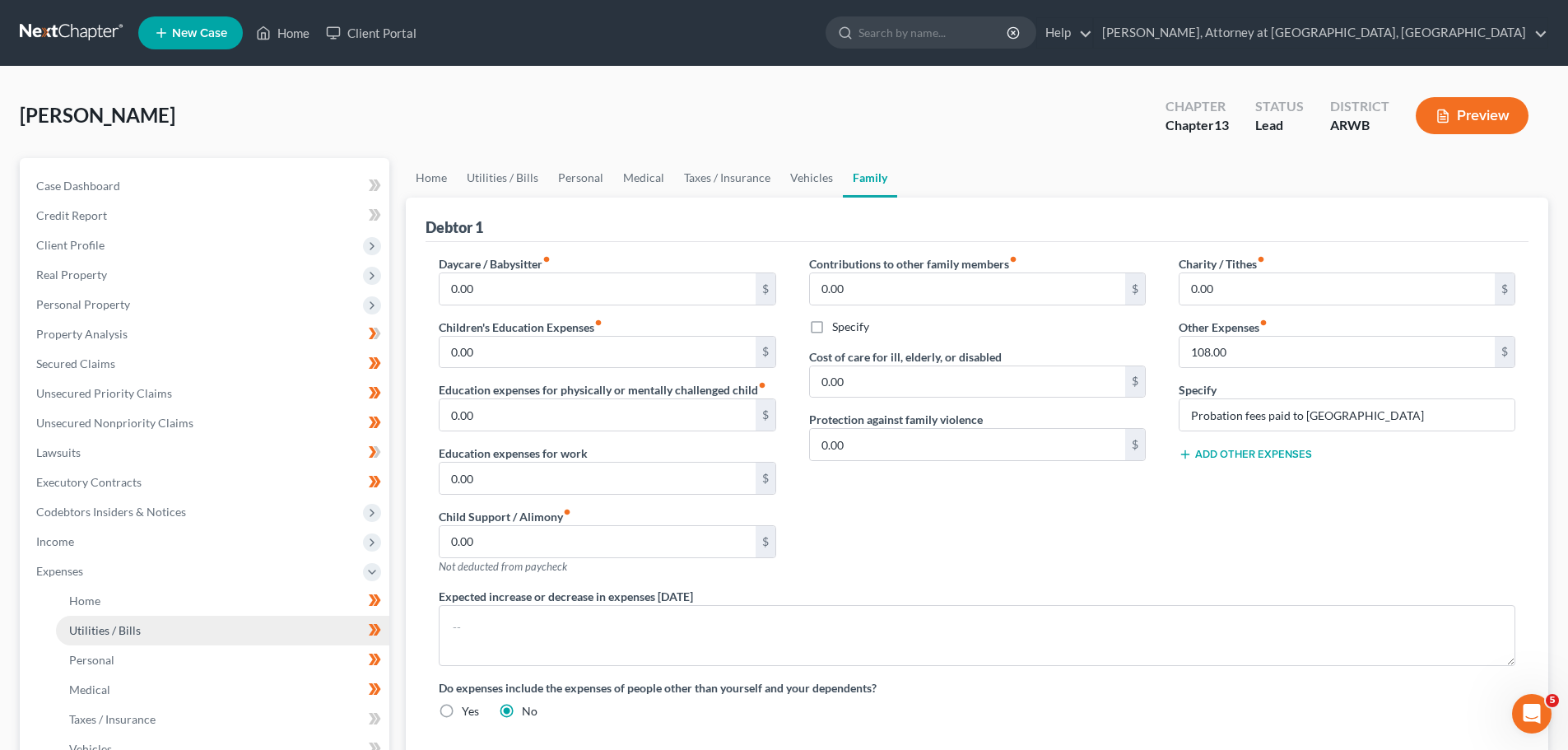
click at [123, 630] on span "Utilities / Bills" at bounding box center [104, 630] width 72 height 14
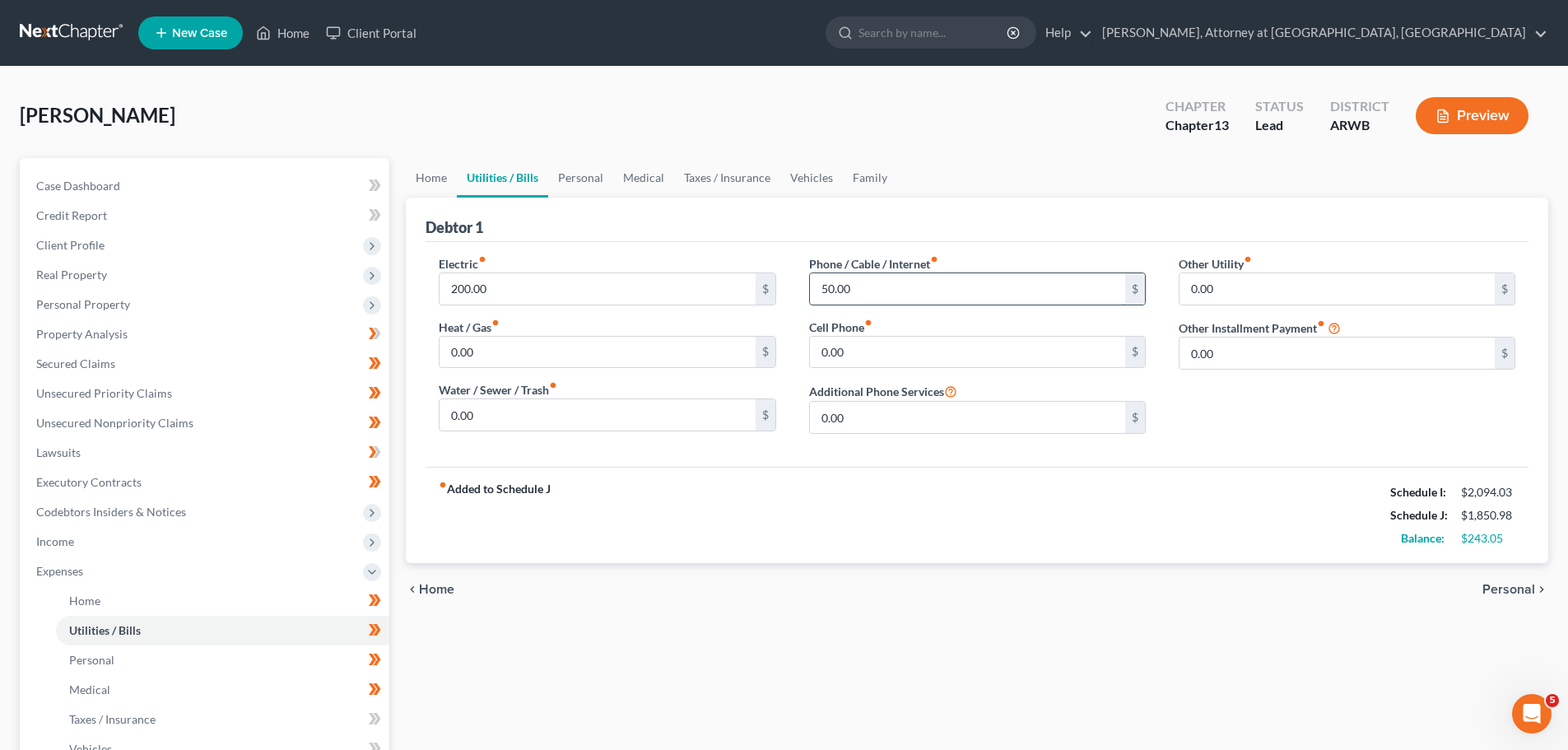
click at [883, 298] on input "50.00" at bounding box center [967, 289] width 316 height 31
type input "97.00"
click at [1003, 508] on div "fiber_manual_record Added to Schedule J Schedule I: $2,094.03 Schedule J: $1,89…" at bounding box center [977, 515] width 1103 height 96
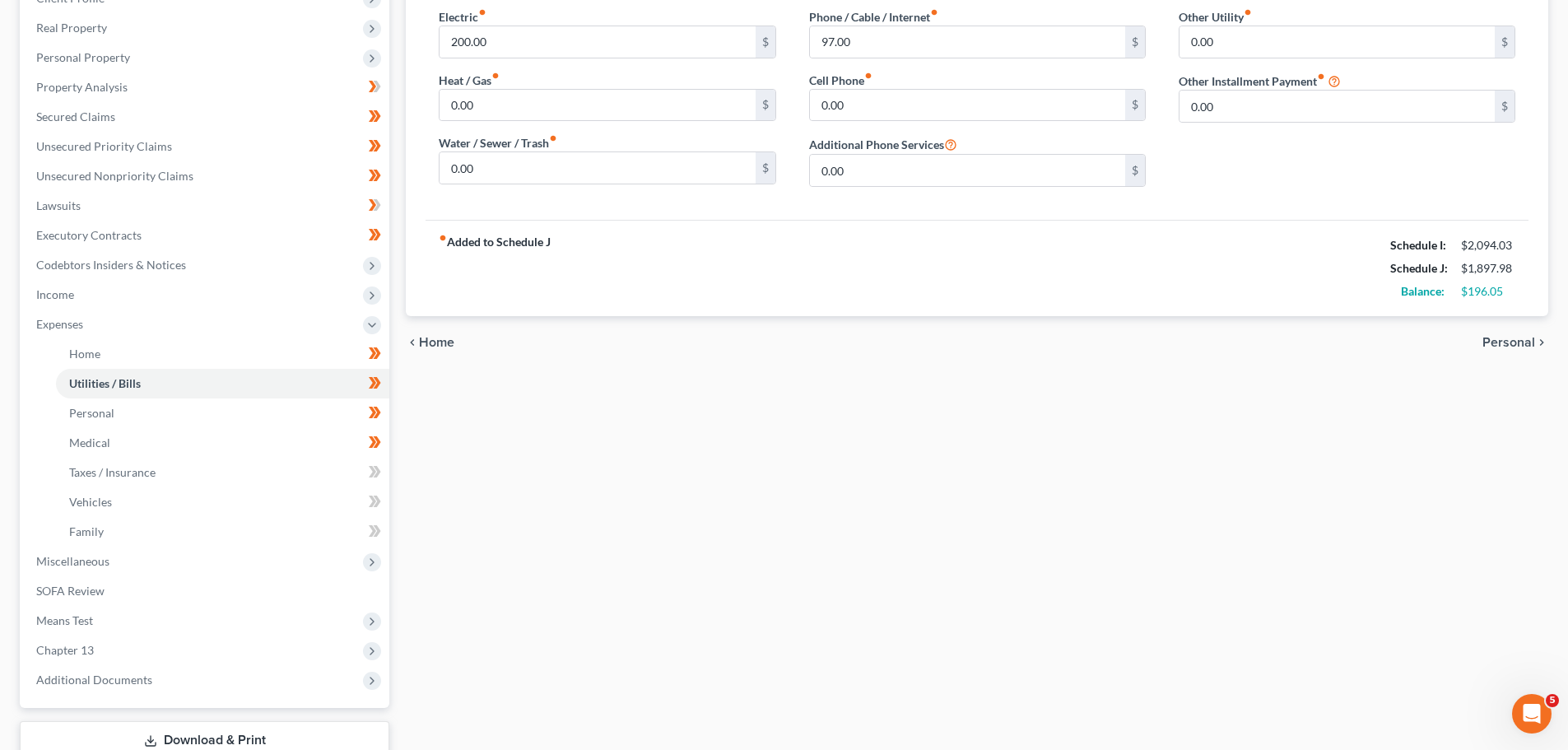
scroll to position [362, 0]
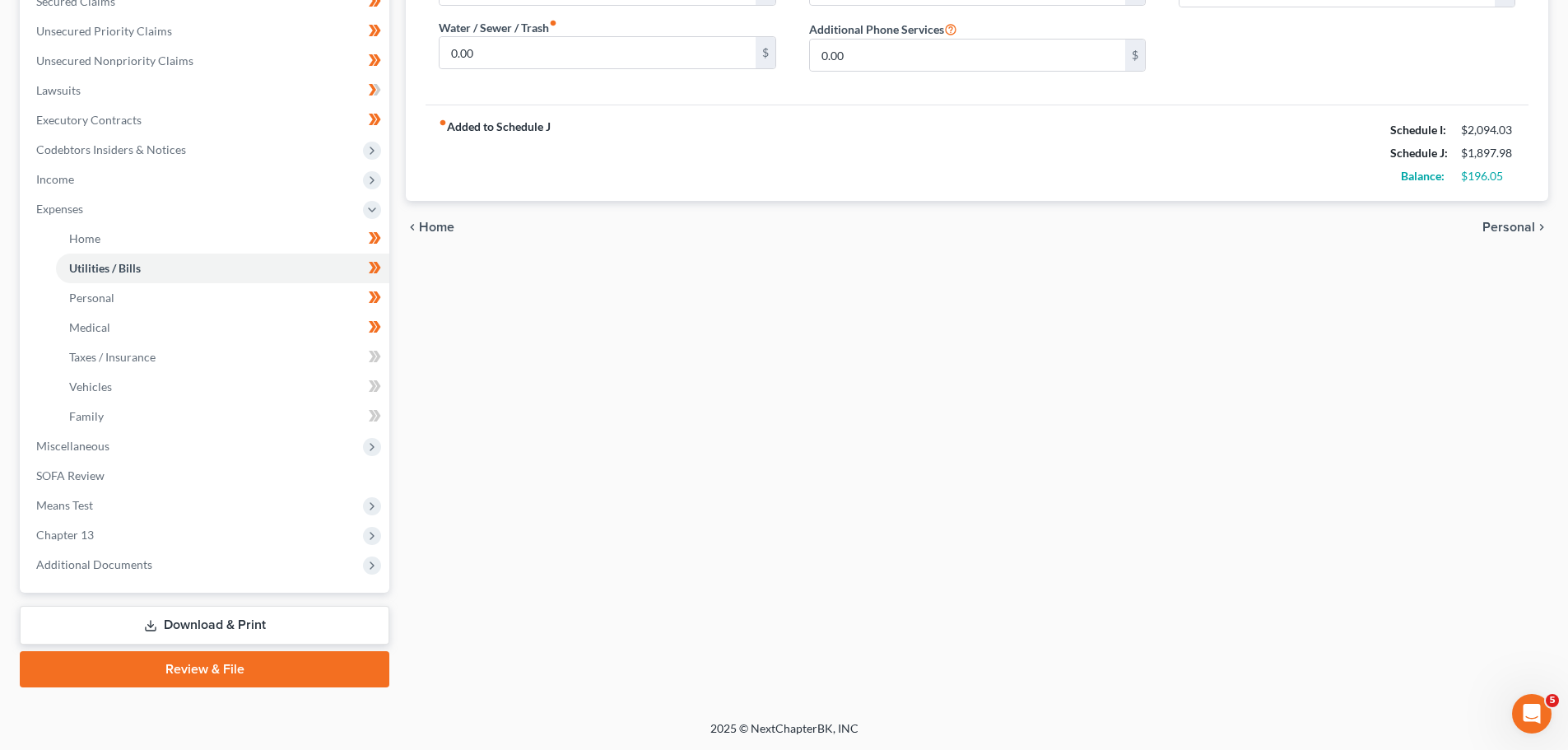
click at [226, 624] on link "Download & Print" at bounding box center [204, 624] width 370 height 38
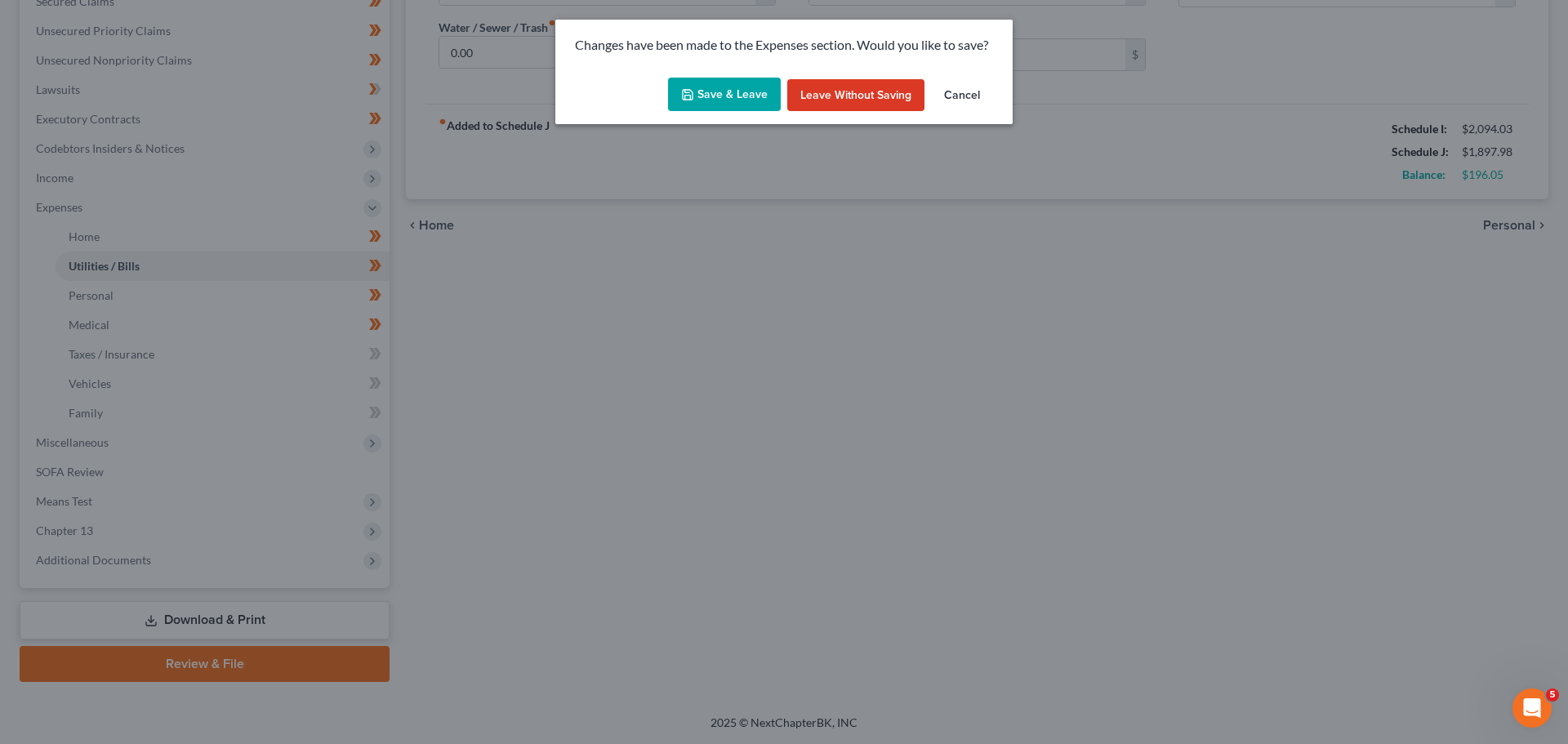
click at [706, 83] on button "Save & Leave" at bounding box center [725, 95] width 113 height 34
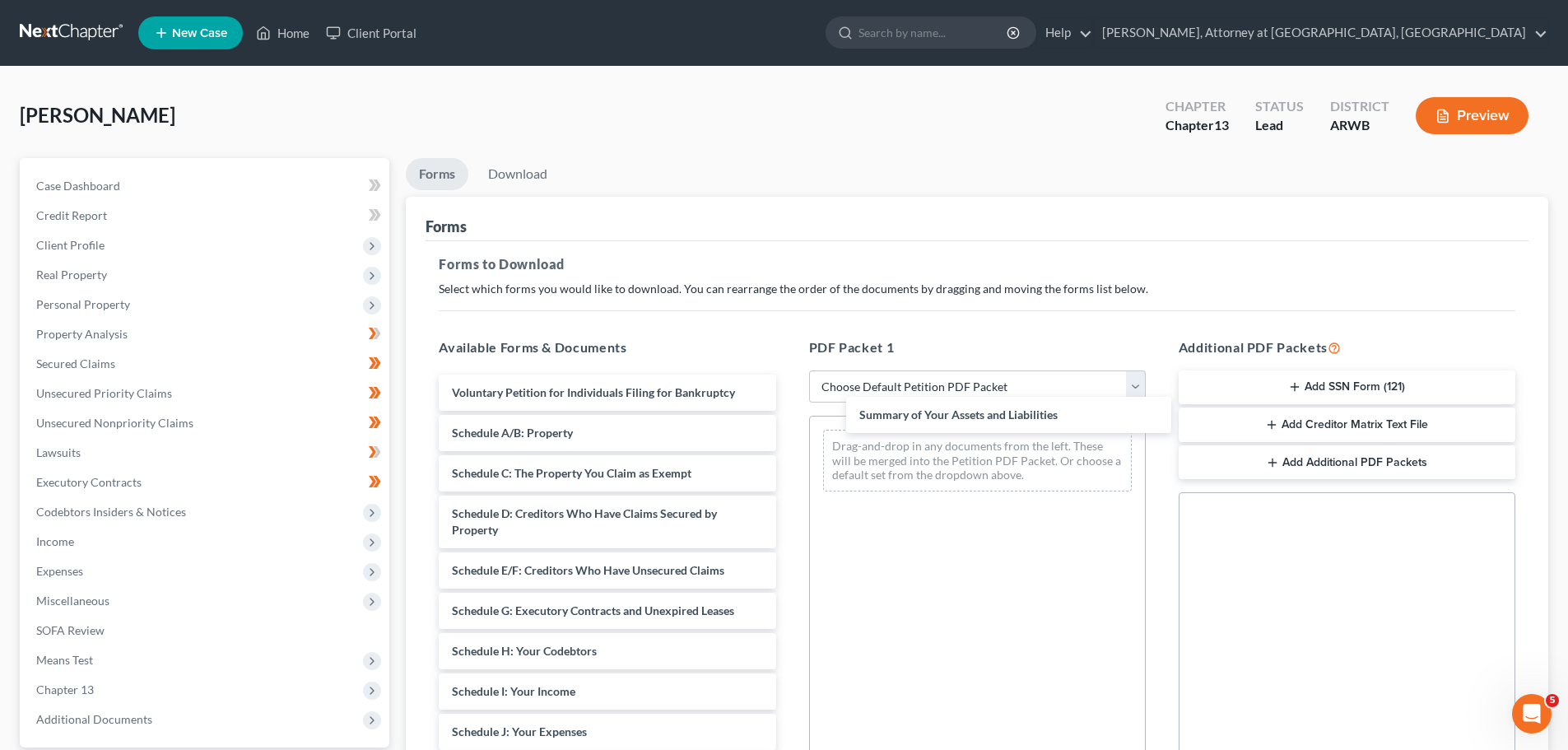
drag, startPoint x: 600, startPoint y: 421, endPoint x: 979, endPoint y: 415, distance: 379.0
click at [788, 404] on div "Summary of Your Assets and Liabilities Voluntary Petition for Individuals Filin…" at bounding box center [607, 720] width 363 height 691
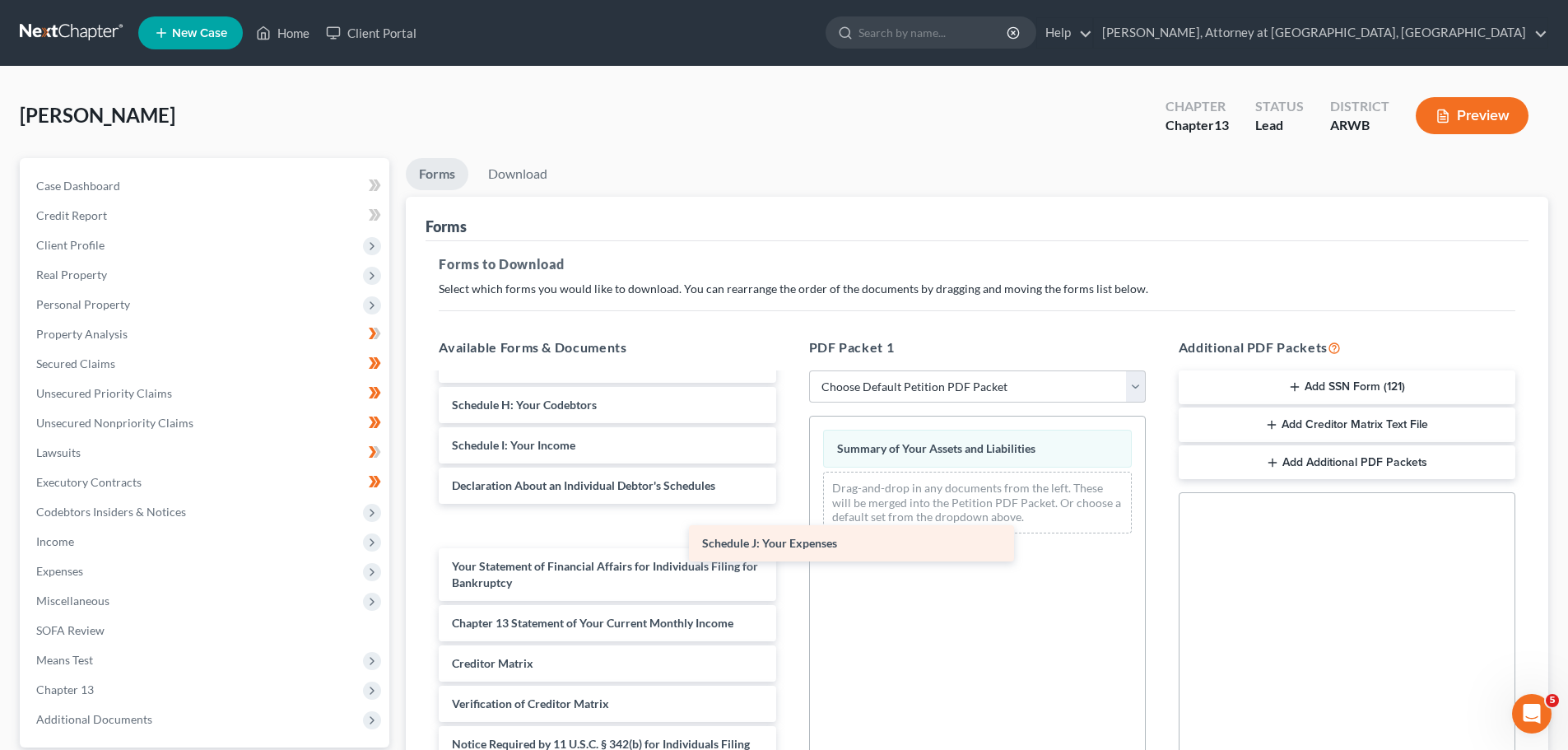
scroll to position [205, 0]
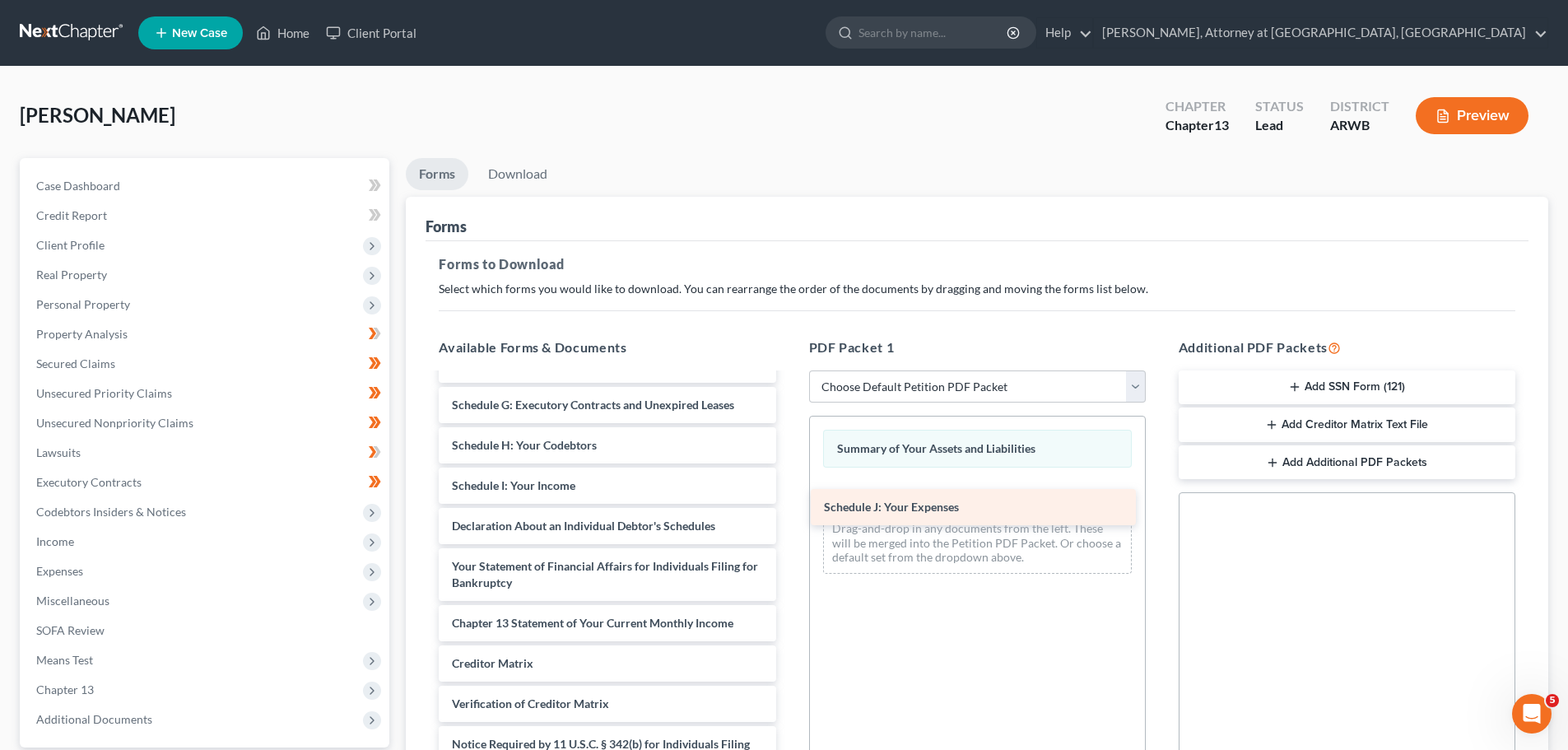
drag, startPoint x: 540, startPoint y: 481, endPoint x: 921, endPoint y: 490, distance: 381.1
click at [788, 490] on div "Schedule J: Your Expenses Voluntary Petition for Individuals Filing for Bankrup…" at bounding box center [607, 493] width 363 height 650
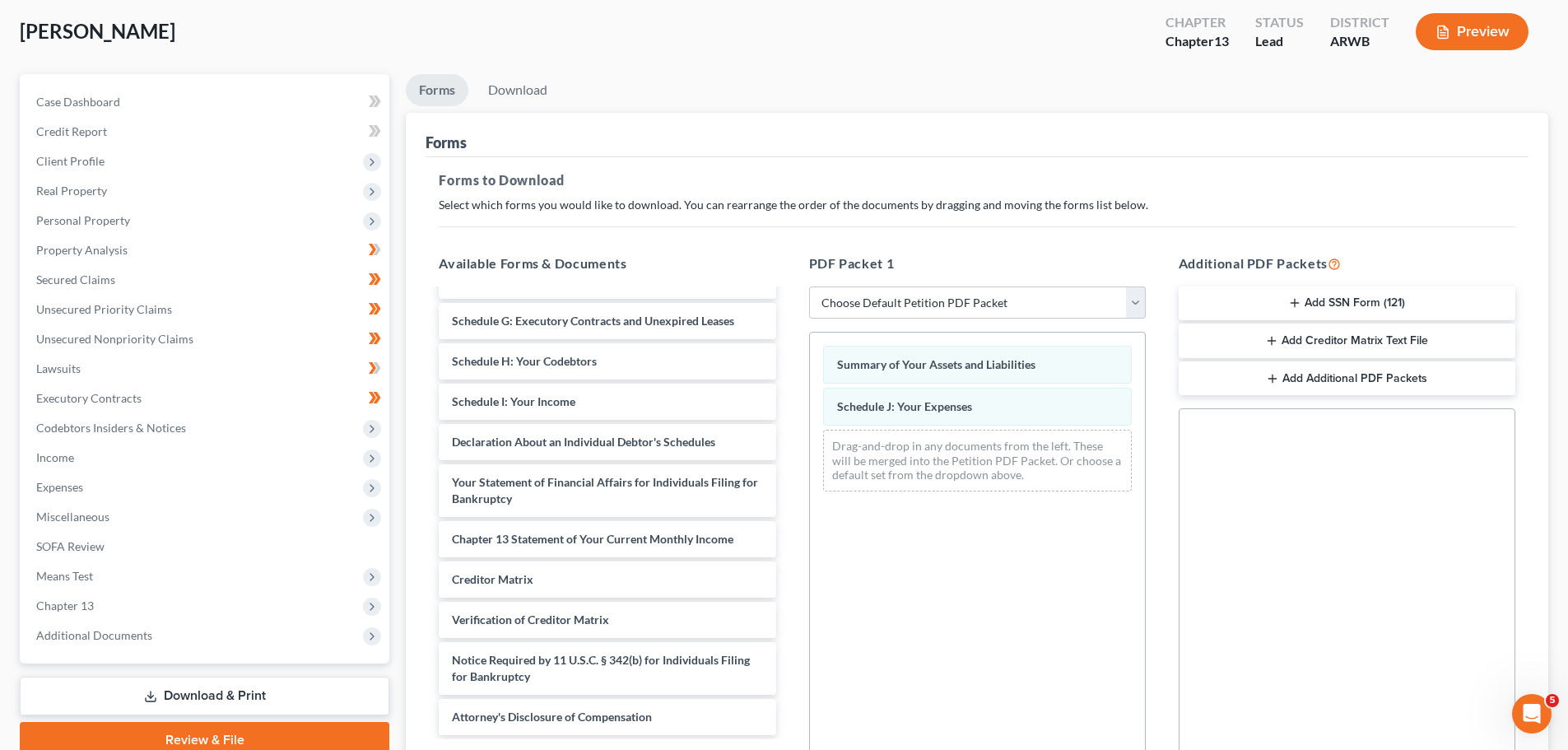
scroll to position [247, 0]
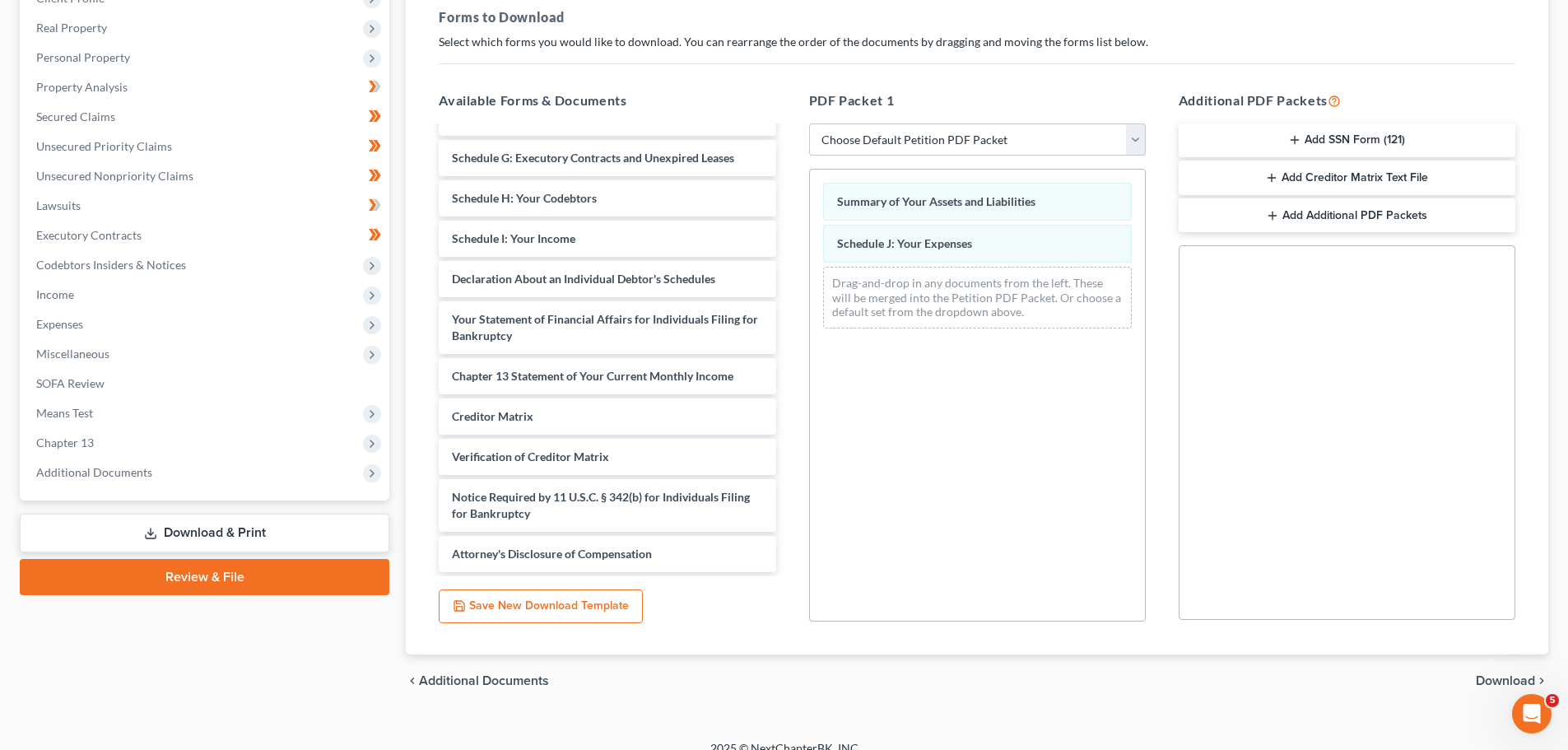
click at [1490, 678] on span "Download" at bounding box center [1505, 680] width 59 height 13
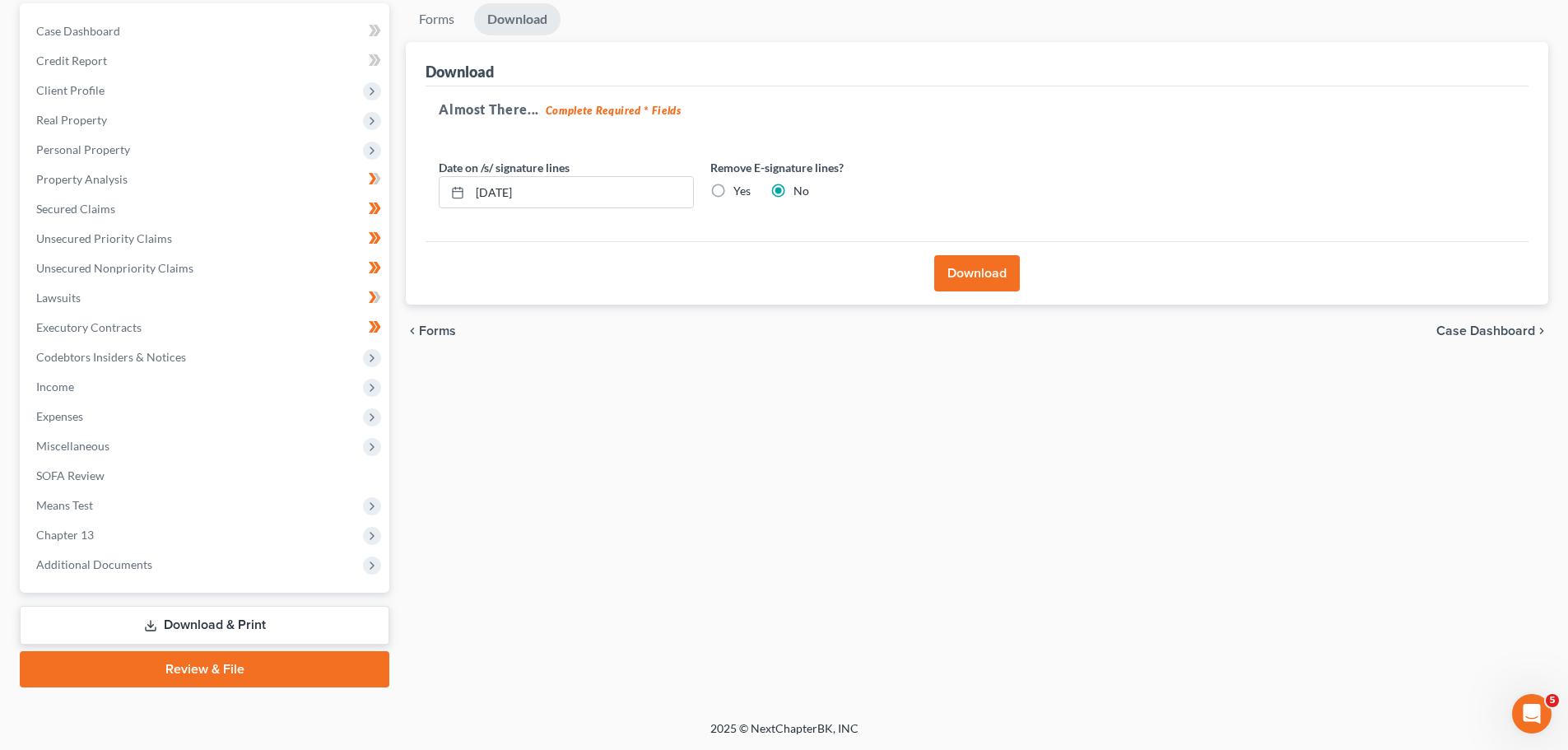
drag, startPoint x: 719, startPoint y: 187, endPoint x: 729, endPoint y: 193, distance: 11.7
click at [733, 187] on label "Yes" at bounding box center [742, 191] width 18 height 17
click at [740, 187] on input "Yes" at bounding box center [745, 188] width 11 height 11
radio input "true"
radio input "false"
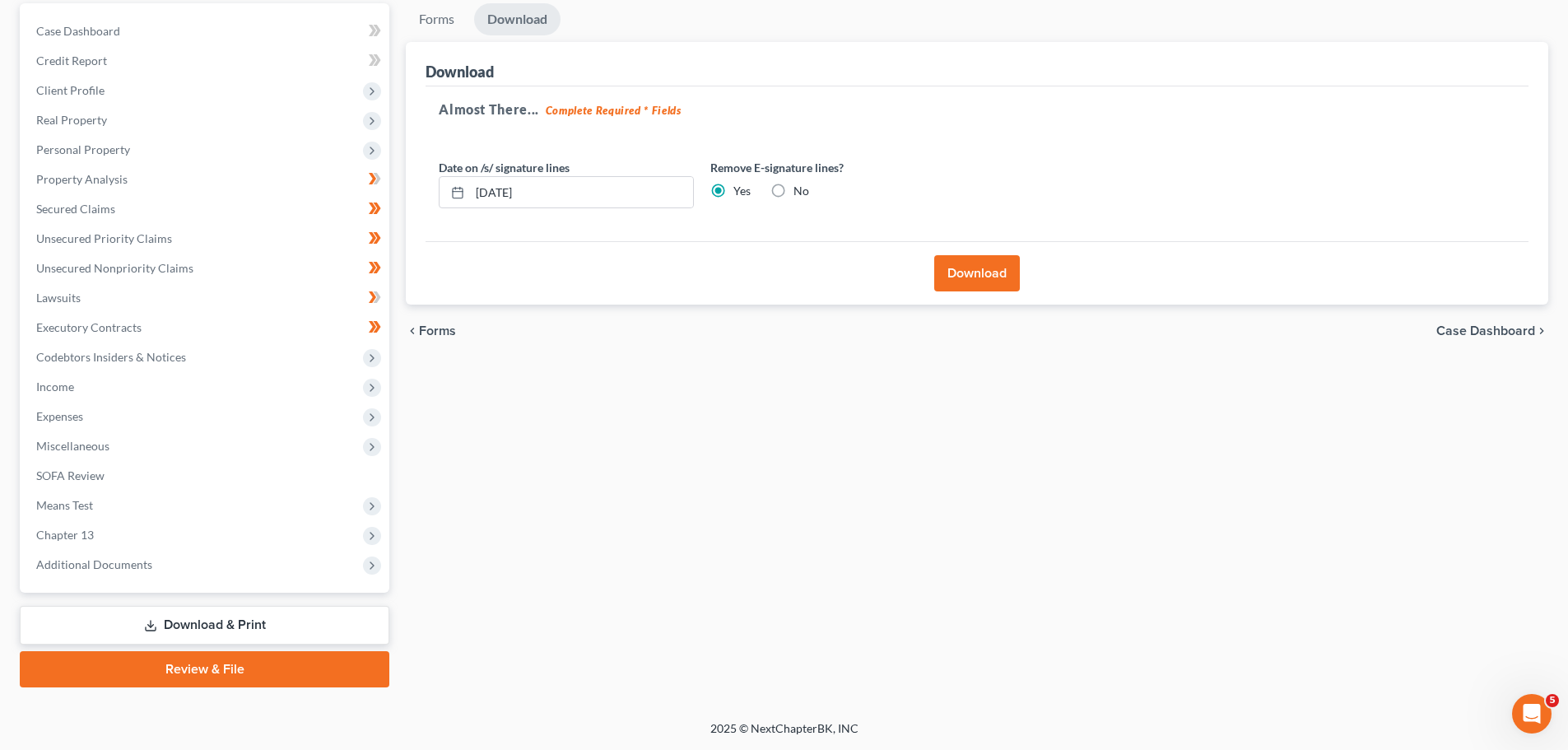
click at [974, 268] on button "Download" at bounding box center [976, 273] width 86 height 36
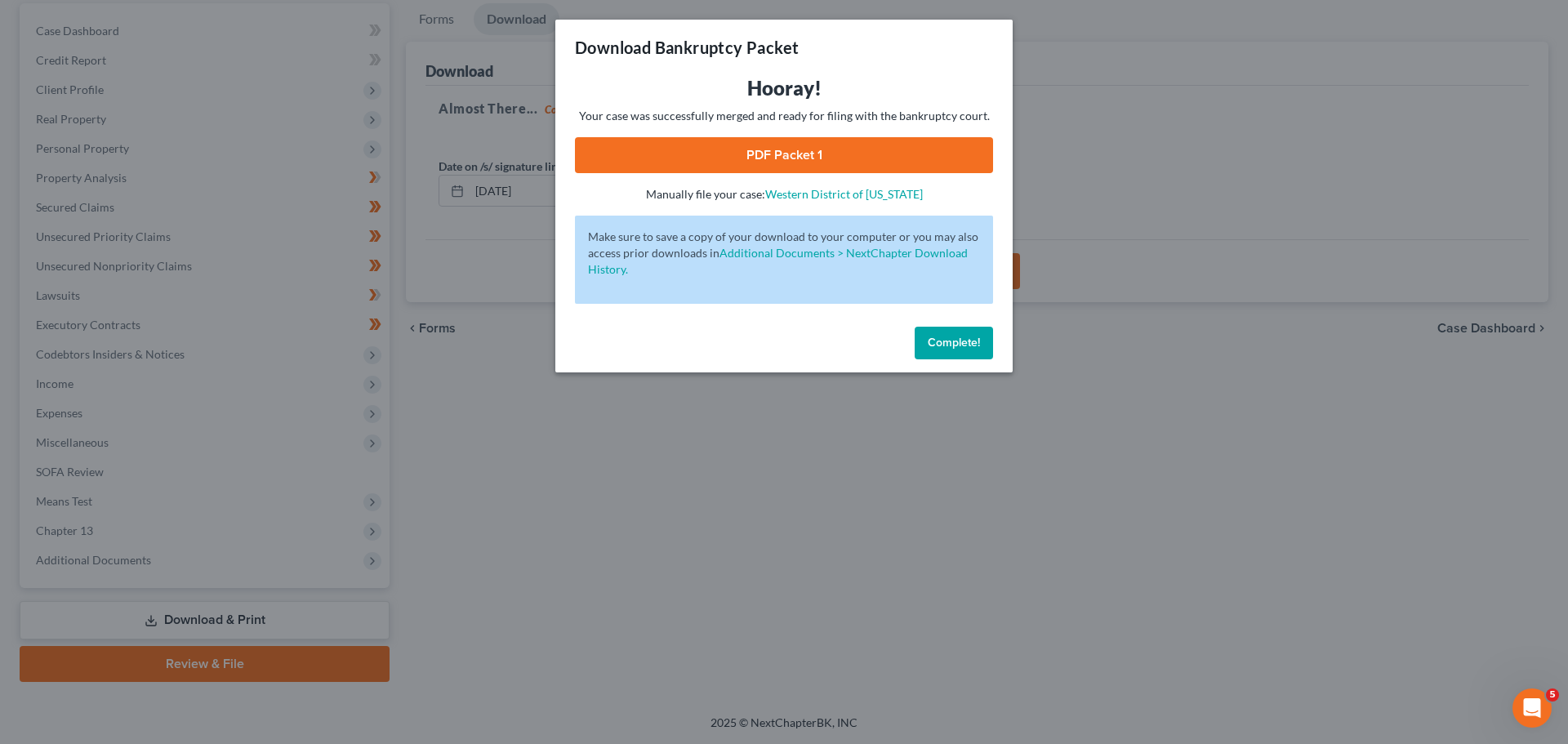
click at [807, 140] on link "PDF Packet 1" at bounding box center [783, 155] width 418 height 36
click at [954, 335] on span "Complete!" at bounding box center [954, 342] width 53 height 14
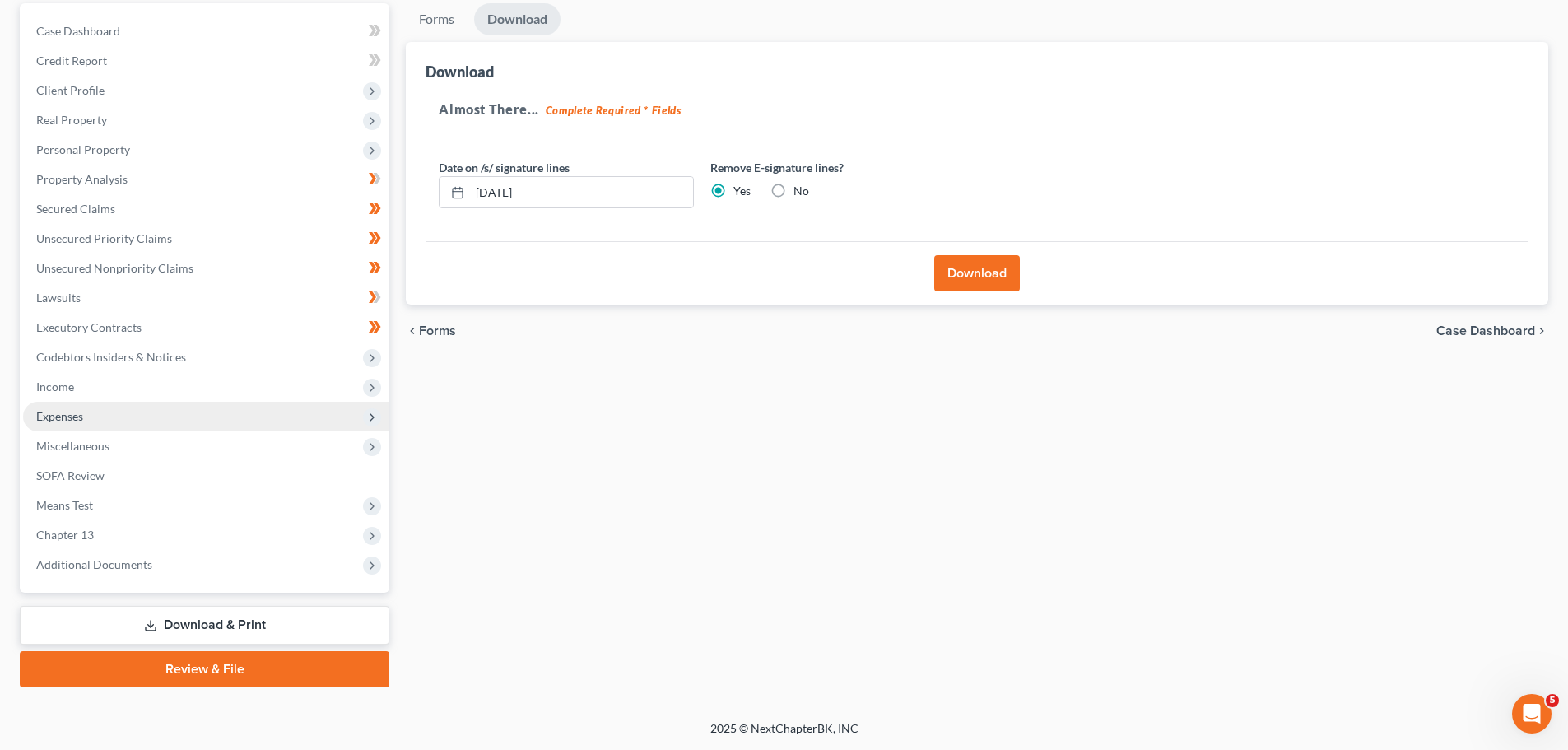
click at [76, 412] on span "Expenses" at bounding box center [60, 416] width 47 height 14
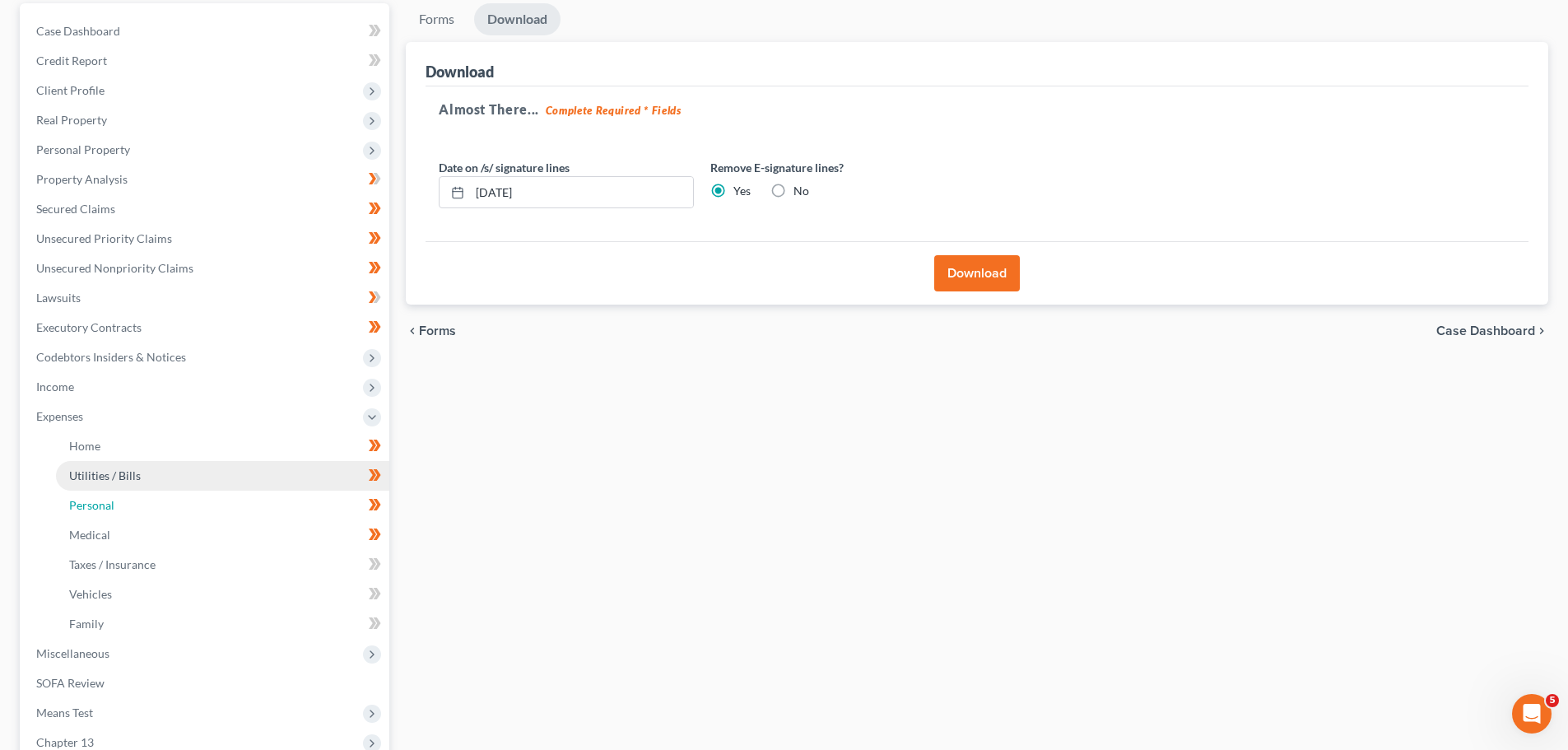
click at [89, 492] on link "Personal" at bounding box center [222, 505] width 333 height 29
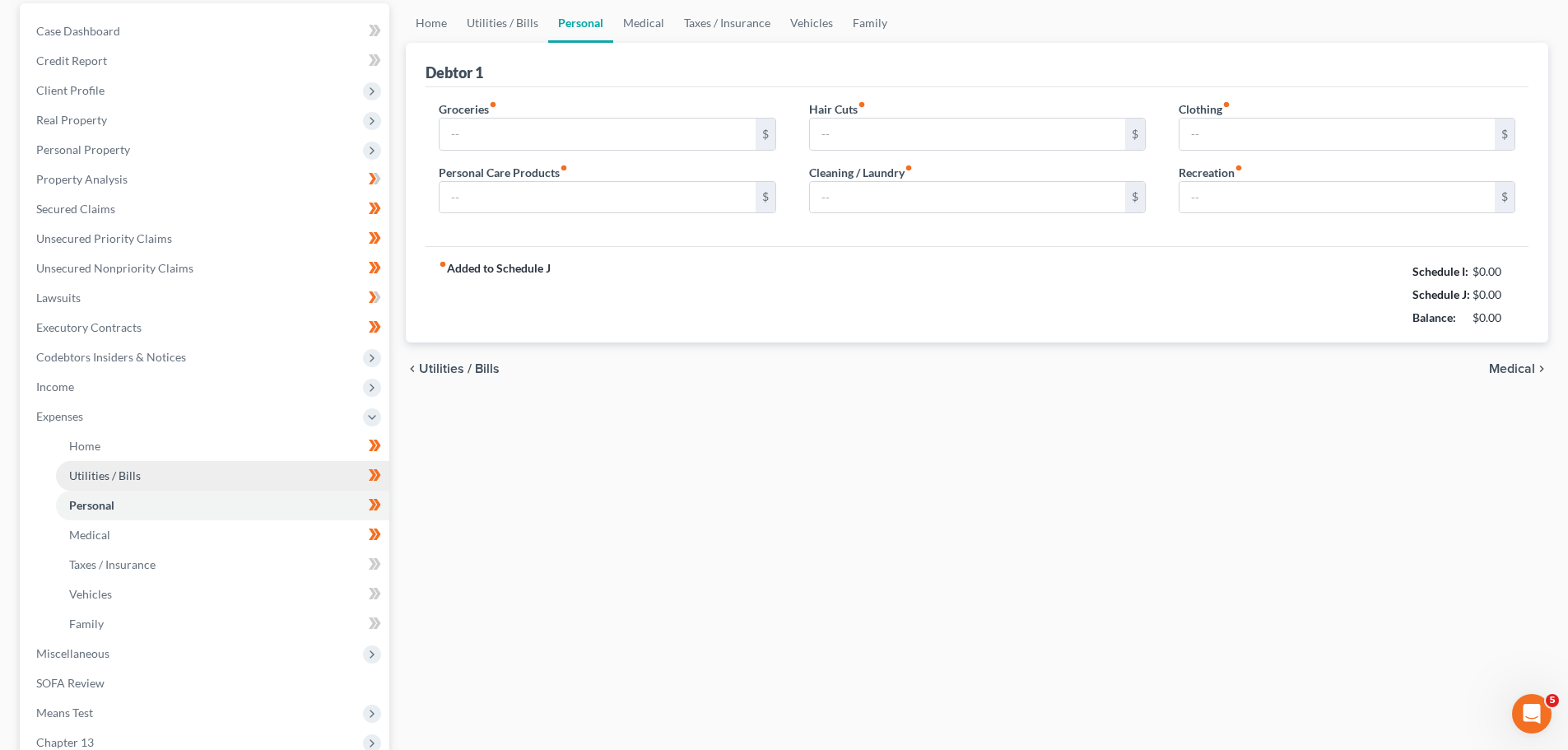
type input "542.00"
type input "20.00"
type input "30.00"
type input "0.00"
type input "93.00"
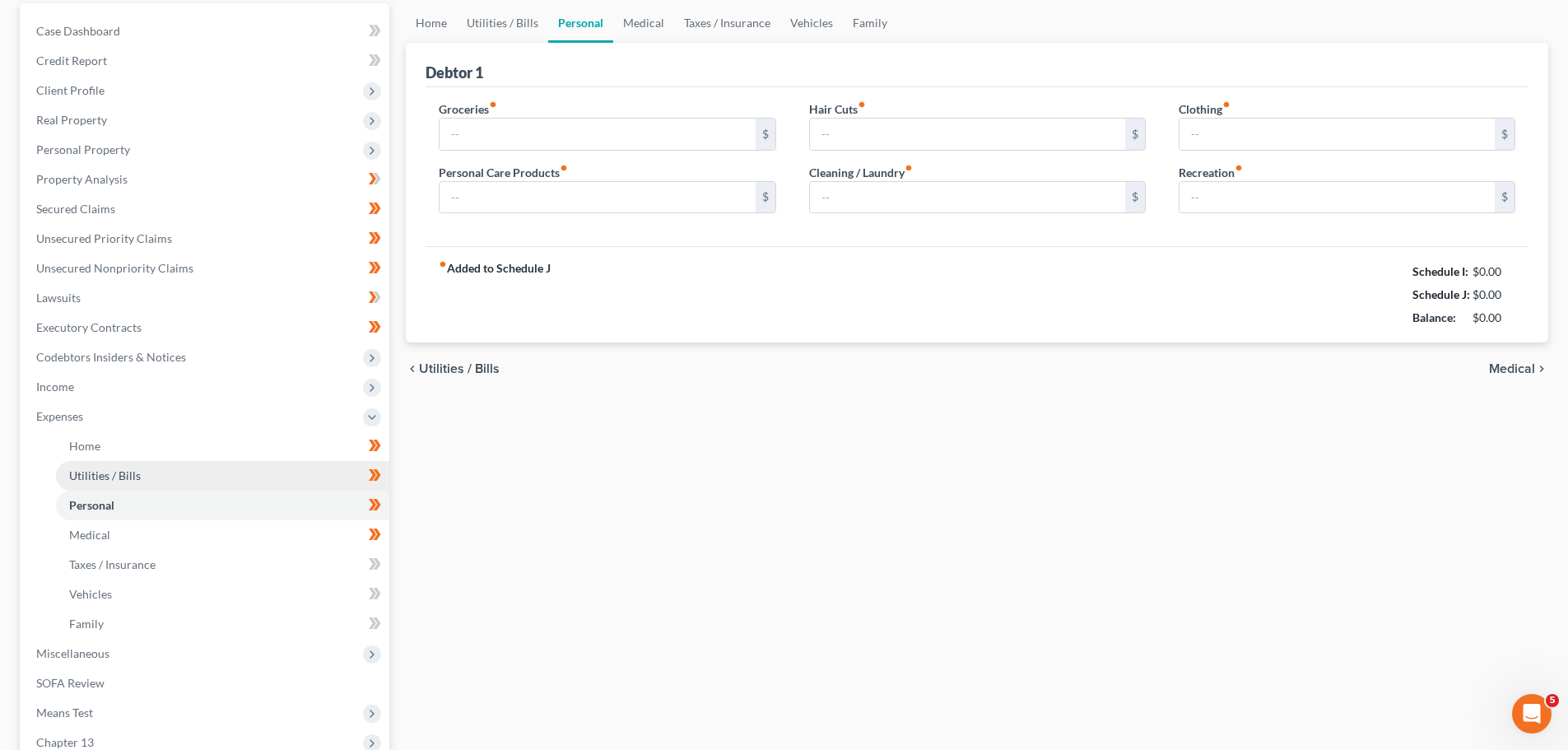
type input "27.98"
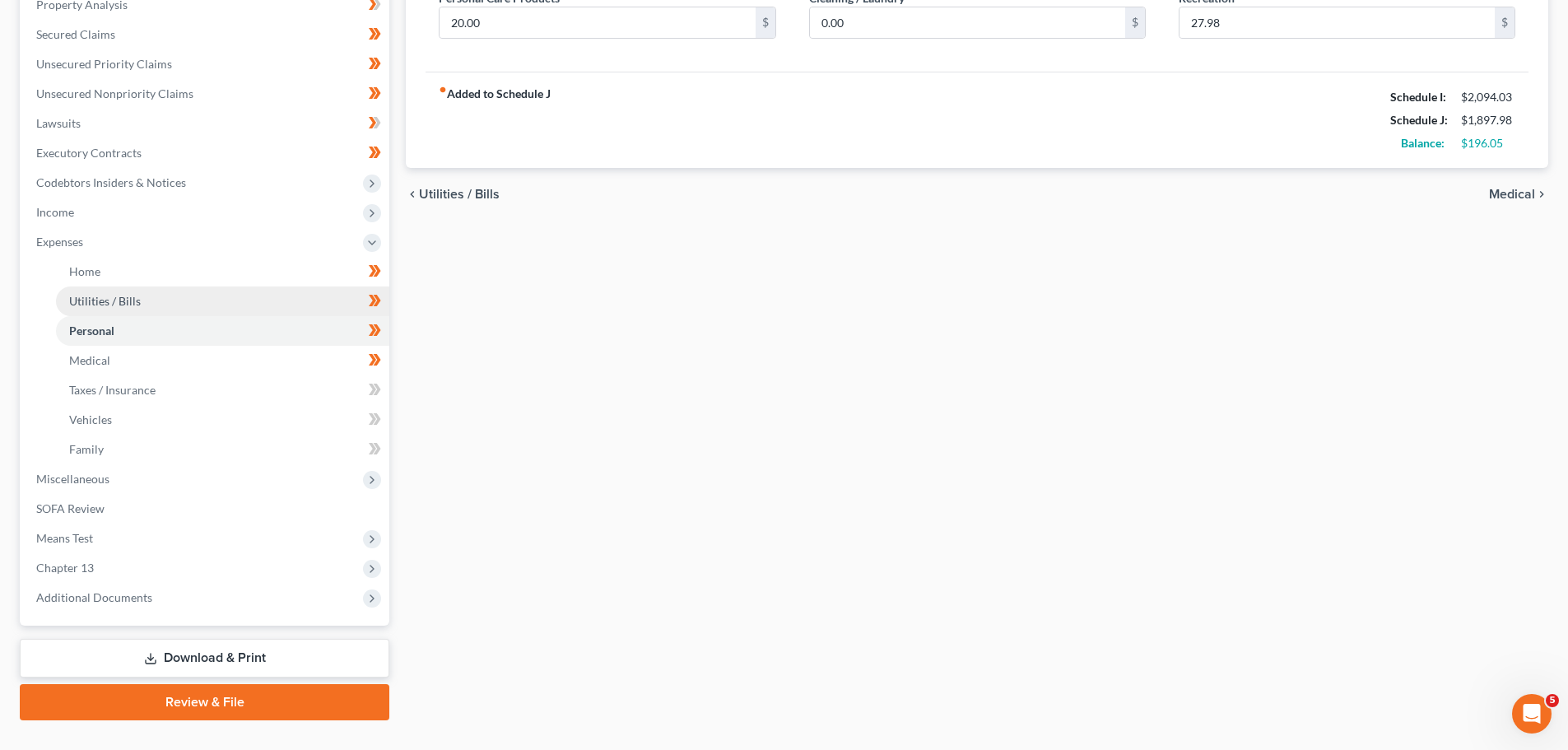
scroll to position [362, 0]
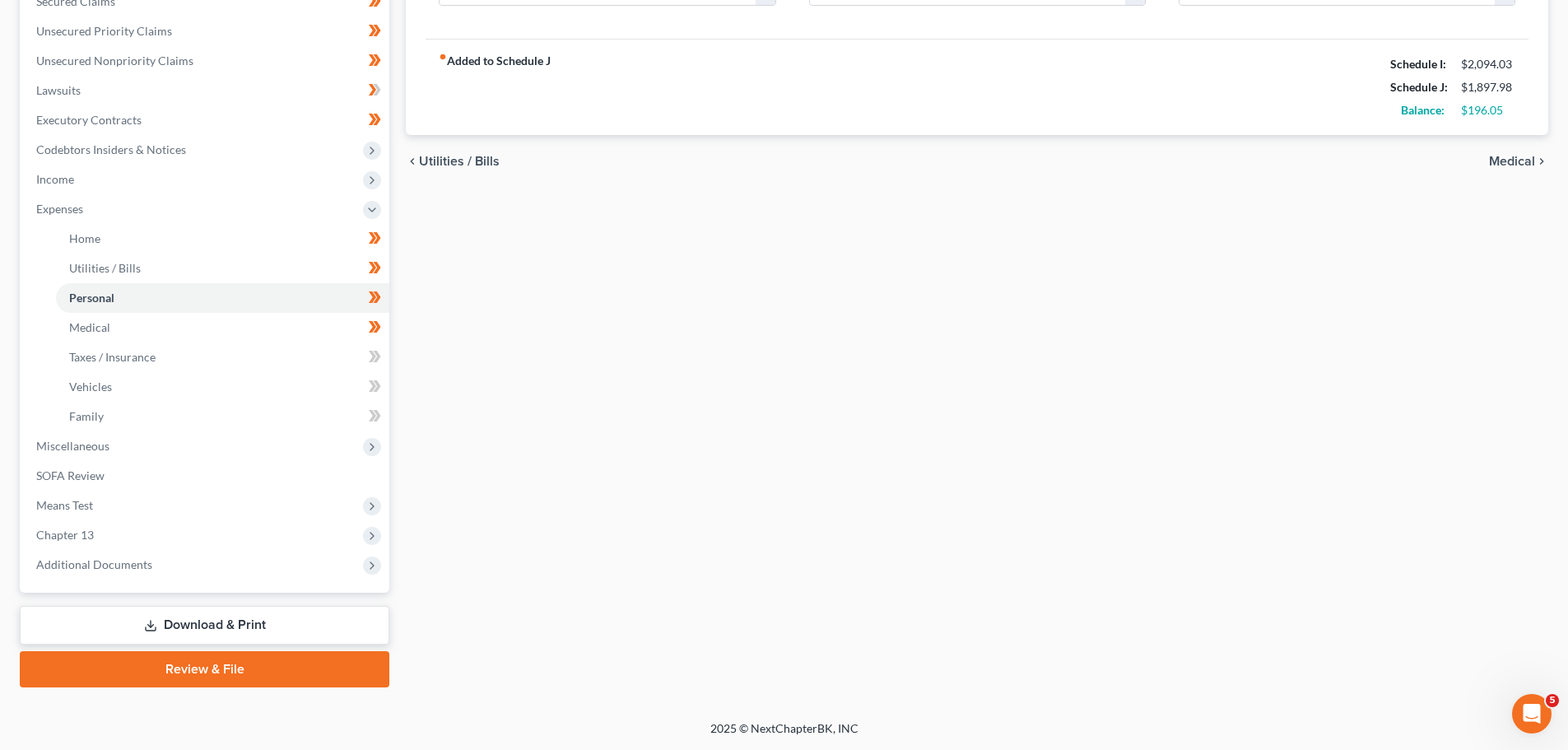
click at [200, 619] on link "Download & Print" at bounding box center [204, 624] width 370 height 38
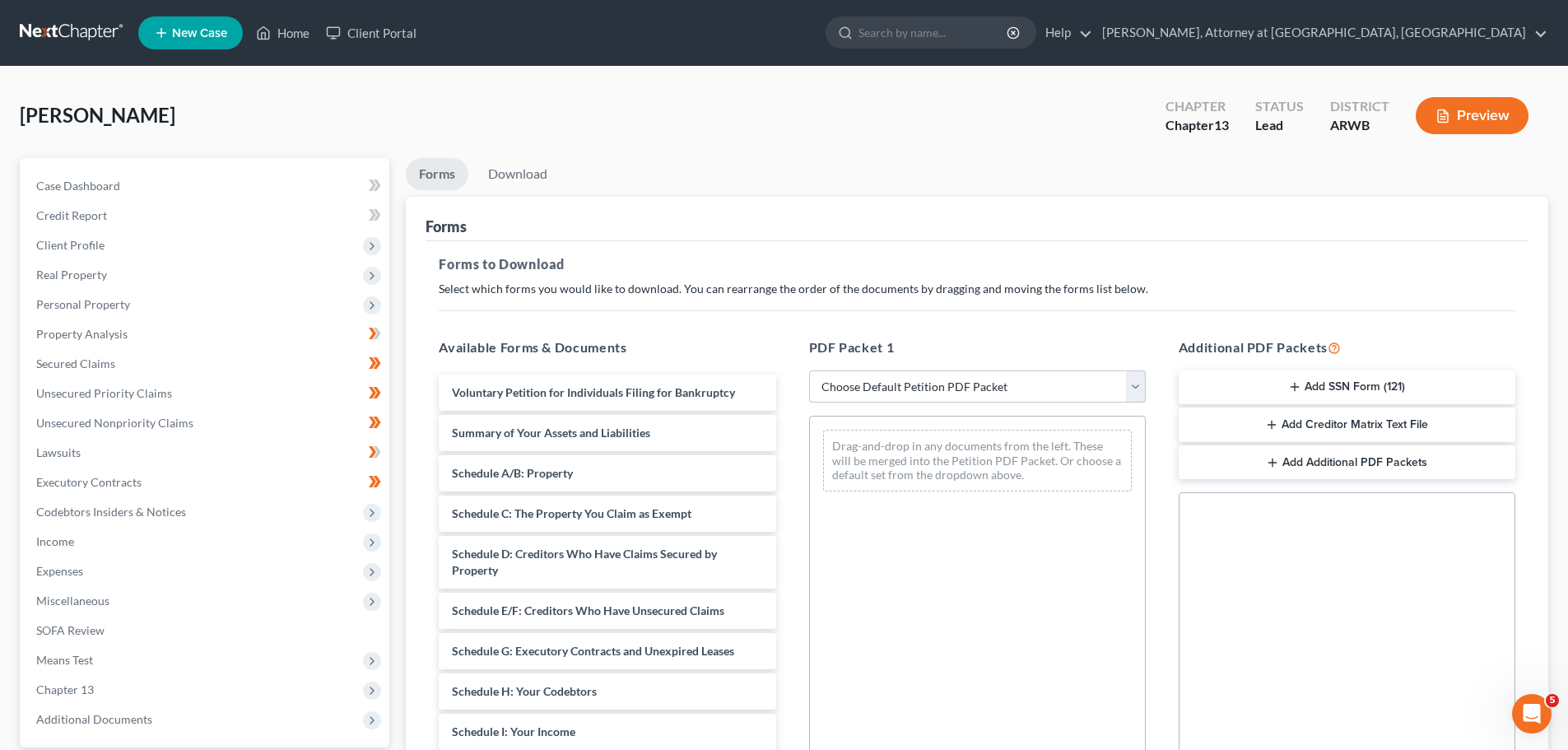
click at [1134, 380] on select "Choose Default Petition PDF Packet Complete Bankruptcy Petition (all forms and …" at bounding box center [977, 386] width 336 height 32
select select "0"
click at [809, 371] on select "Choose Default Petition PDF Packet Complete Bankruptcy Petition (all forms and …" at bounding box center [977, 386] width 336 height 32
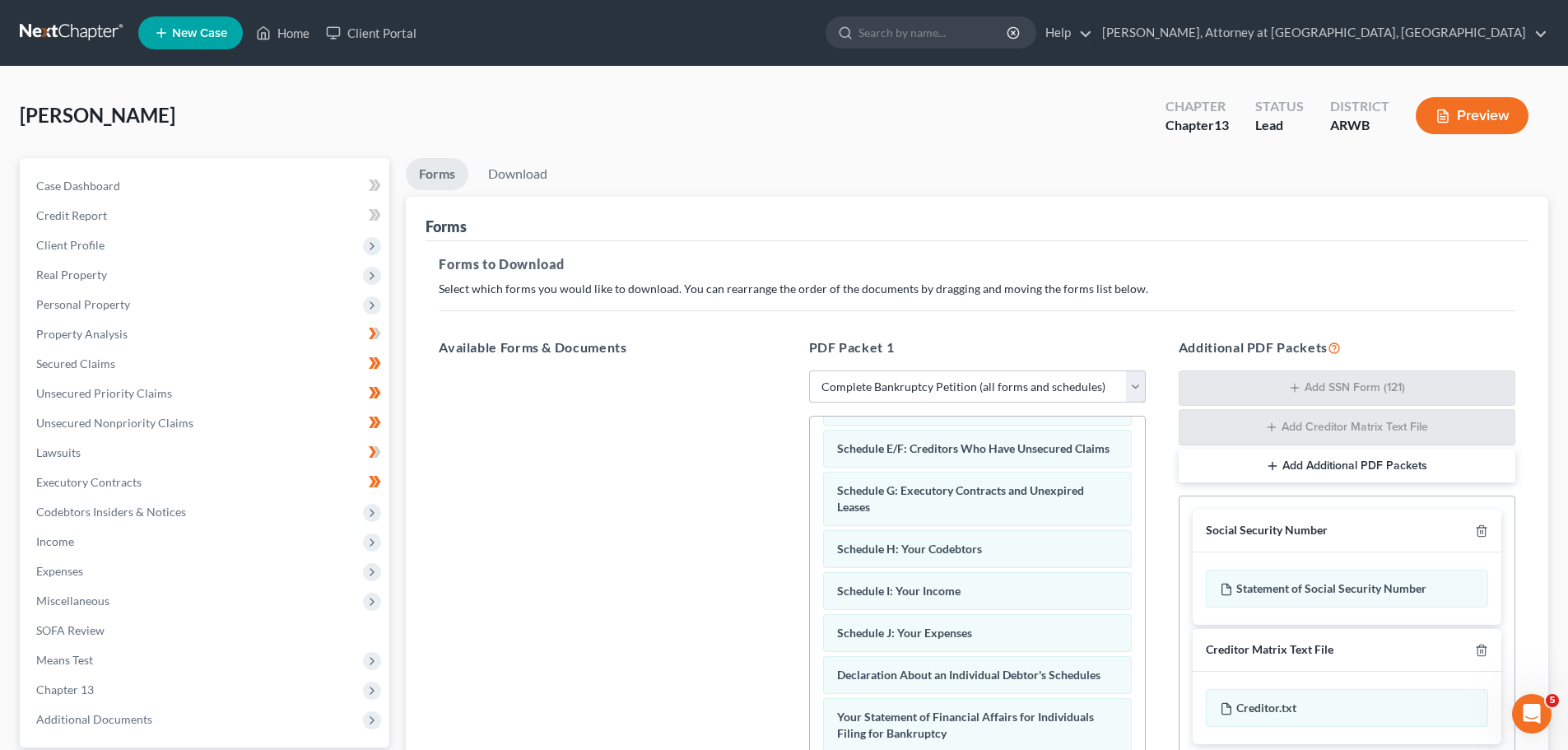
scroll to position [247, 0]
click at [1486, 537] on icon "button" at bounding box center [1481, 530] width 13 height 13
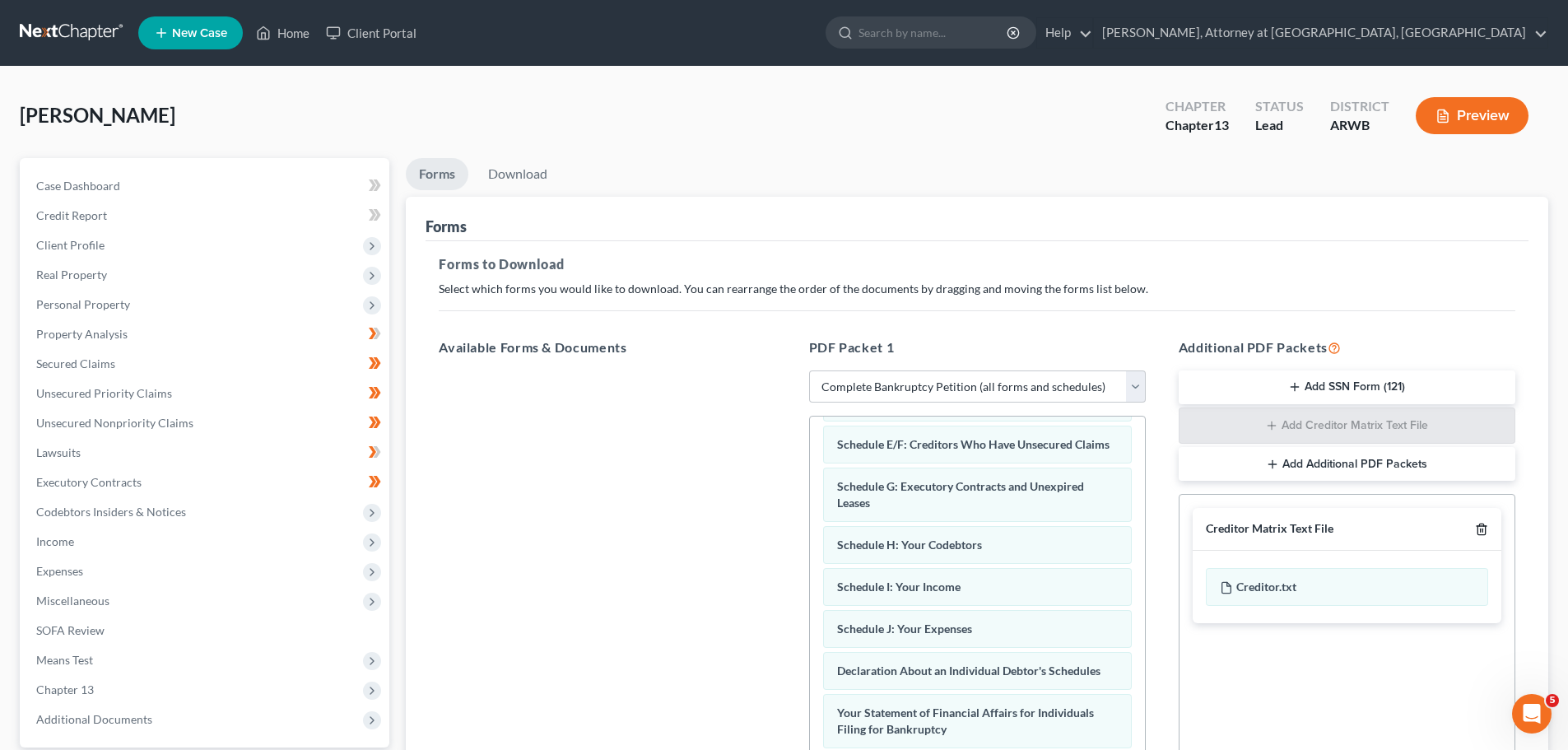
click at [1482, 523] on icon "button" at bounding box center [1481, 529] width 13 height 13
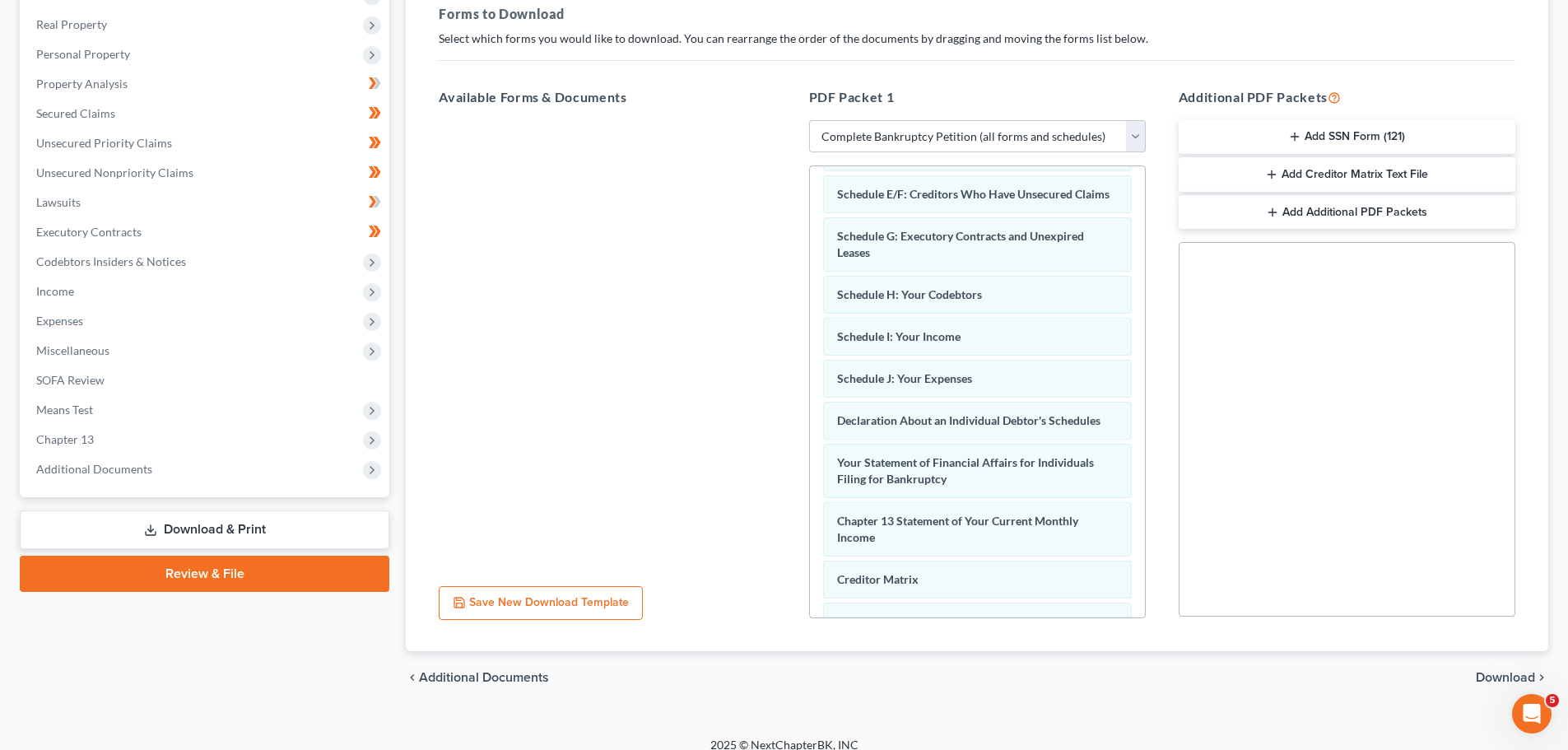
scroll to position [266, 0]
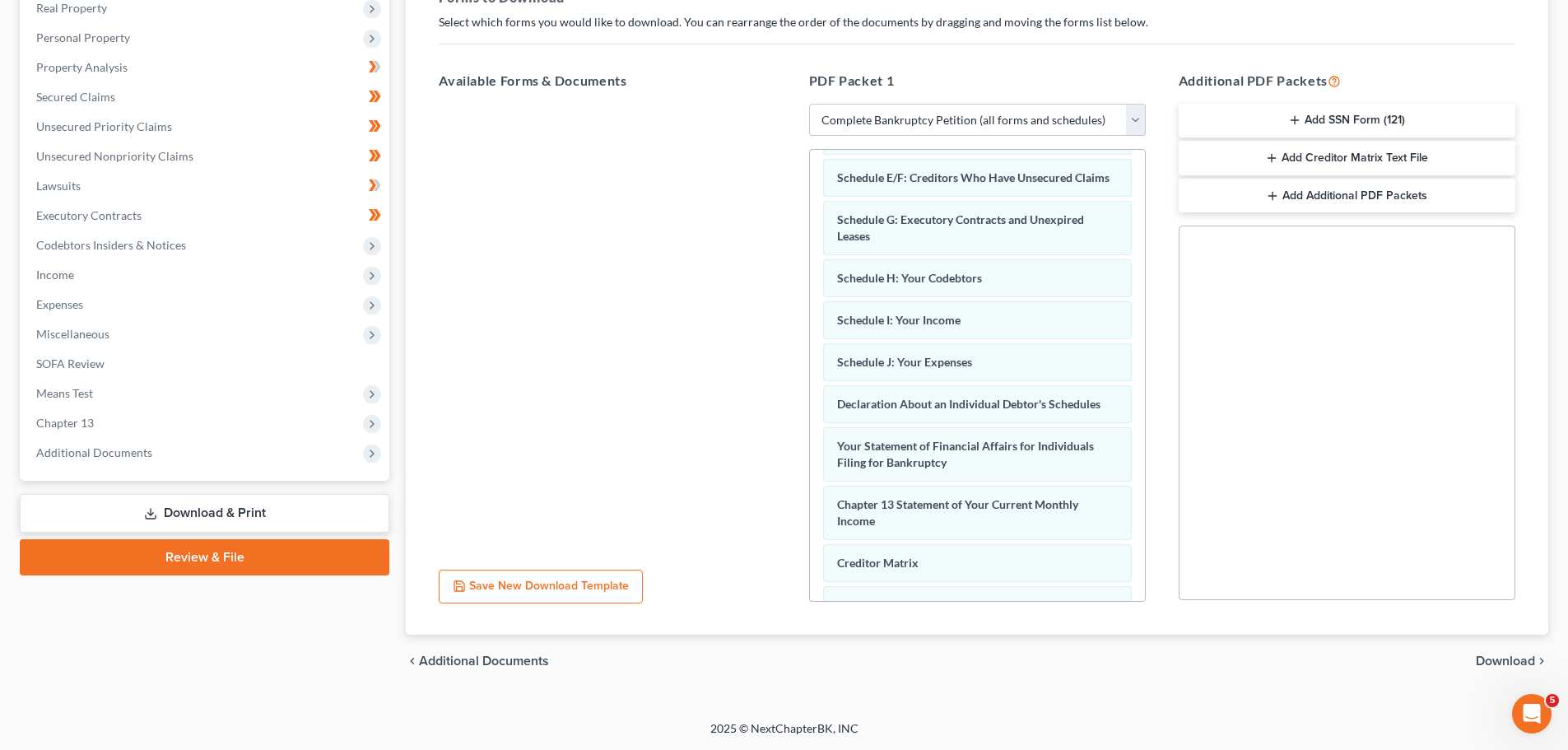
click at [1500, 658] on span "Download" at bounding box center [1505, 661] width 59 height 13
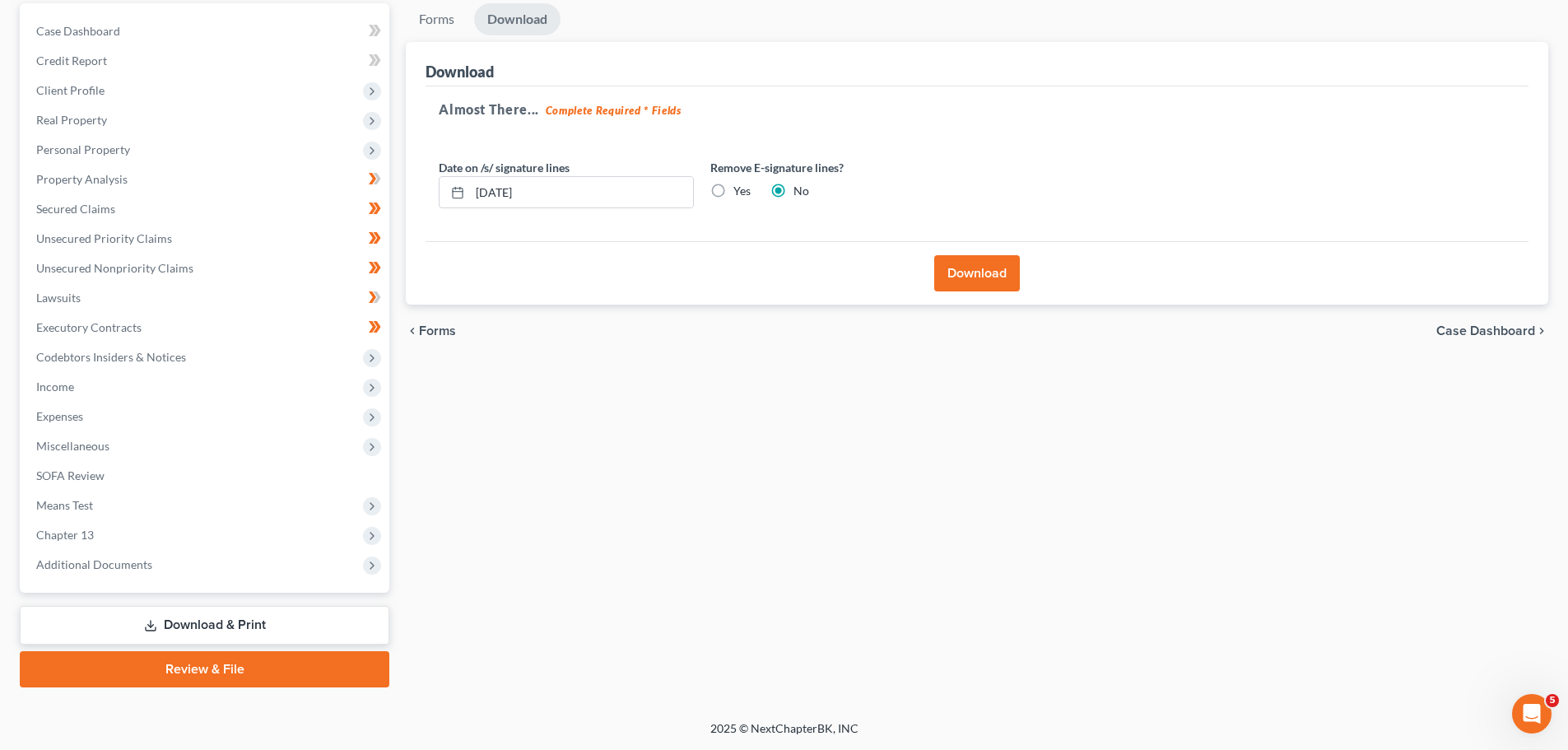
scroll to position [154, 0]
click at [964, 267] on button "Download" at bounding box center [976, 273] width 86 height 36
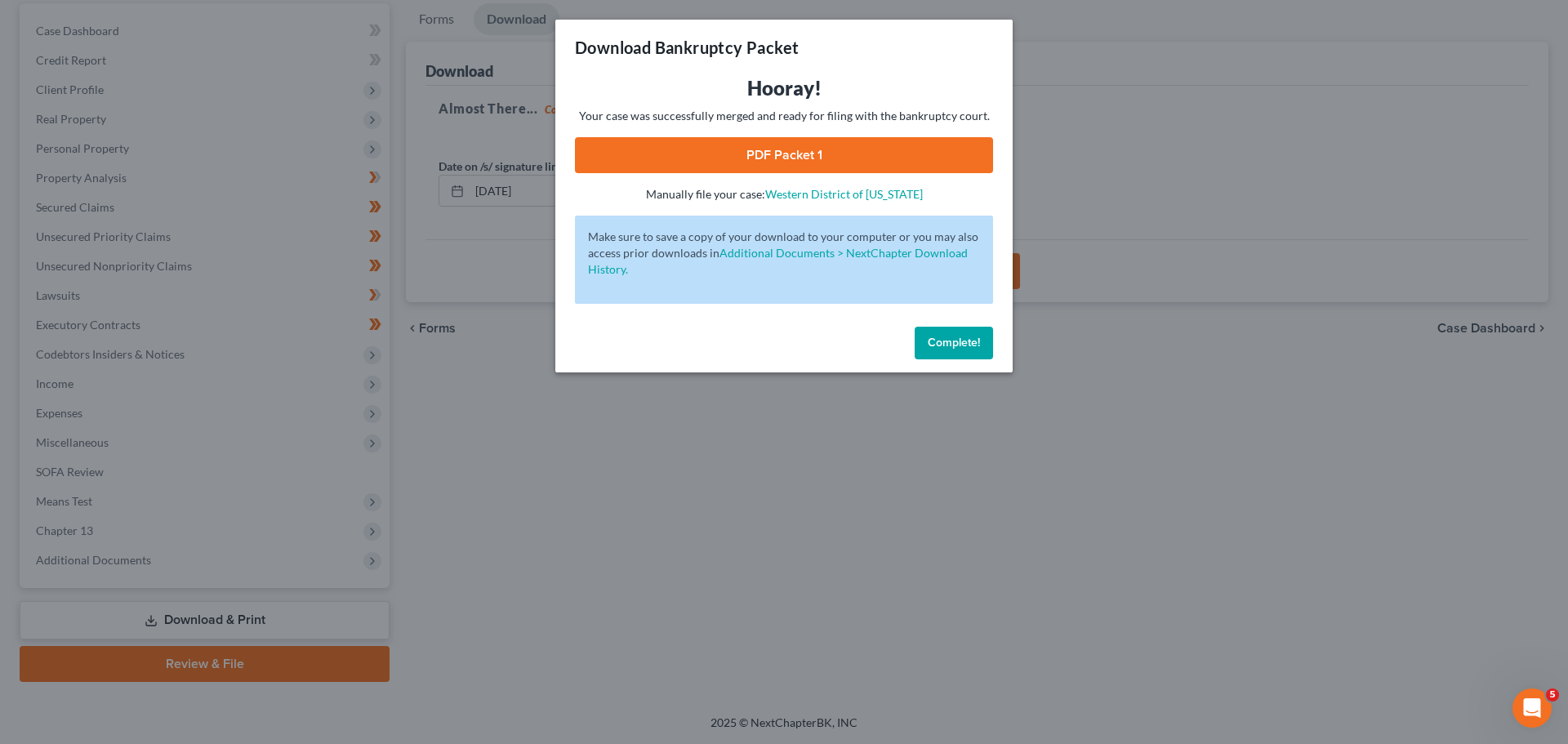
click at [771, 150] on link "PDF Packet 1" at bounding box center [783, 155] width 418 height 36
click at [952, 336] on span "Complete!" at bounding box center [954, 342] width 53 height 14
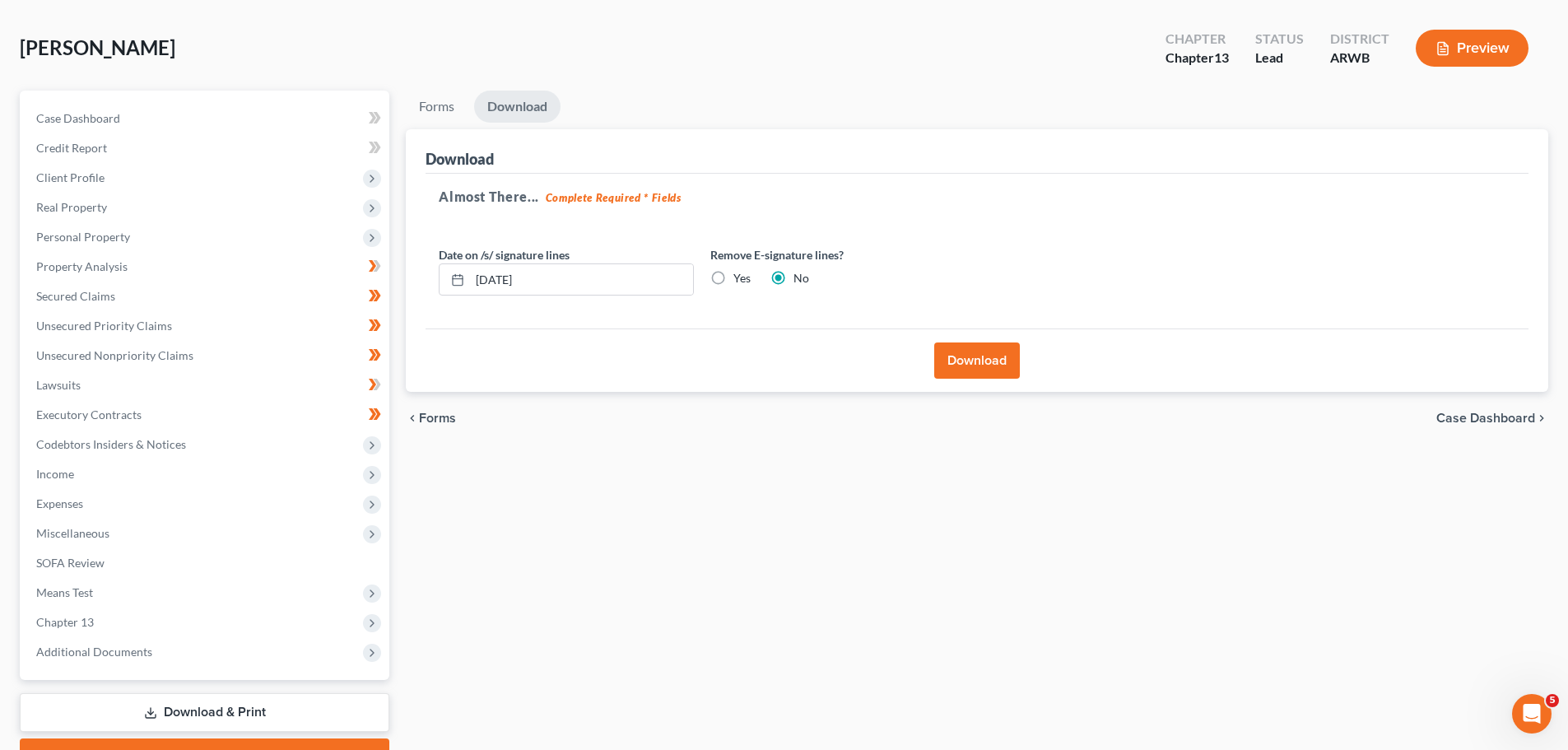
scroll to position [0, 0]
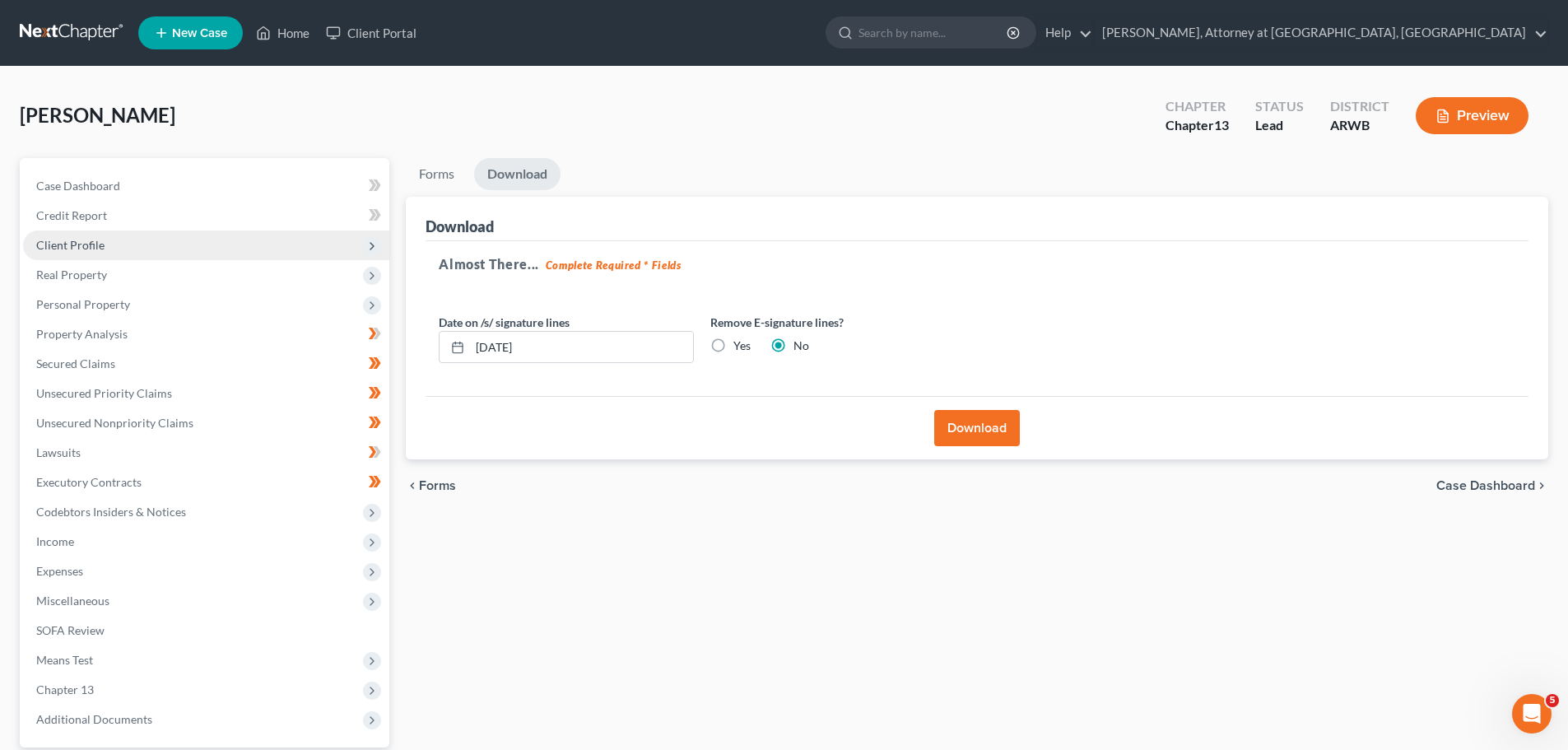
click at [62, 246] on span "Client Profile" at bounding box center [70, 245] width 68 height 14
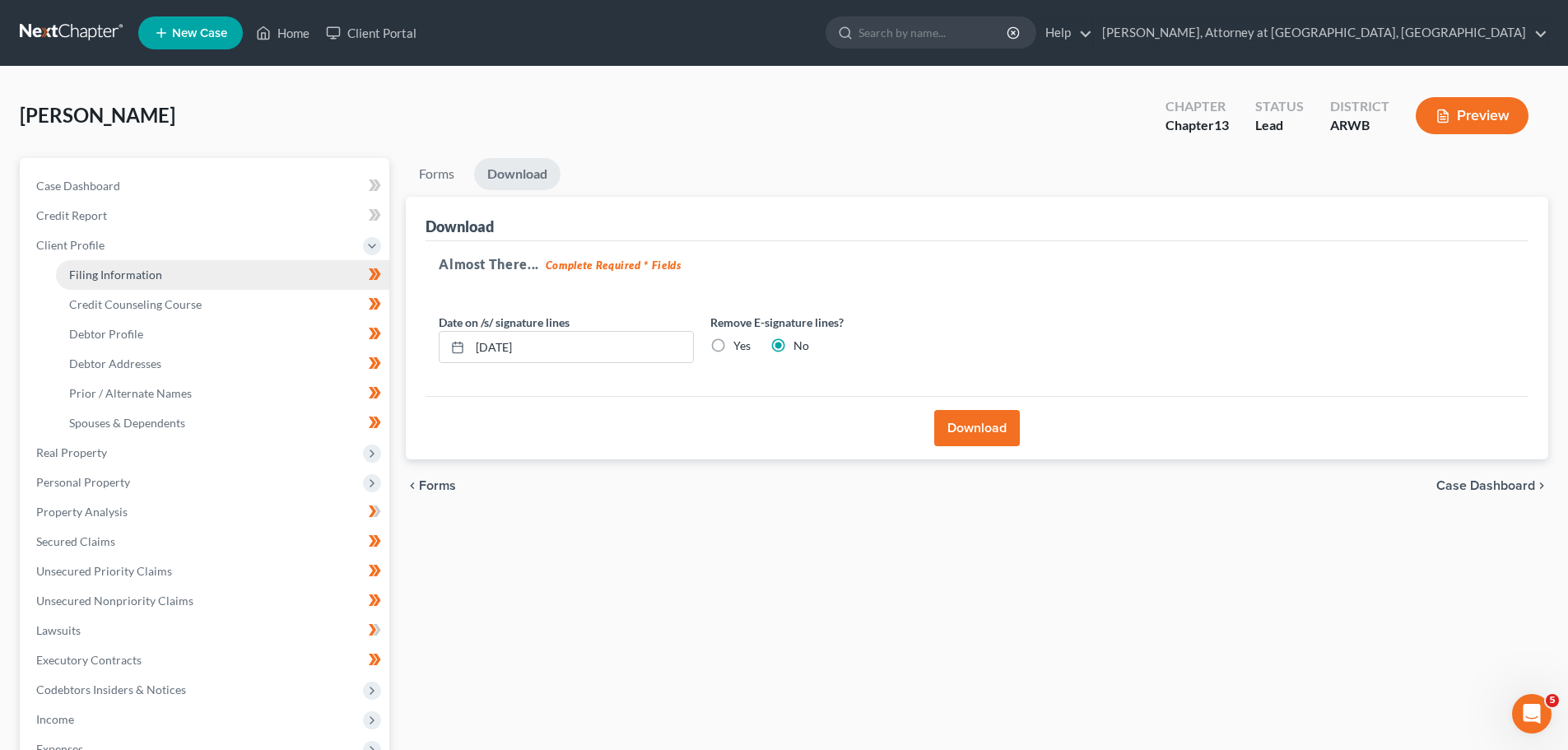
click at [102, 267] on span "Filing Information" at bounding box center [115, 274] width 93 height 14
select select "1"
select select "0"
select select "3"
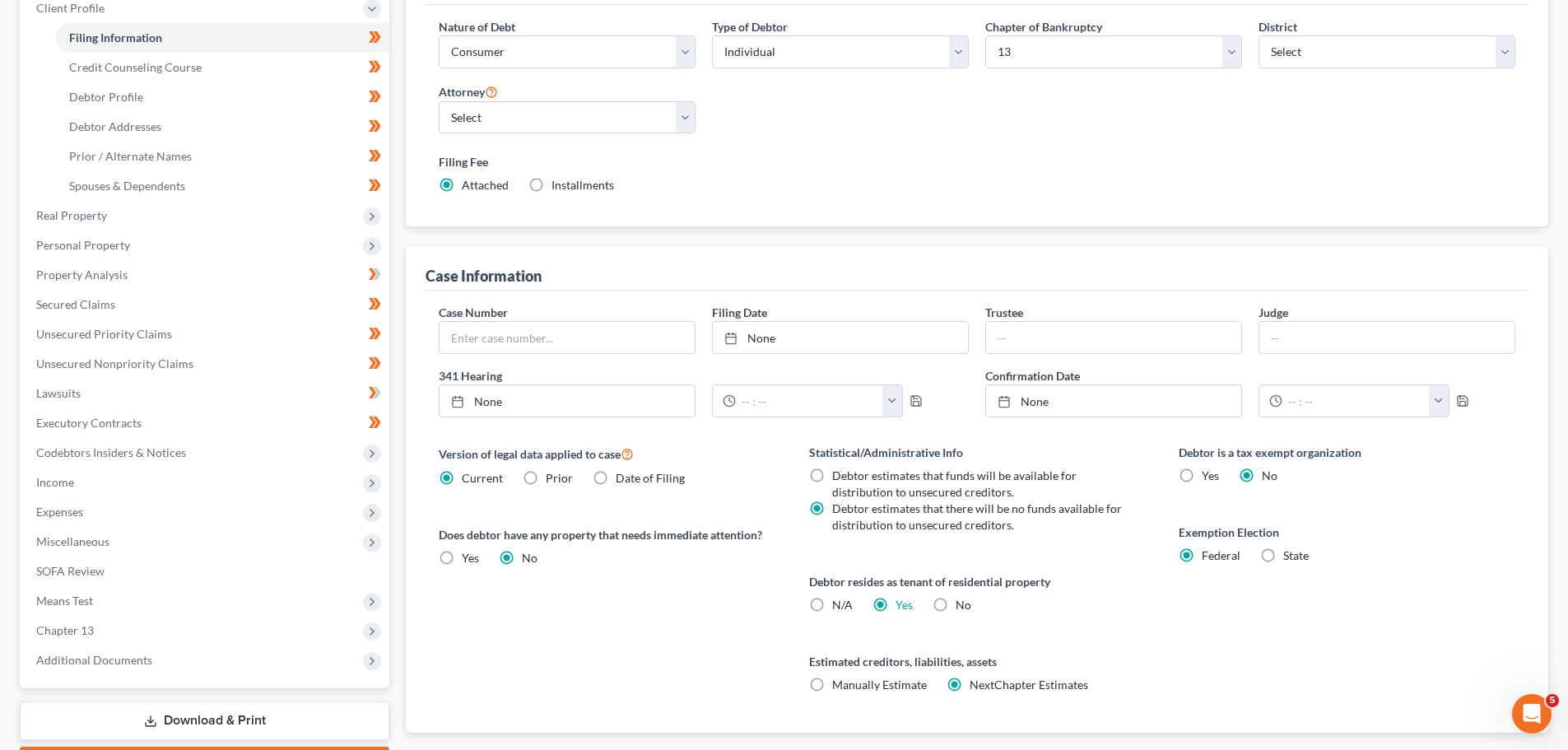
scroll to position [247, 0]
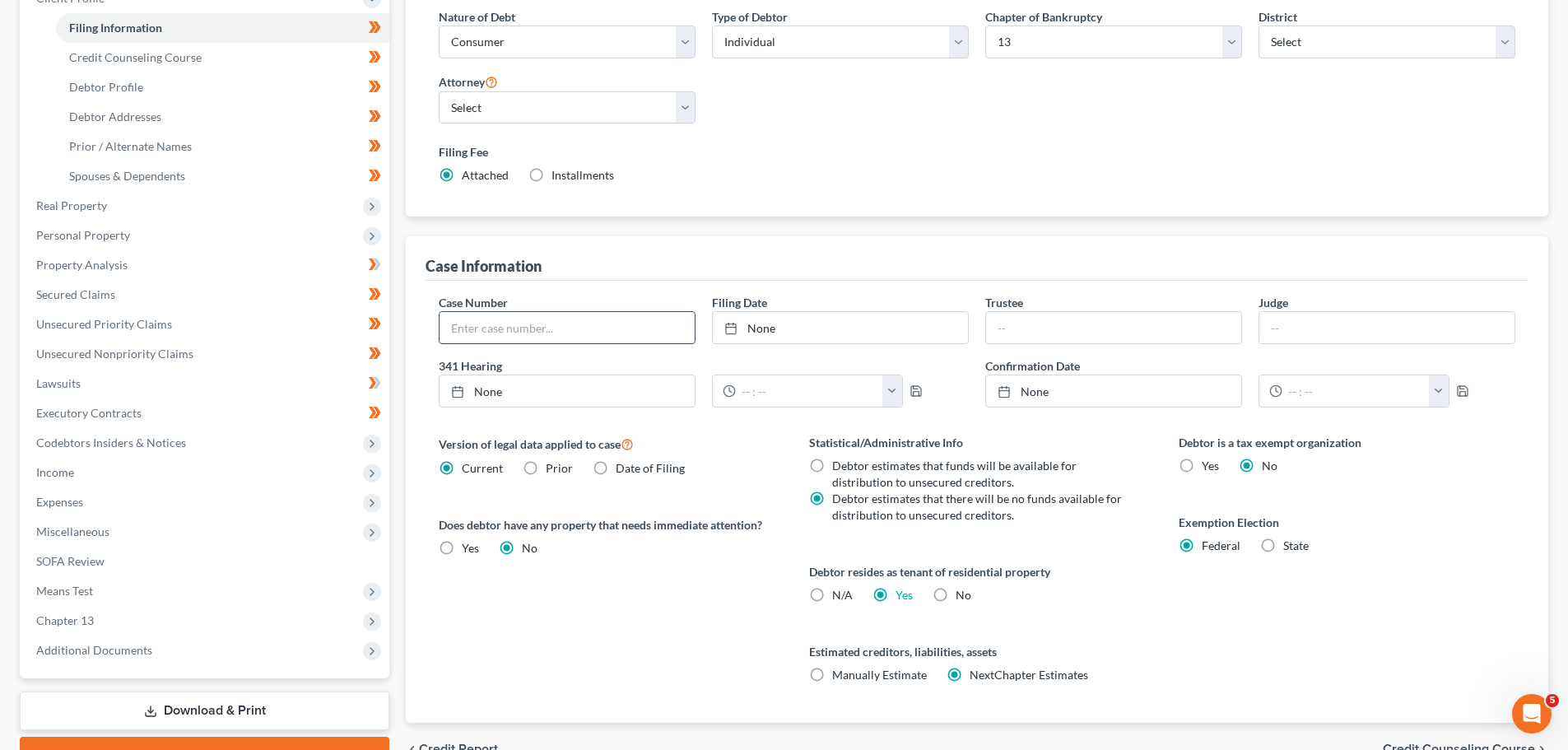
click at [501, 326] on input "text" at bounding box center [567, 327] width 256 height 31
type input "5:25-bk-71780"
type input "10/13/2025"
click at [794, 331] on link "10/13/2025" at bounding box center [841, 327] width 256 height 31
click at [1035, 325] on input "text" at bounding box center [1114, 327] width 256 height 31
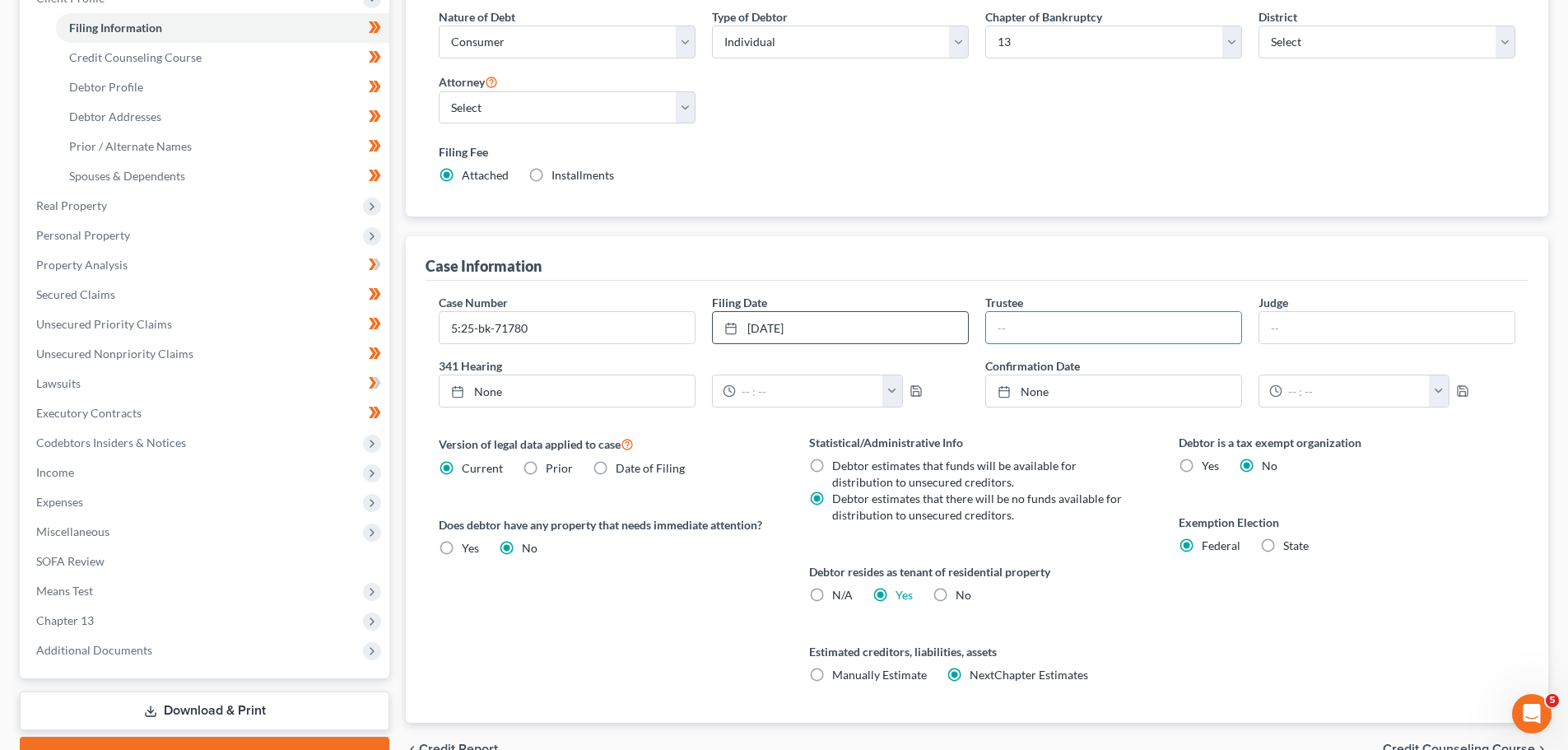
type input "Babin"
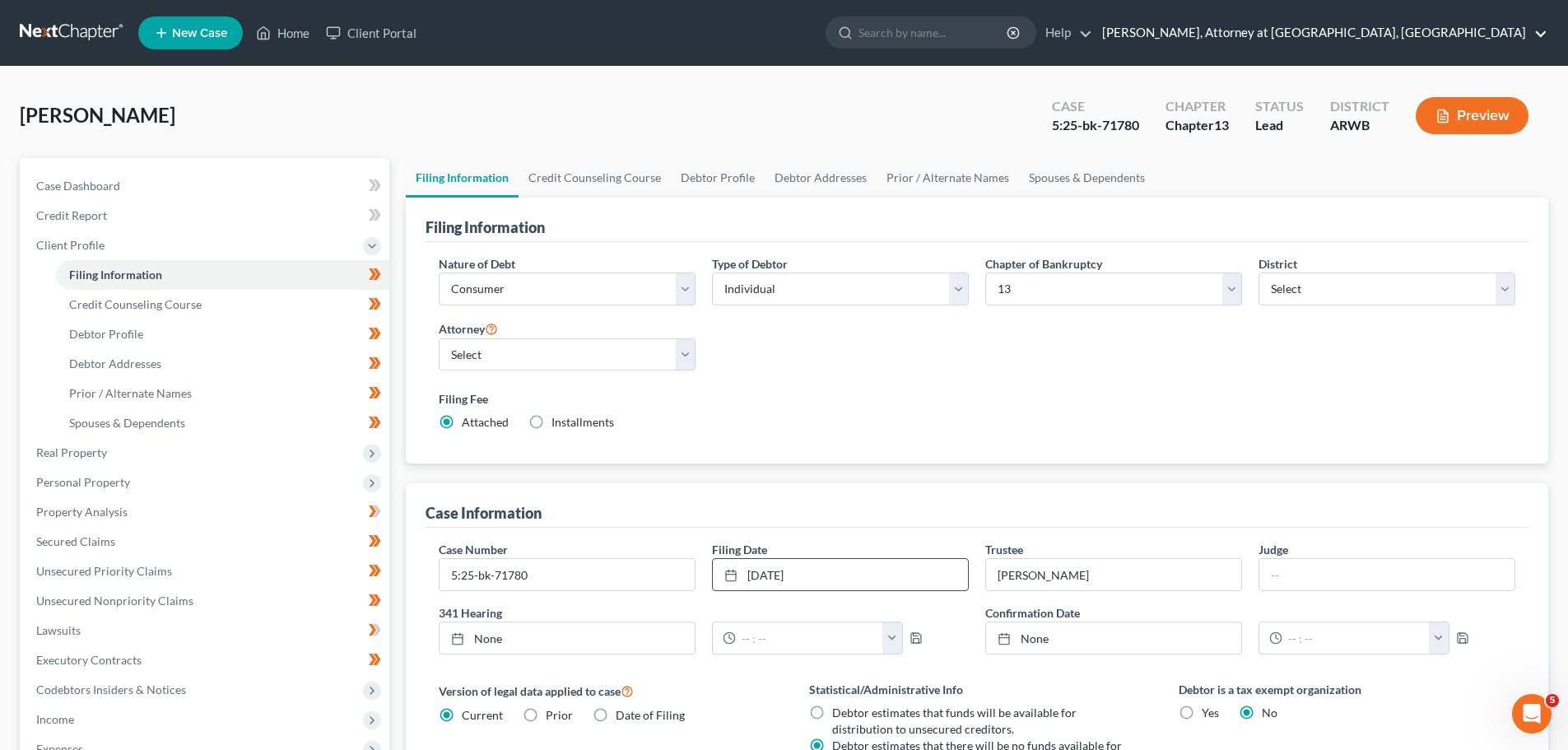
click at [1516, 25] on link "Mark D. Drake, Attorney at Law, PA" at bounding box center [1320, 32] width 453 height 29
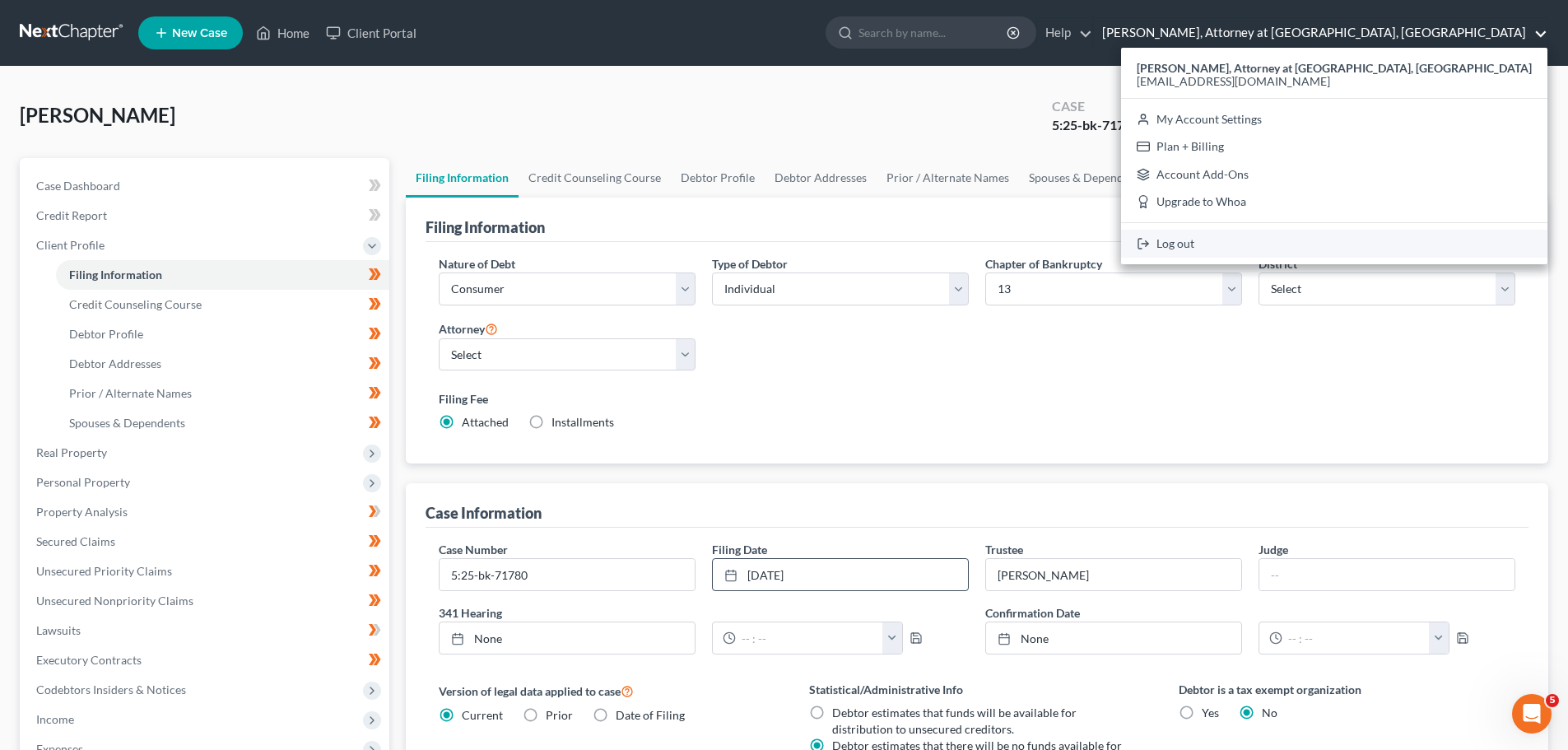
click at [1389, 242] on link "Log out" at bounding box center [1334, 244] width 427 height 28
